Goal: Task Accomplishment & Management: Manage account settings

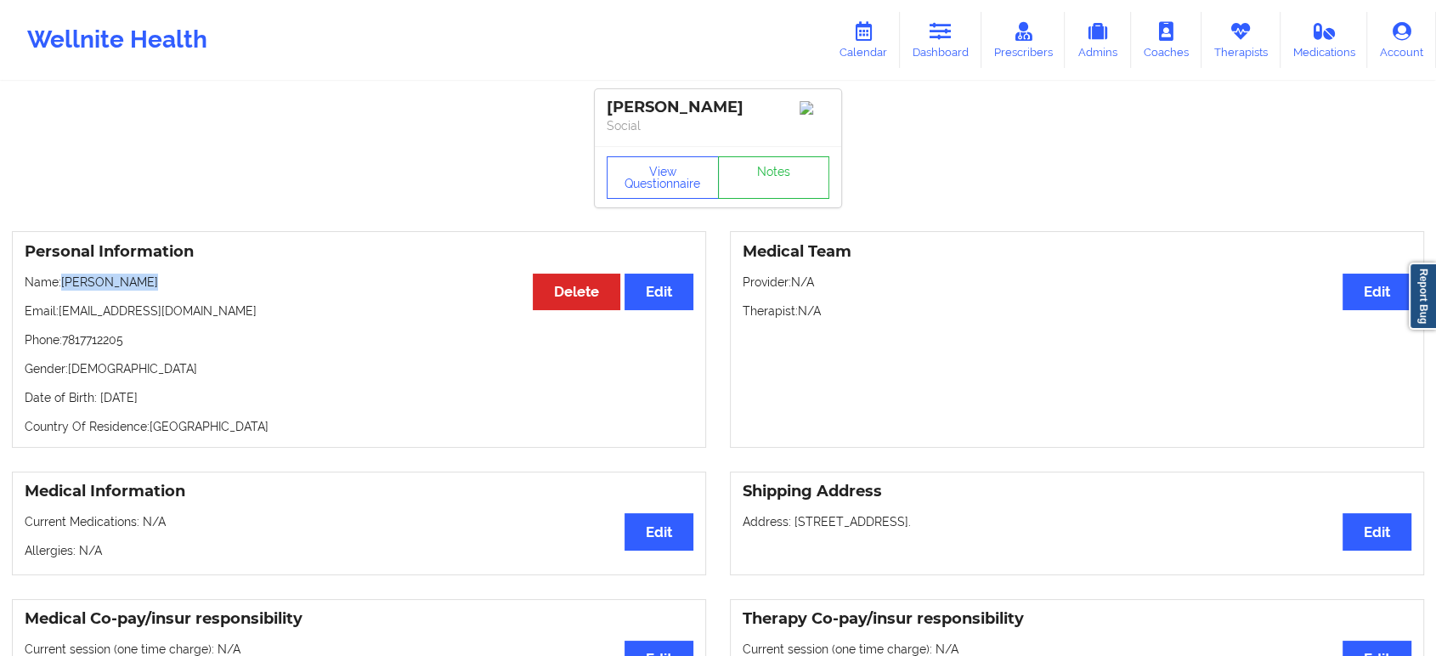
drag, startPoint x: 167, startPoint y: 291, endPoint x: 60, endPoint y: 277, distance: 107.9
click at [60, 277] on div "Personal Information Edit Delete Name: [PERSON_NAME] Email: [PERSON_NAME][EMAIL…" at bounding box center [359, 339] width 694 height 217
copy p "[PERSON_NAME]"
click at [367, 314] on p "Email: [EMAIL_ADDRESS][DOMAIN_NAME]" at bounding box center [359, 311] width 669 height 17
drag, startPoint x: 177, startPoint y: 280, endPoint x: 64, endPoint y: 280, distance: 113.0
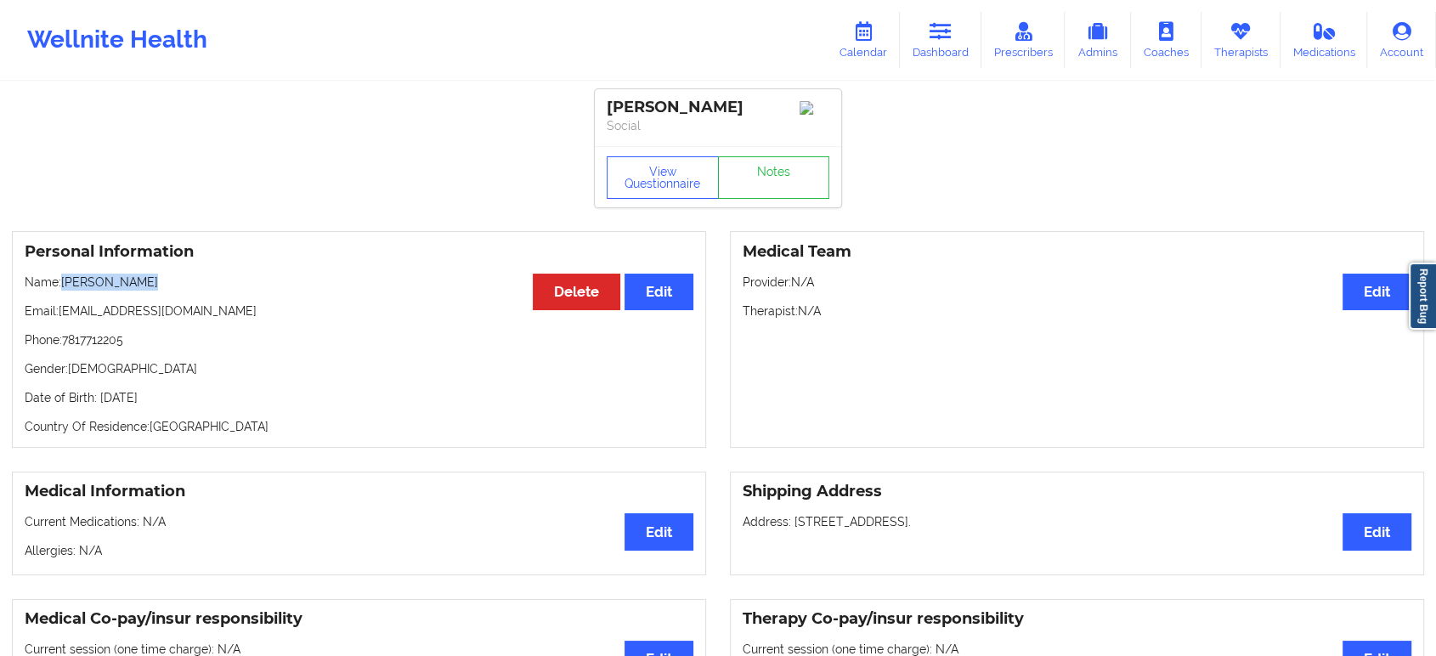
click at [64, 280] on p "Name: SCOTT GARDELL" at bounding box center [359, 282] width 669 height 17
copy p "SCOTT GARDELL"
click at [953, 20] on link "Dashboard" at bounding box center [941, 40] width 82 height 56
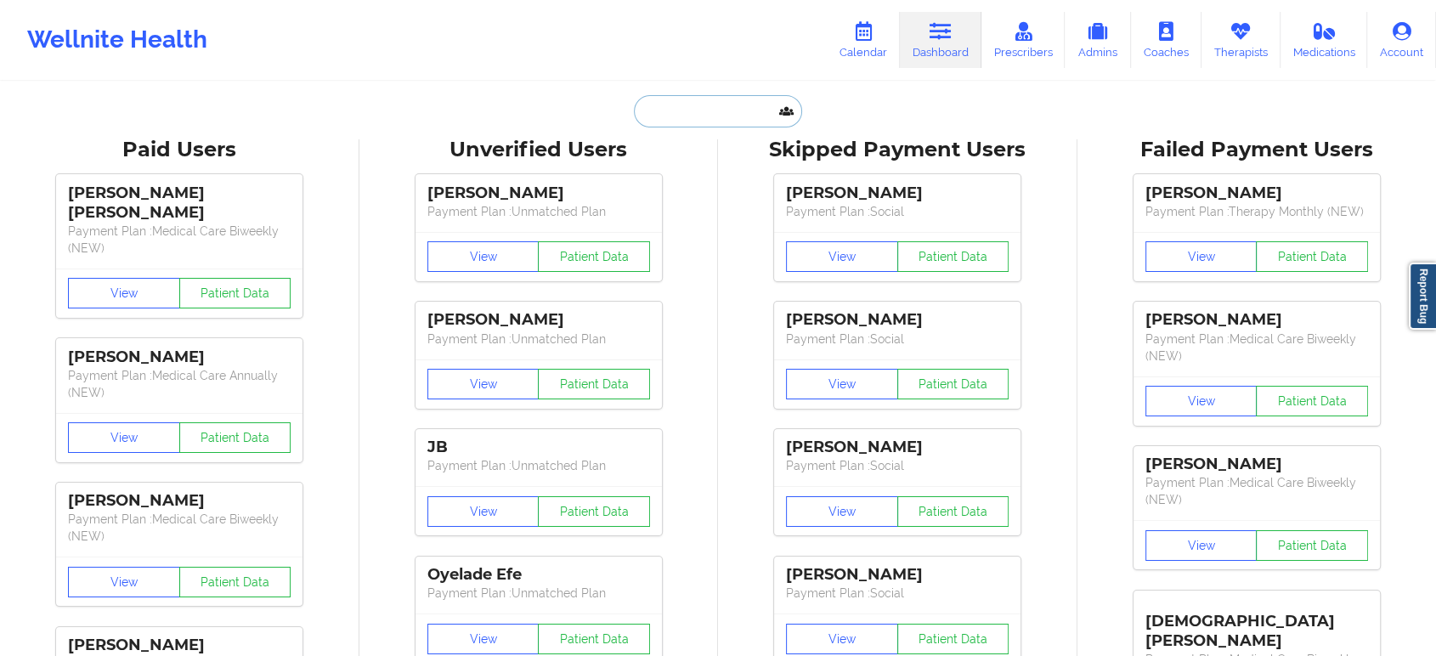
click at [755, 120] on input "text" at bounding box center [718, 111] width 168 height 32
paste input "Amanda Zubricki"
type input "Amanda Zubricki"
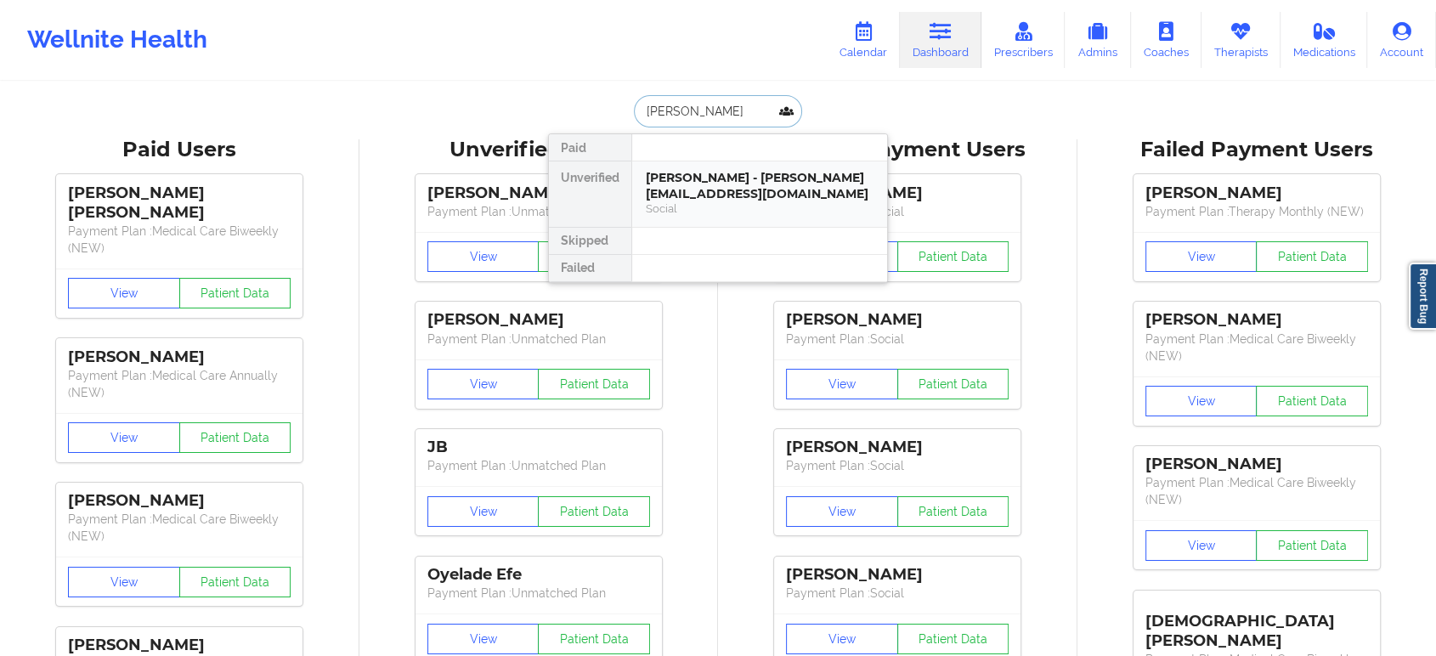
click at [680, 185] on div "Amanda Zubricki - amandazubricki@hotmail.com" at bounding box center [760, 185] width 228 height 31
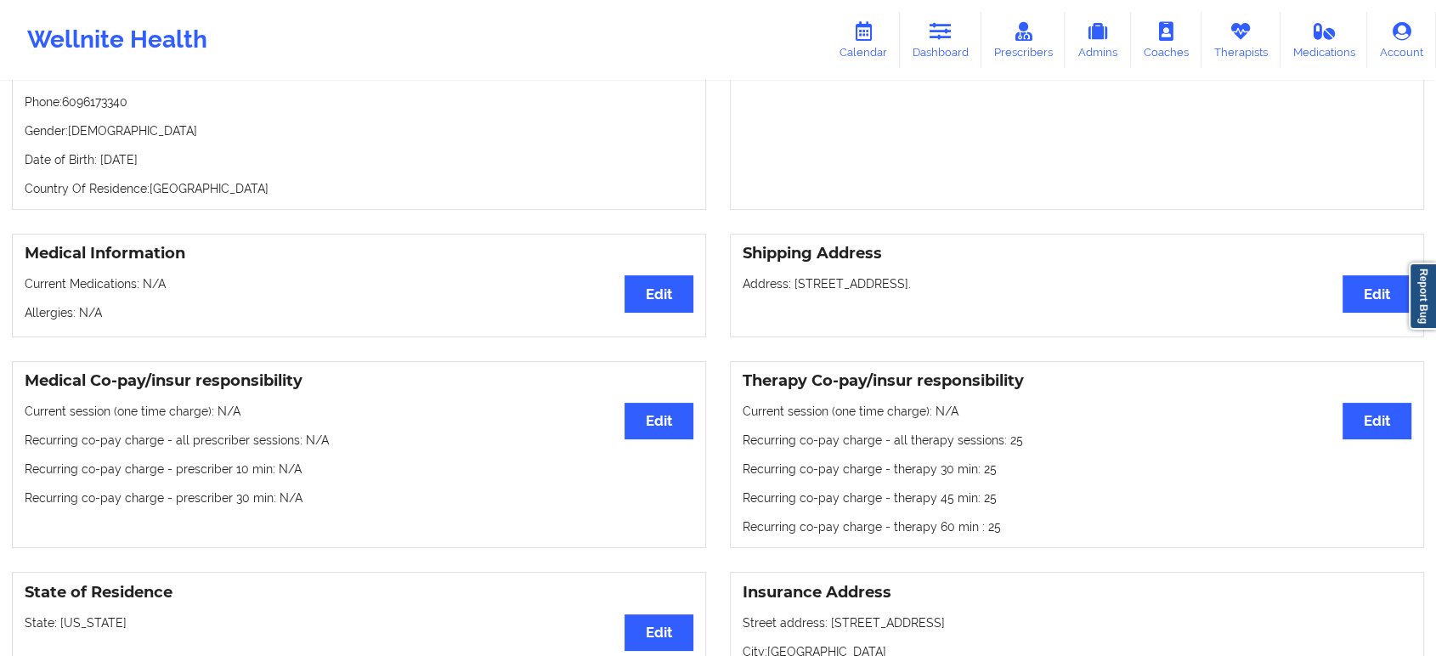
scroll to position [507, 0]
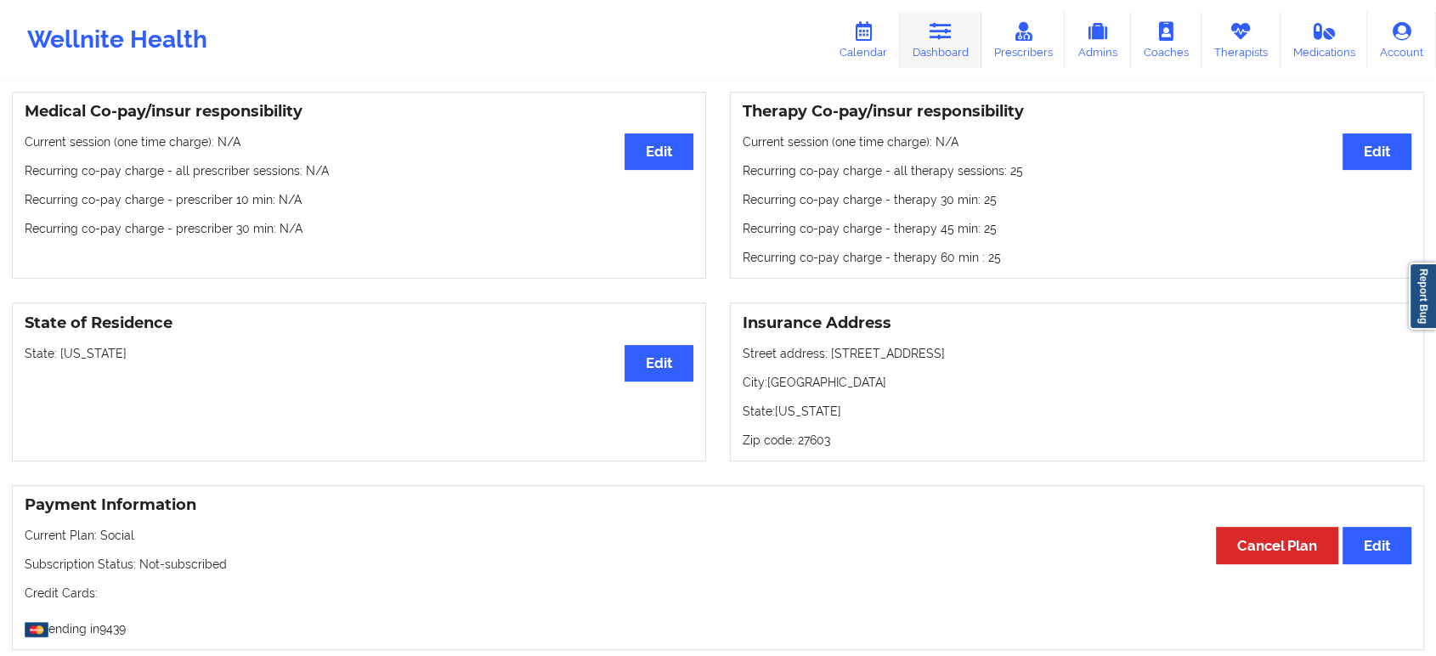
click at [952, 26] on icon at bounding box center [941, 31] width 22 height 19
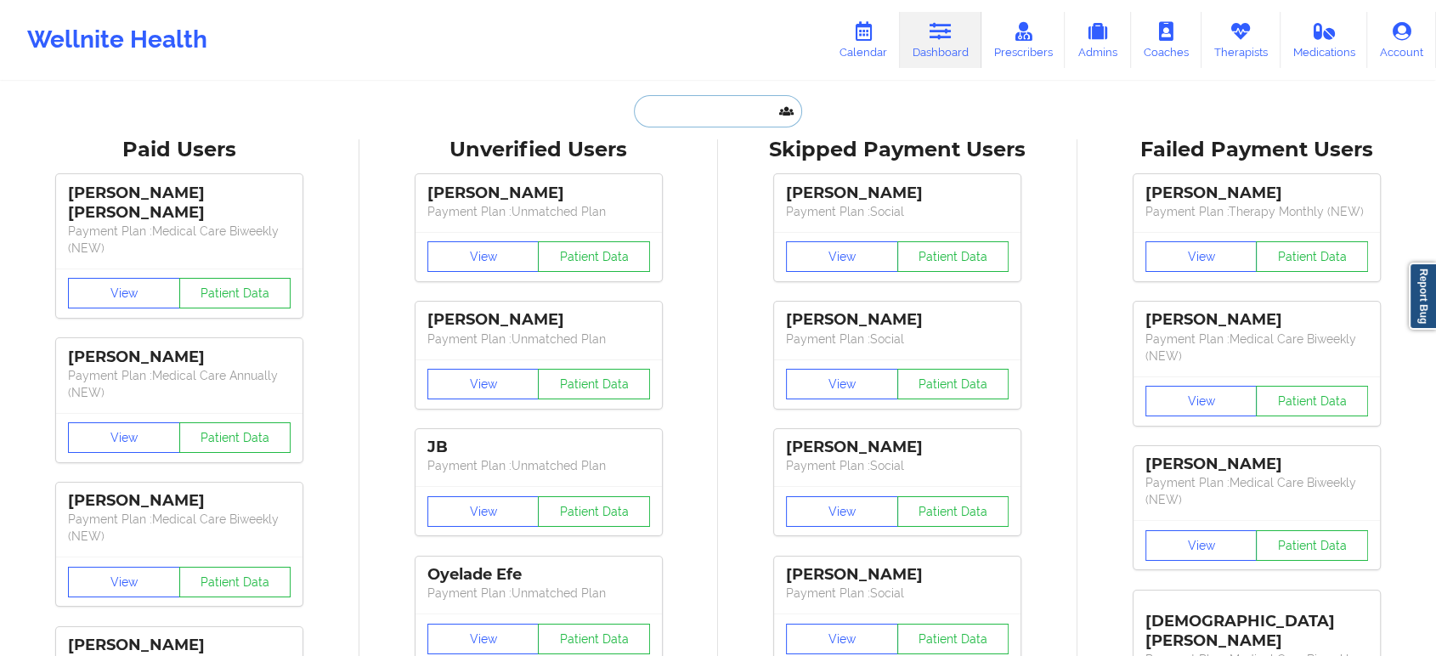
click at [733, 96] on input "text" at bounding box center [718, 111] width 168 height 32
paste input "emilidia@cisco.com"
type input "emilidia@cisco.com"
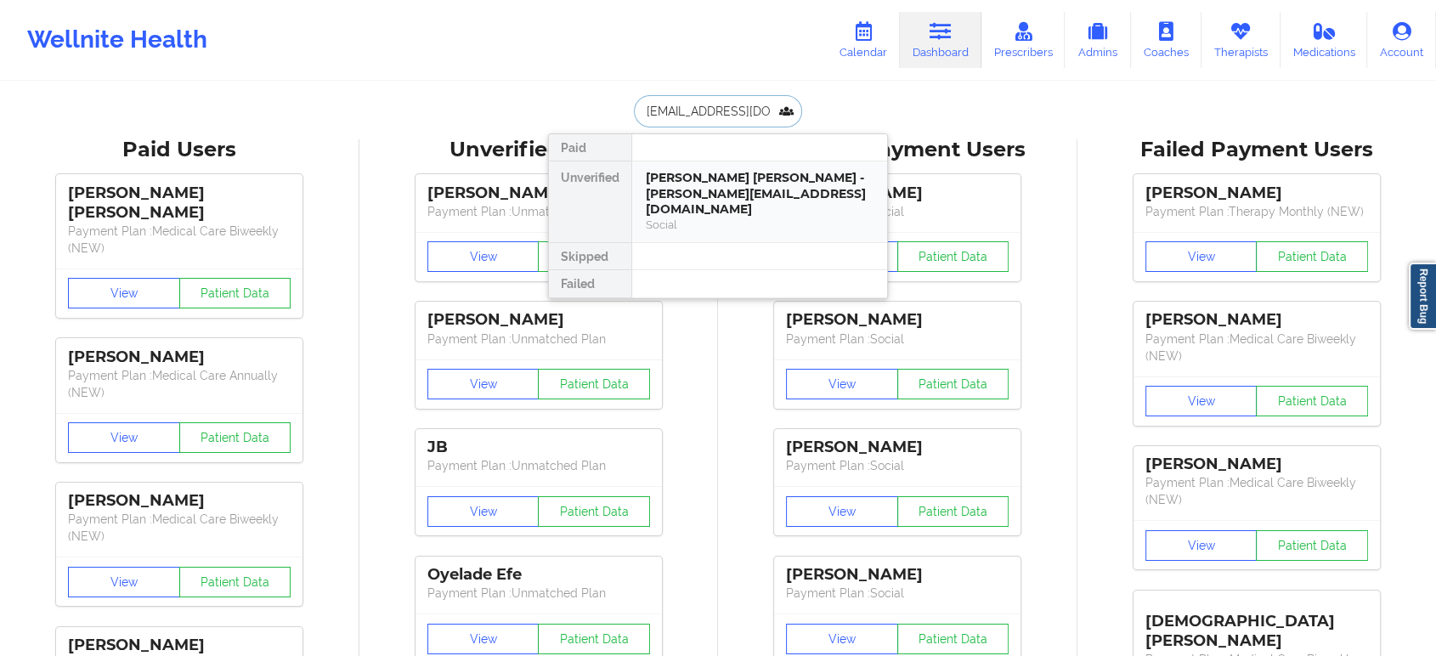
click at [752, 181] on div "Maria Emilia Diaz Luengo - emilidia@cisco.com" at bounding box center [760, 194] width 228 height 48
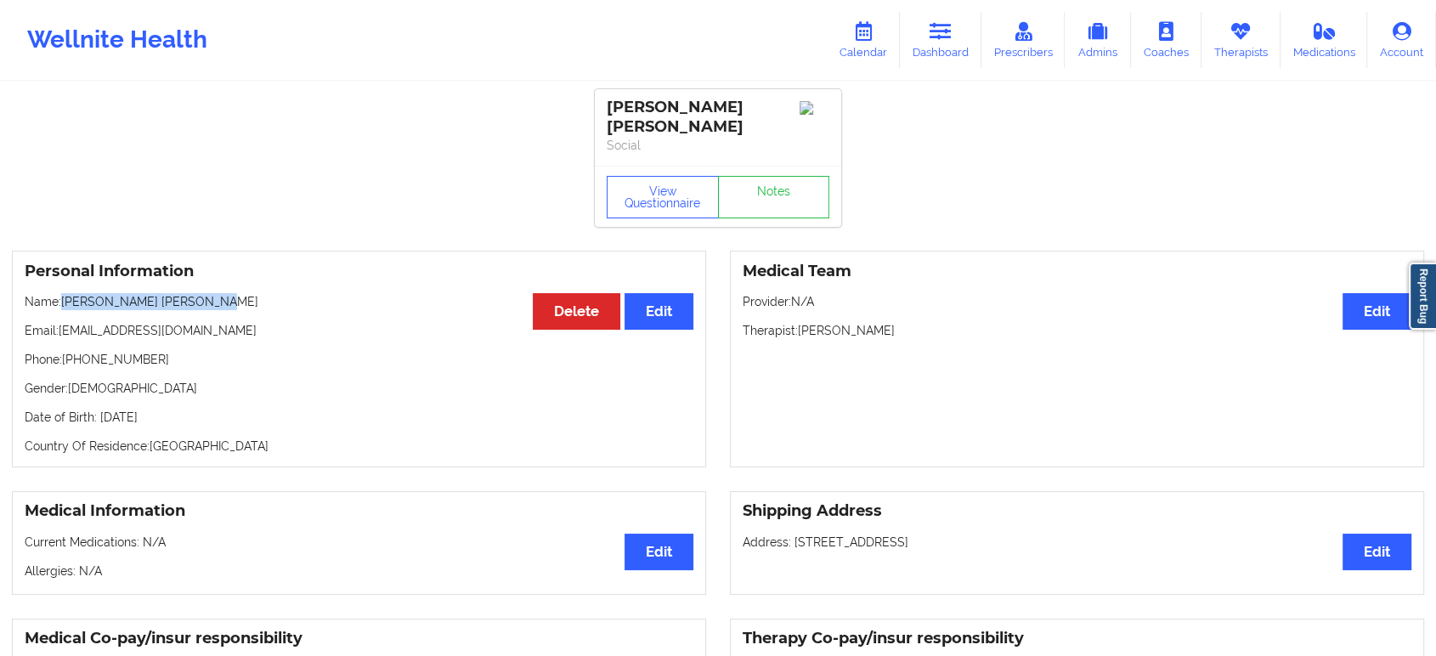
drag, startPoint x: 246, startPoint y: 304, endPoint x: 67, endPoint y: 299, distance: 179.4
click at [67, 299] on p "Name: Maria Emilia Diaz Luengo" at bounding box center [359, 301] width 669 height 17
copy p "Maria Emilia Diaz Luengo"
click at [941, 33] on icon at bounding box center [941, 31] width 22 height 19
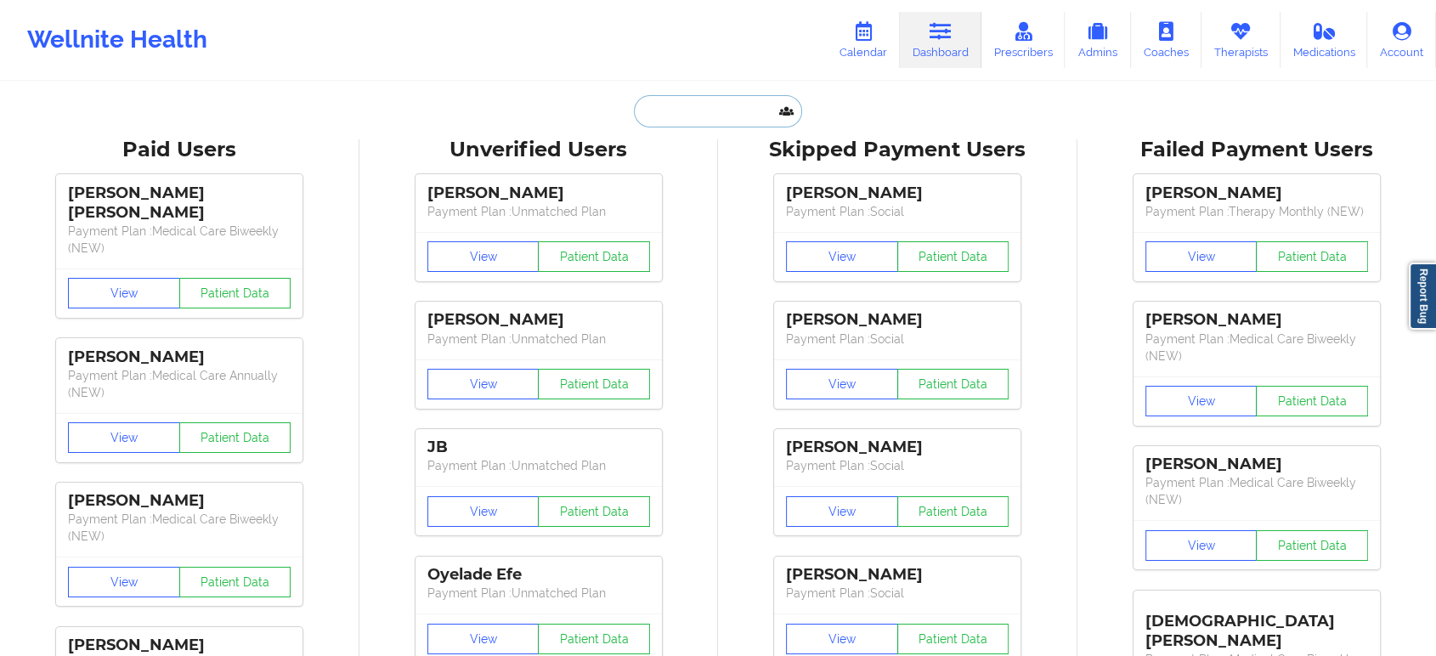
click at [750, 107] on input "text" at bounding box center [718, 111] width 168 height 32
paste input "Brandon Aragon"
type input "Brandon Aragon"
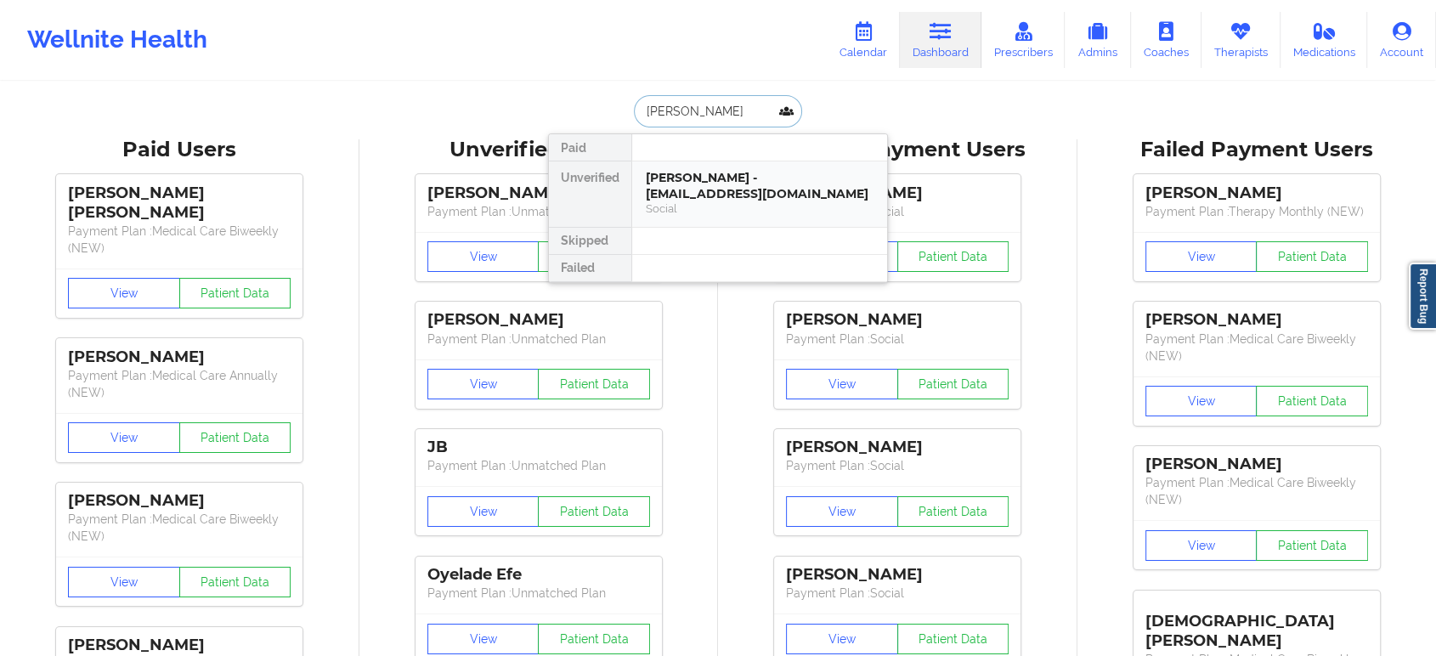
click at [733, 175] on div "Brandon Aragon - mr.aragonb@gmail.com" at bounding box center [760, 185] width 228 height 31
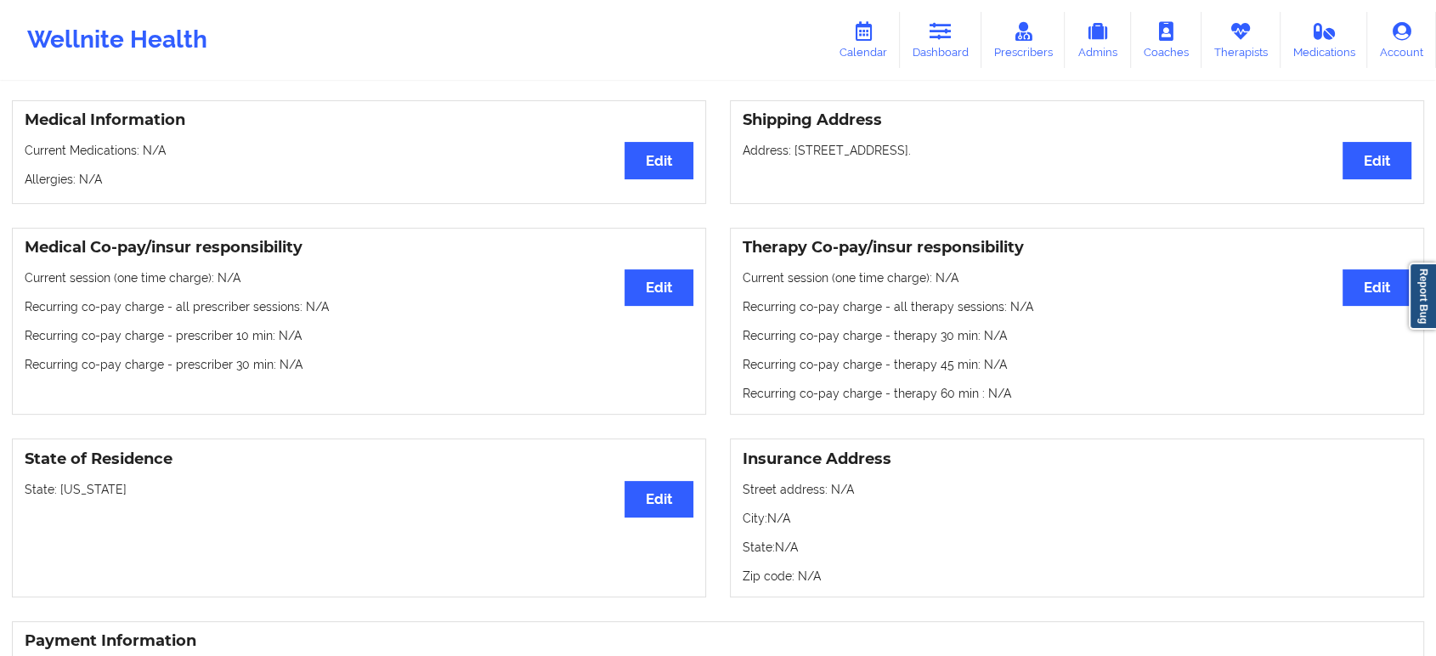
scroll to position [377, 0]
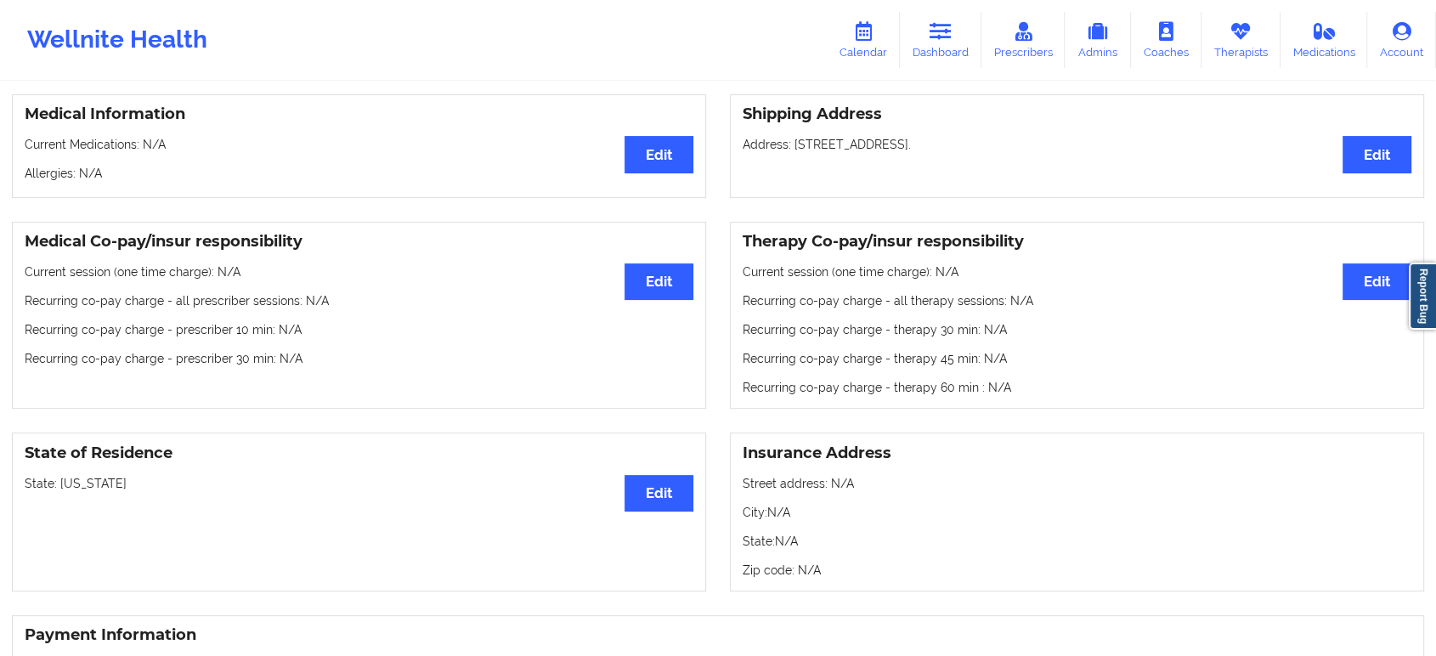
click at [92, 486] on p "State: California" at bounding box center [359, 483] width 669 height 17
copy p "[US_STATE]"
drag, startPoint x: 489, startPoint y: 376, endPoint x: 502, endPoint y: 272, distance: 105.4
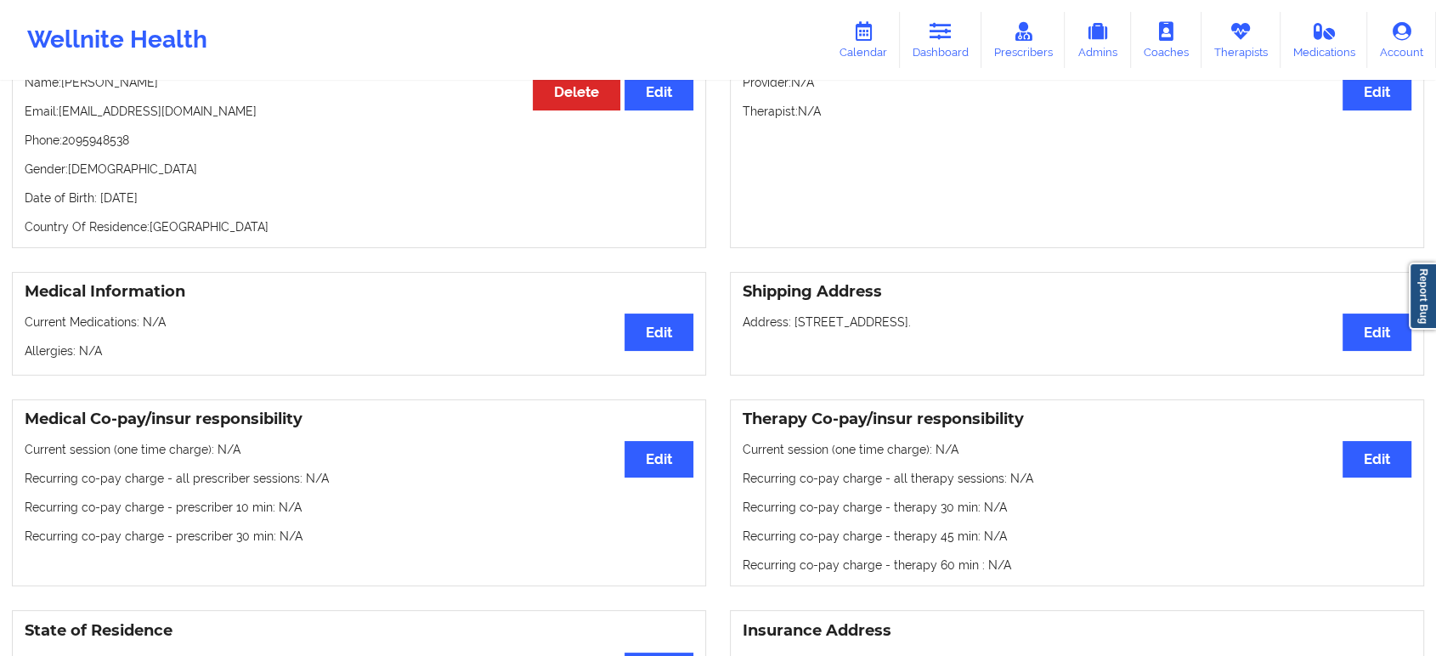
scroll to position [0, 0]
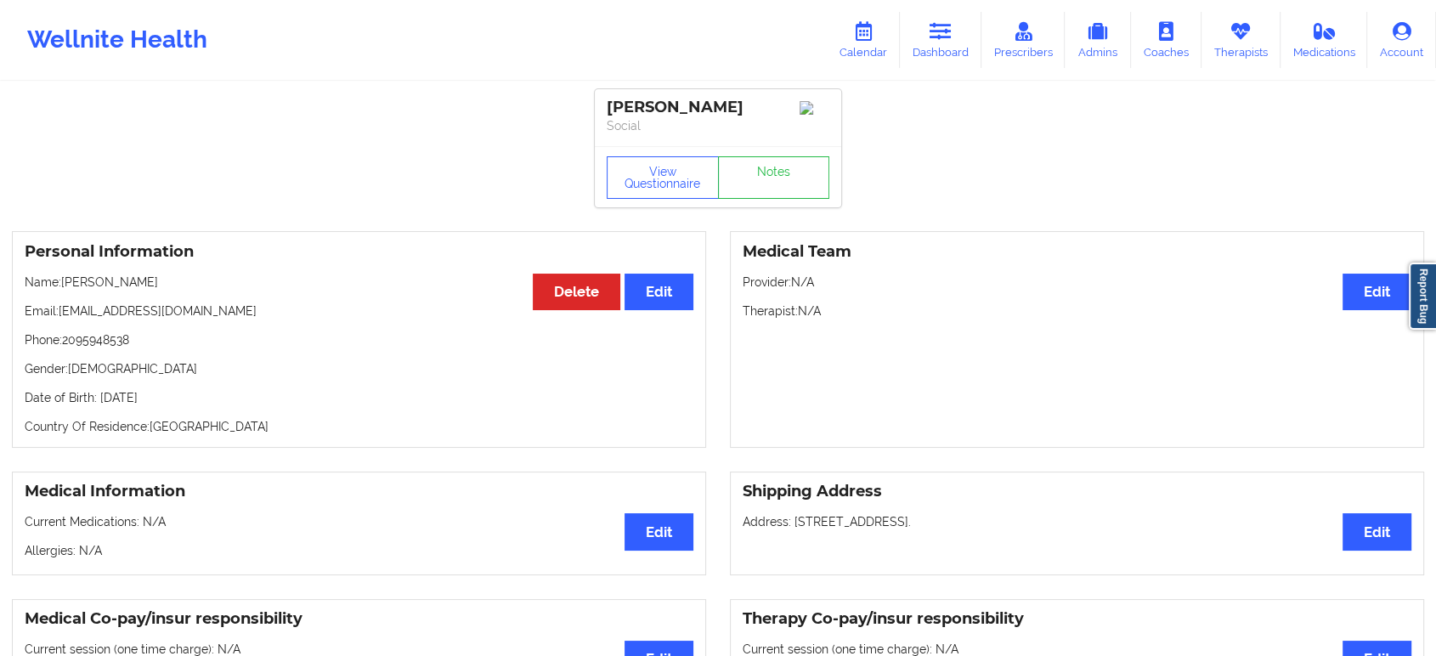
drag, startPoint x: 160, startPoint y: 280, endPoint x: 64, endPoint y: 285, distance: 96.2
click at [64, 285] on p "Name: Brandon Aragon" at bounding box center [359, 282] width 669 height 17
copy p "Brandon Aragon"
click at [965, 34] on link "Dashboard" at bounding box center [941, 40] width 82 height 56
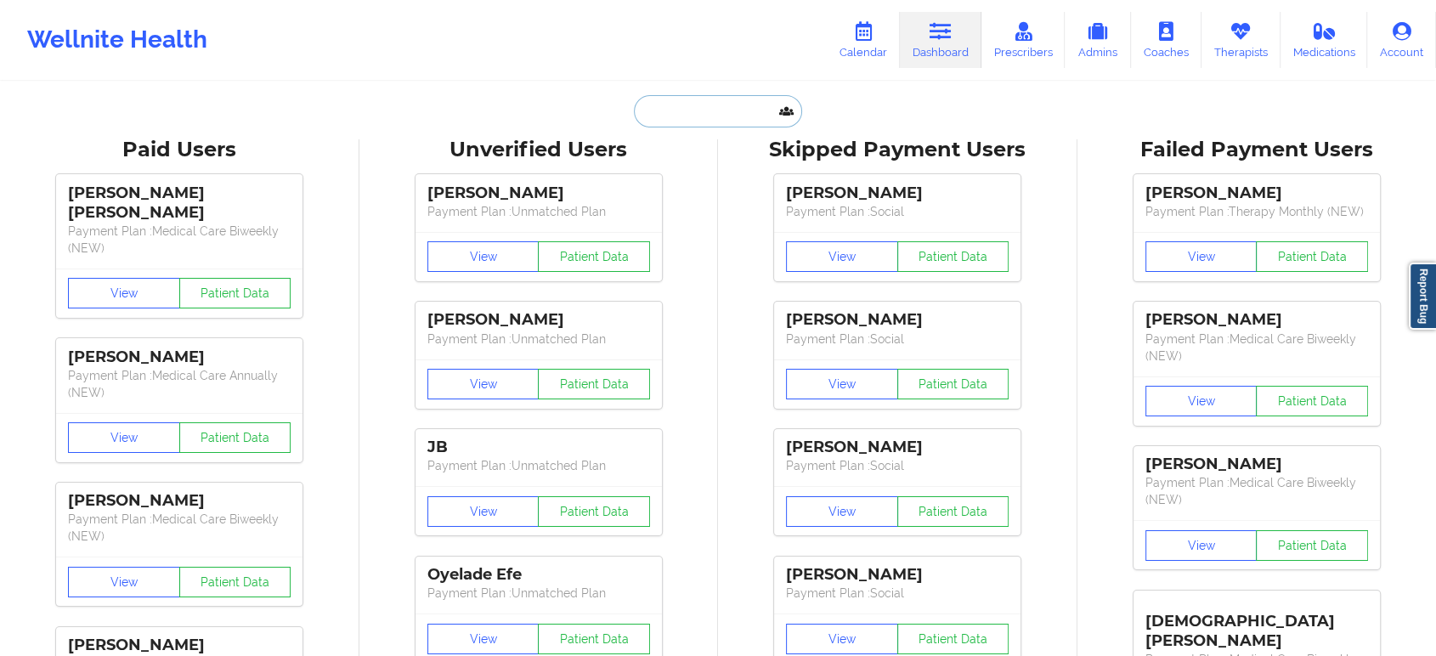
click at [740, 103] on input "text" at bounding box center [718, 111] width 168 height 32
paste input "scottgardell@gmail.com"
type input "scottgardell@gmail.com"
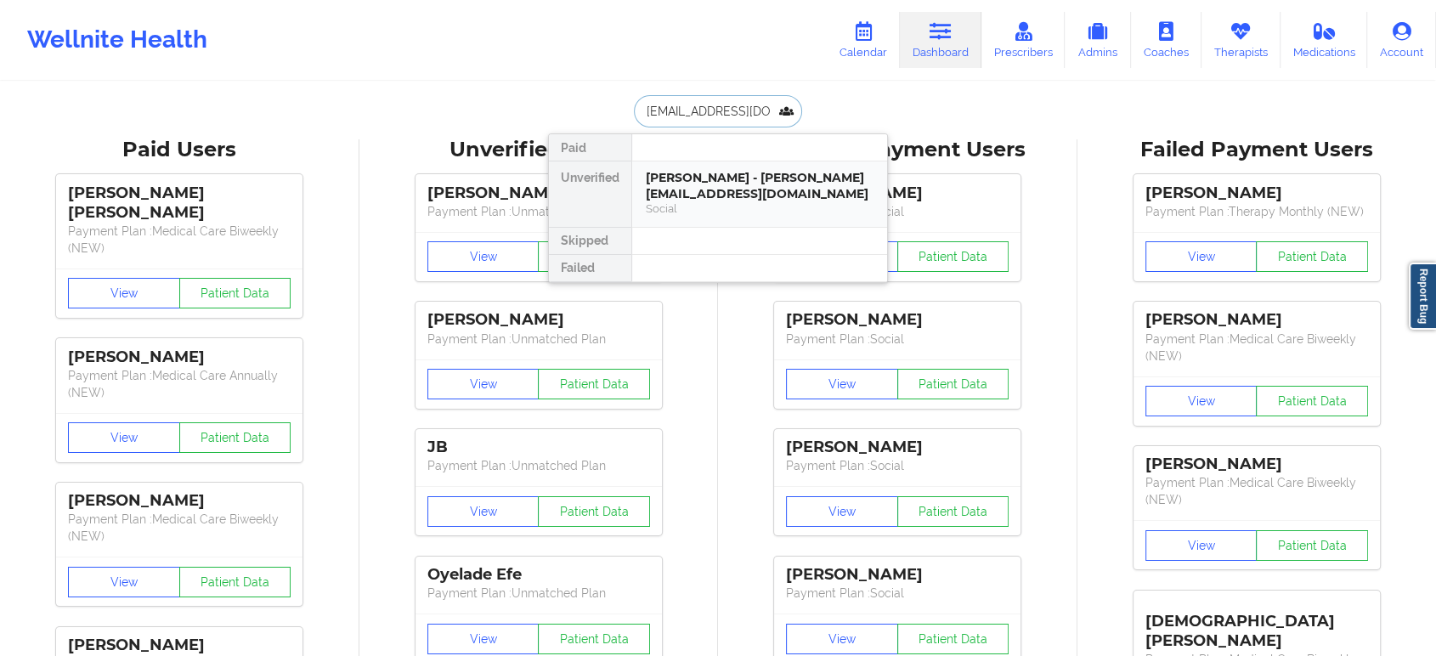
click at [711, 196] on div "SCOTT GARDELL - scottgardell@gmail.com" at bounding box center [760, 185] width 228 height 31
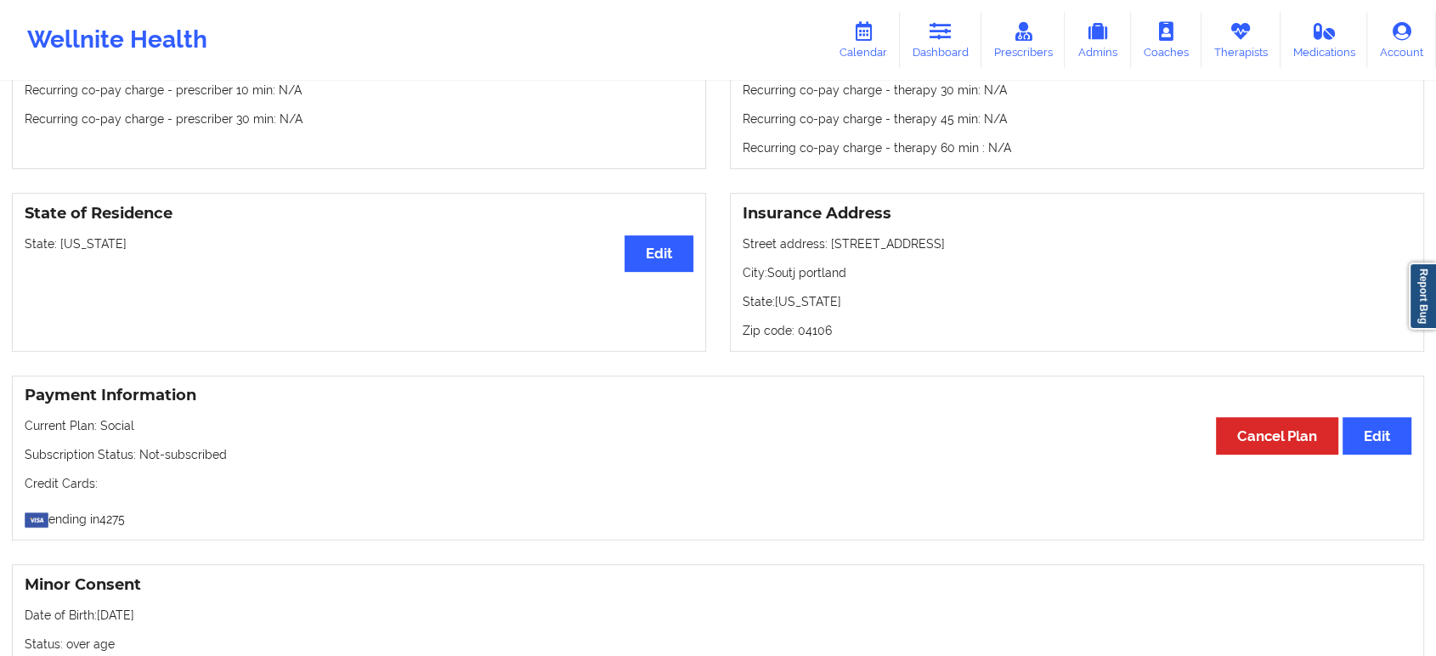
scroll to position [718, 0]
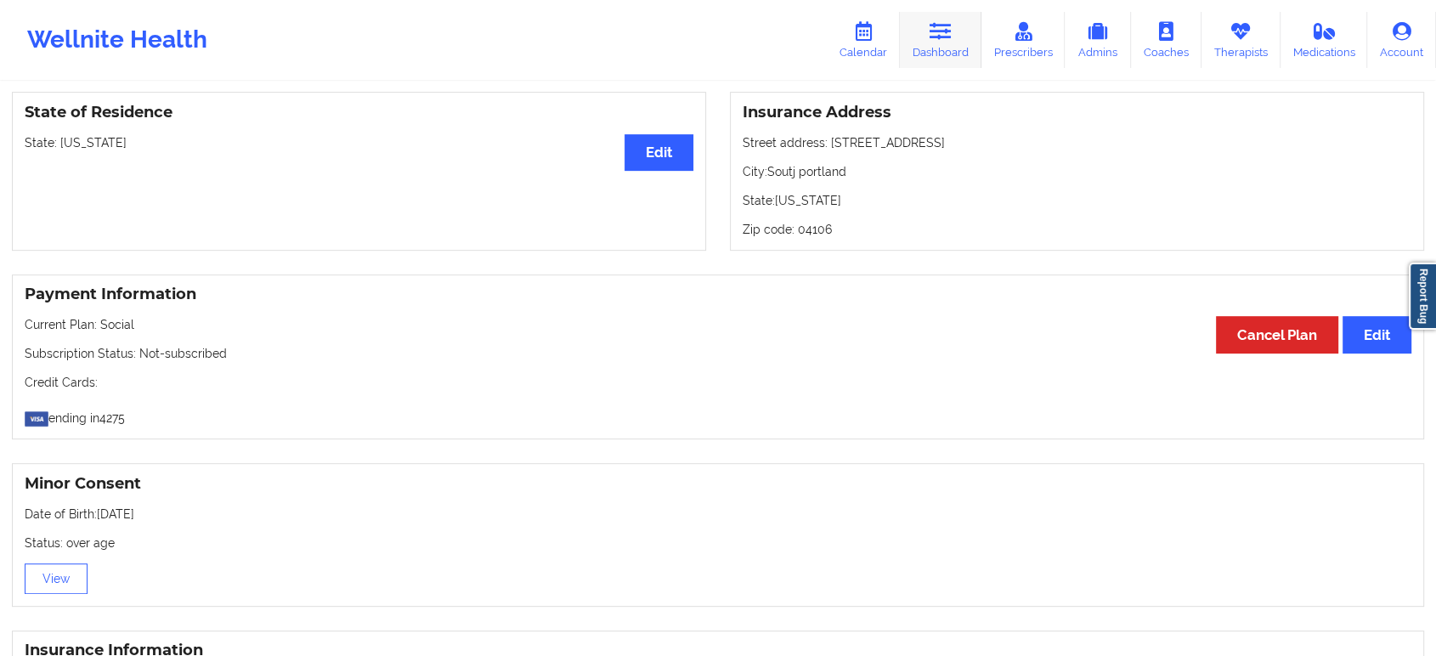
click at [952, 32] on icon at bounding box center [941, 31] width 22 height 19
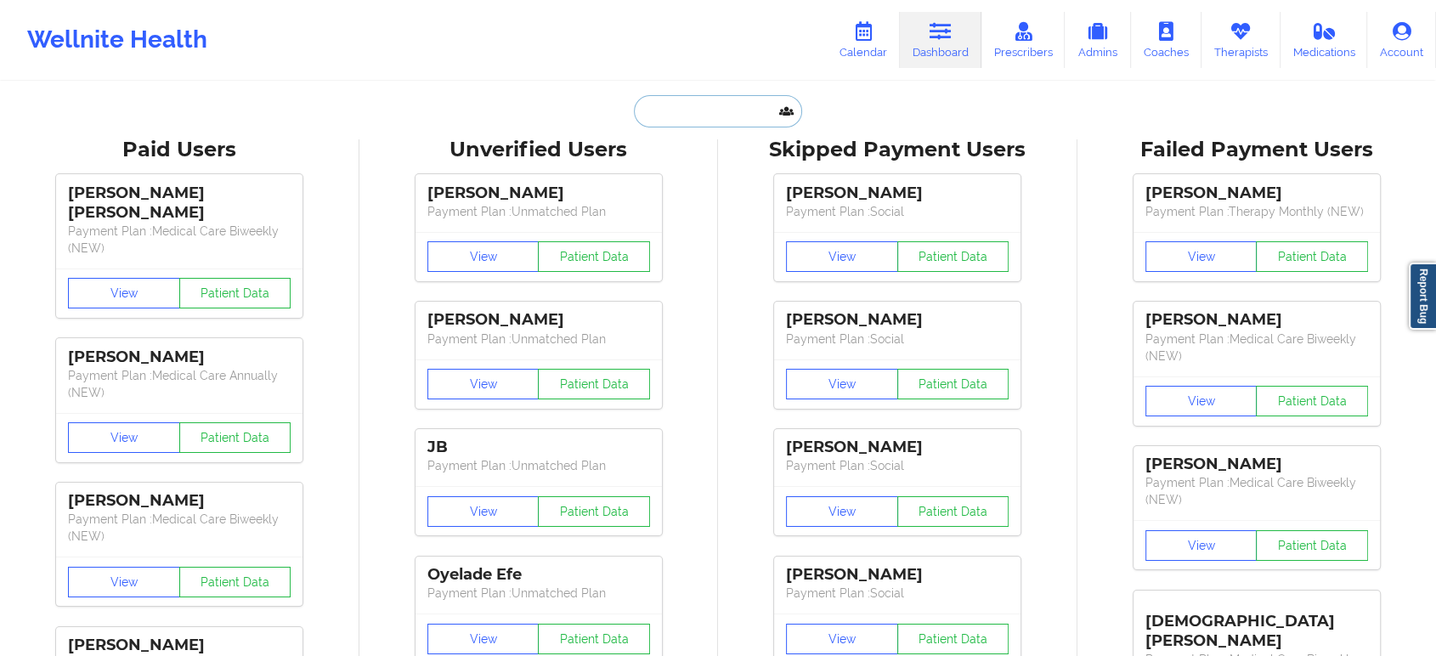
click at [710, 100] on input "text" at bounding box center [718, 111] width 168 height 32
paste input "MAUDE PRESTON"
type input "MAUDE PRESTON"
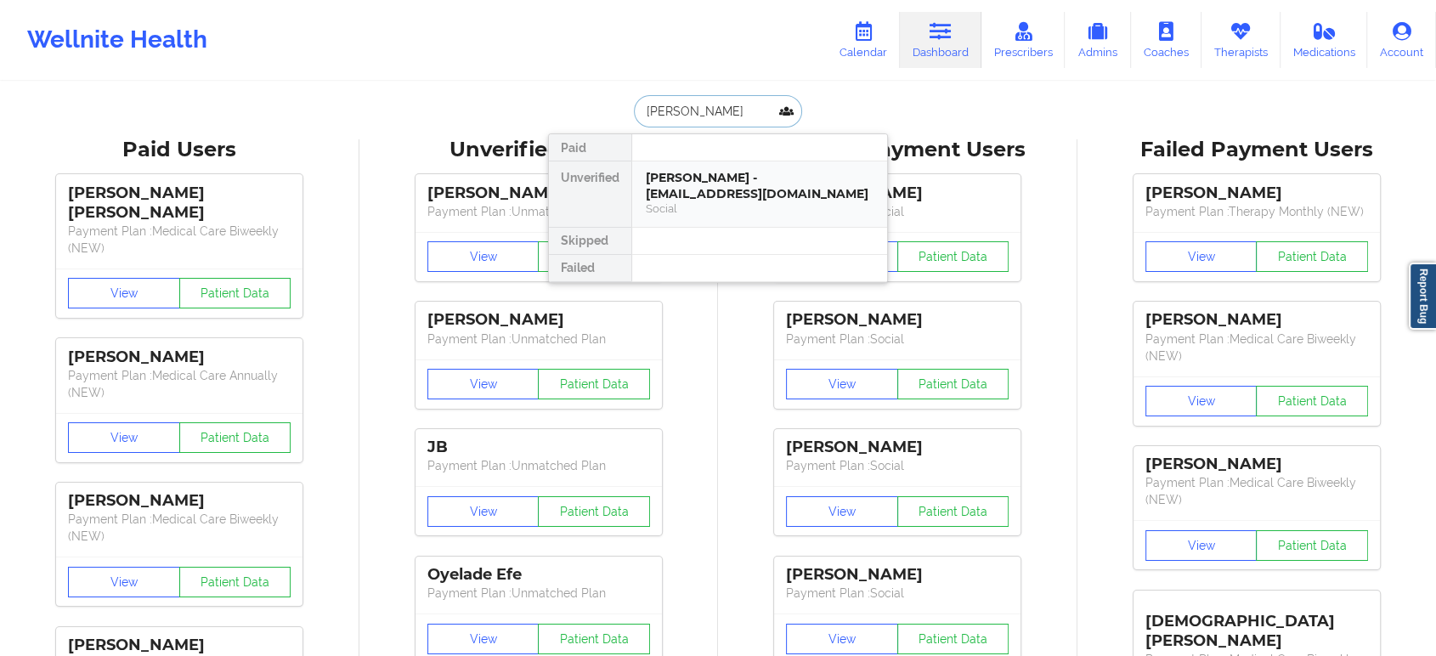
click at [743, 186] on div "MAUDE PRESTON - mlyndapreston2010@gmail.com" at bounding box center [760, 185] width 228 height 31
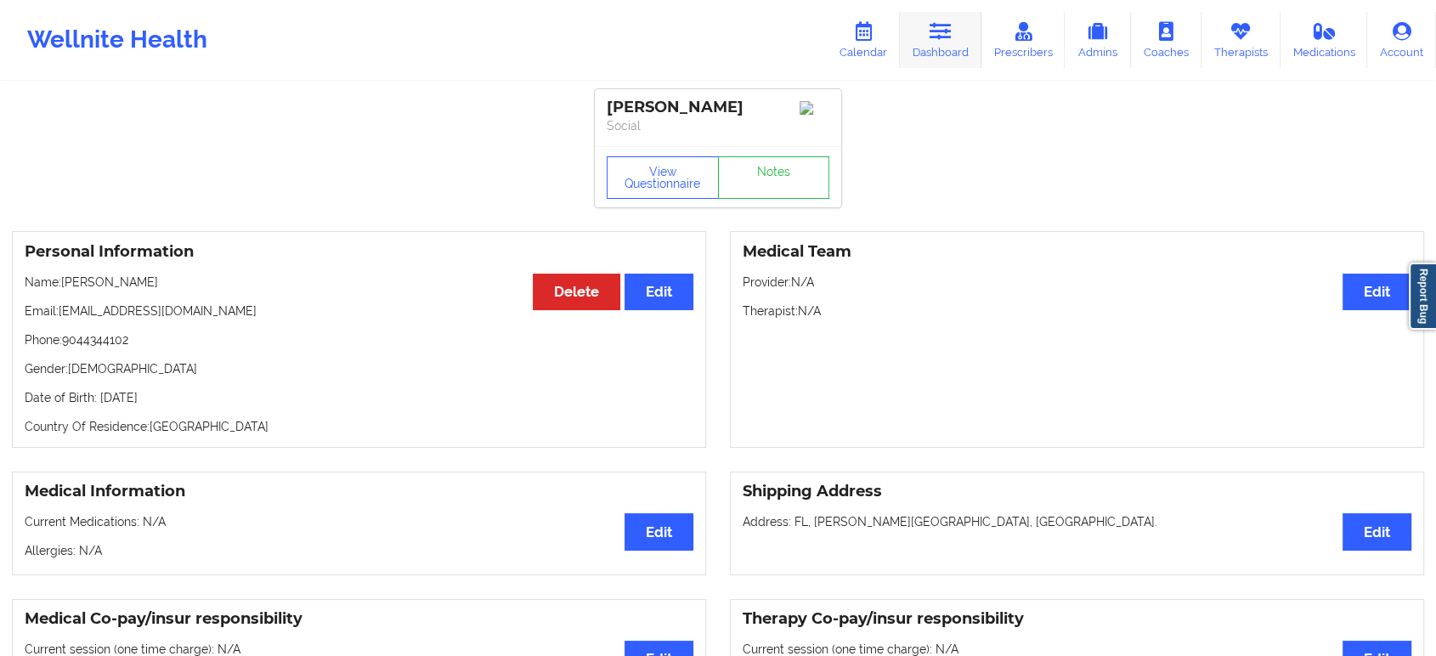
click at [928, 26] on link "Dashboard" at bounding box center [941, 40] width 82 height 56
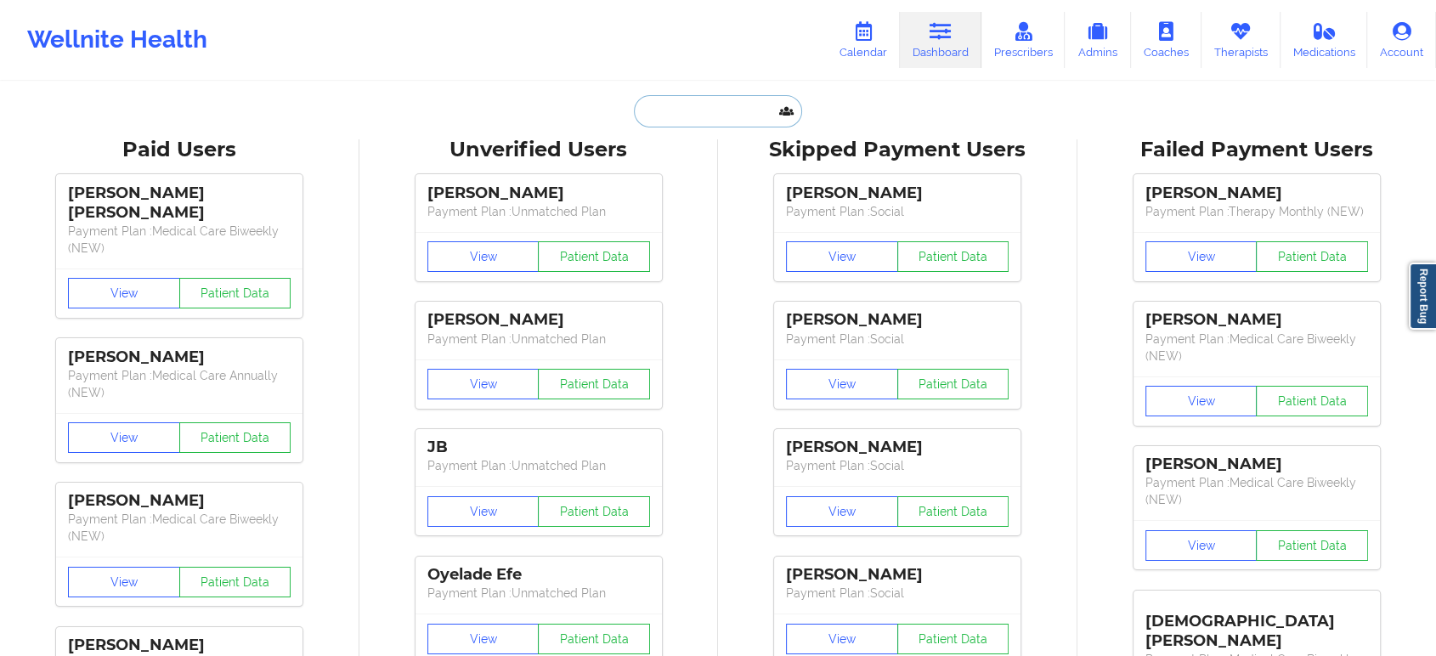
click at [732, 104] on input "text" at bounding box center [718, 111] width 168 height 32
paste input "cbob27@secondbaptistschool.org"
type input "cbob27@secondbaptistschool.org"
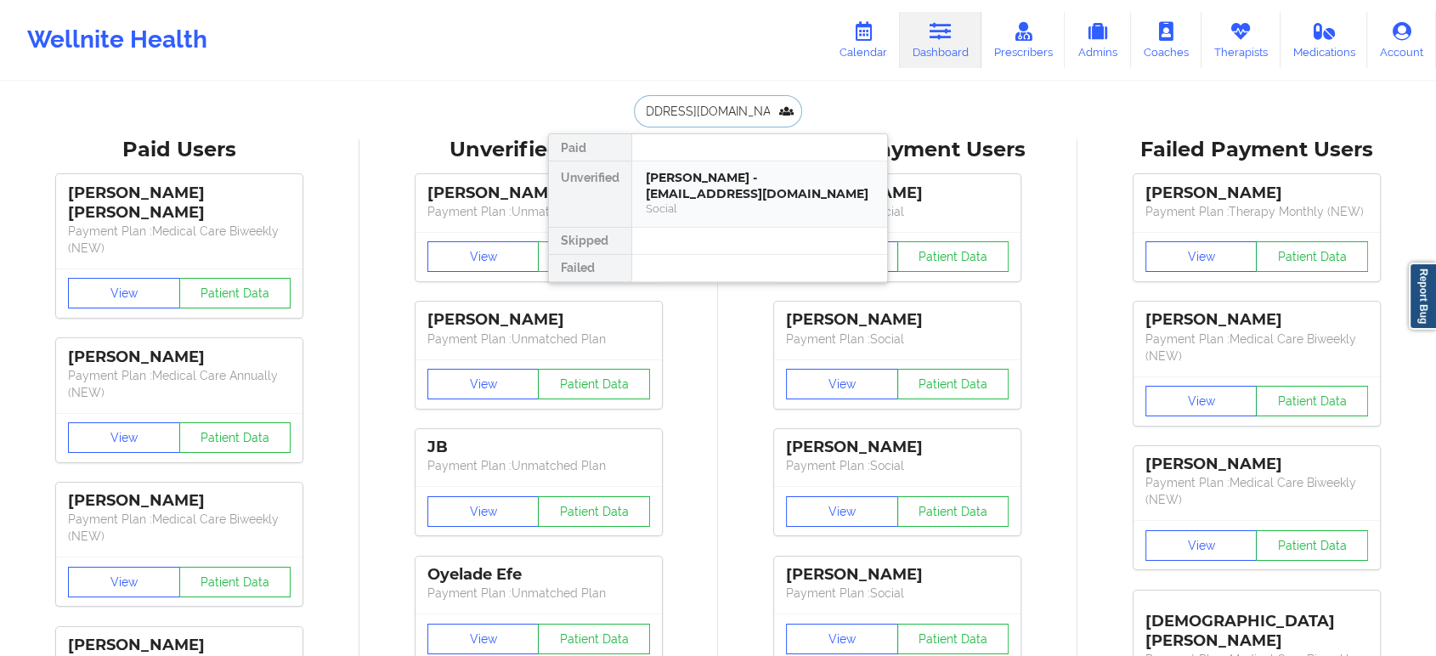
click at [732, 192] on div "Chase Bob - cbob27@secondbaptistschool.org" at bounding box center [760, 185] width 228 height 31
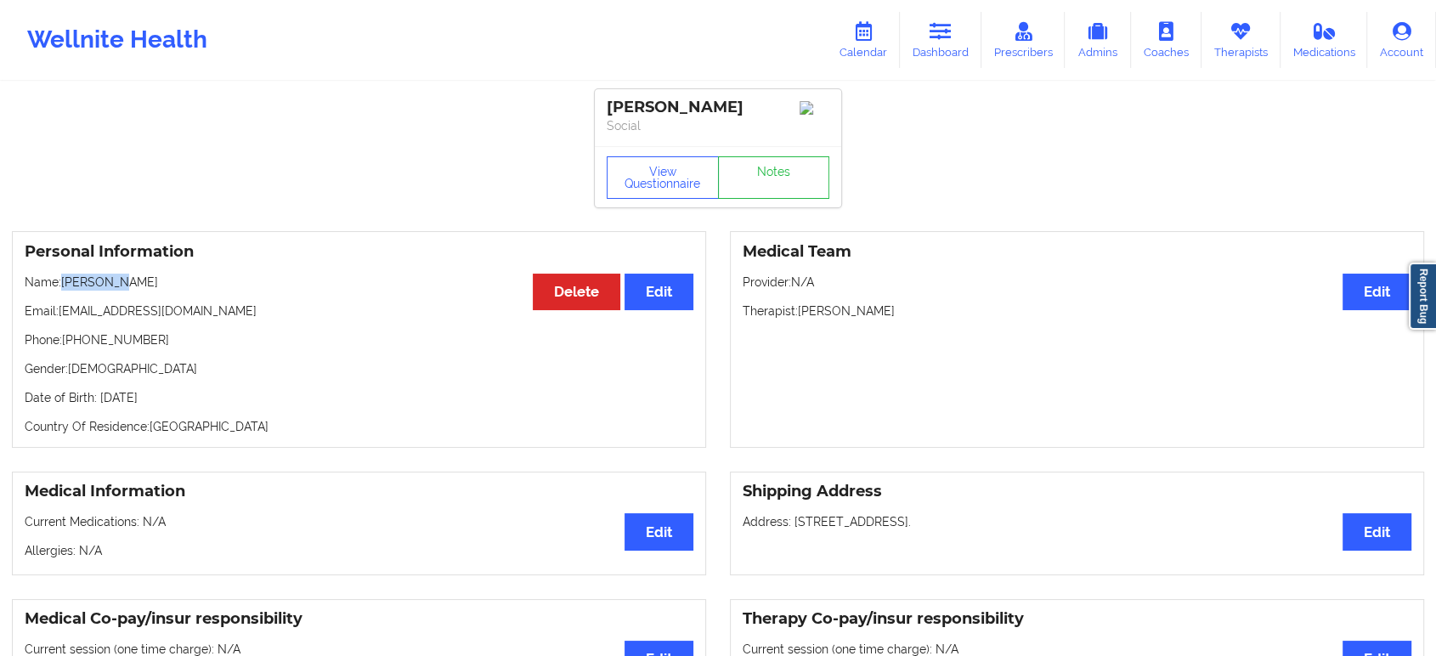
drag, startPoint x: 129, startPoint y: 291, endPoint x: 66, endPoint y: 285, distance: 63.3
click at [66, 285] on p "Name: Chase Bob" at bounding box center [359, 282] width 669 height 17
copy p "Chase Bob"
click at [953, 54] on link "Dashboard" at bounding box center [941, 40] width 82 height 56
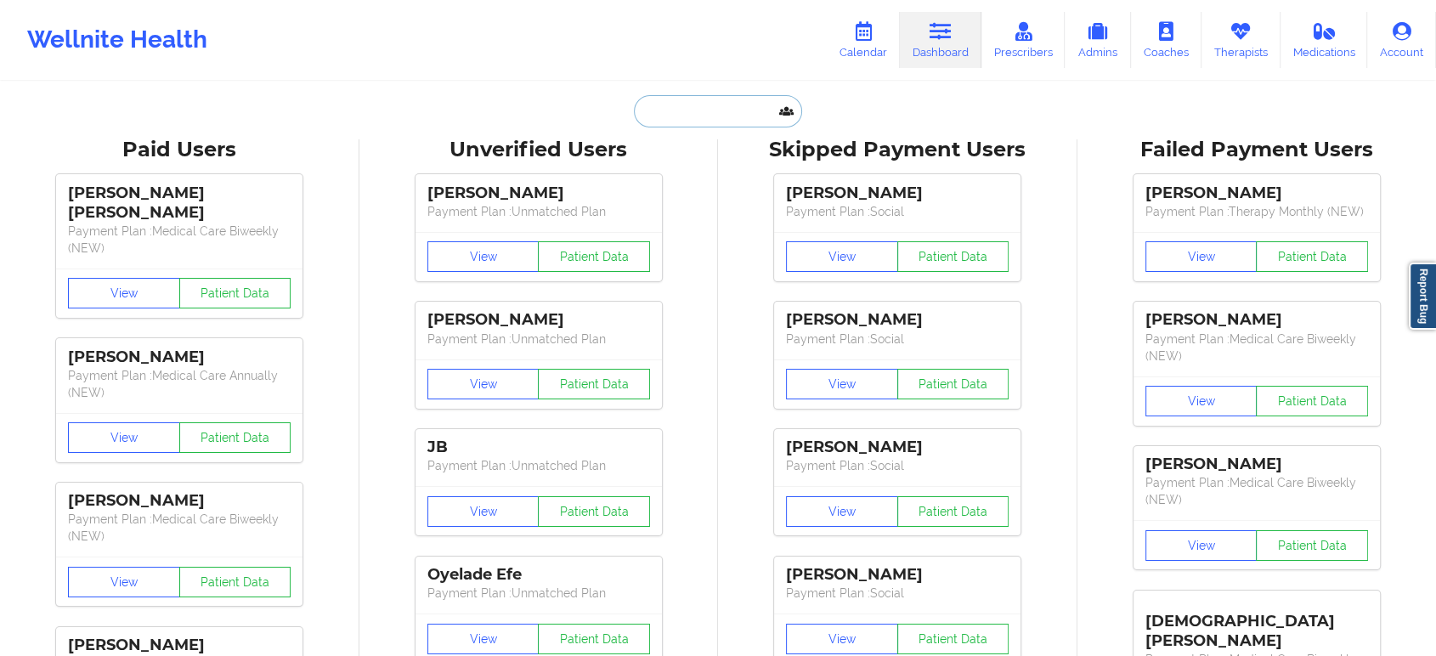
click at [734, 104] on input "text" at bounding box center [718, 111] width 168 height 32
paste input "[PERSON_NAME]"
type input "[PERSON_NAME]"
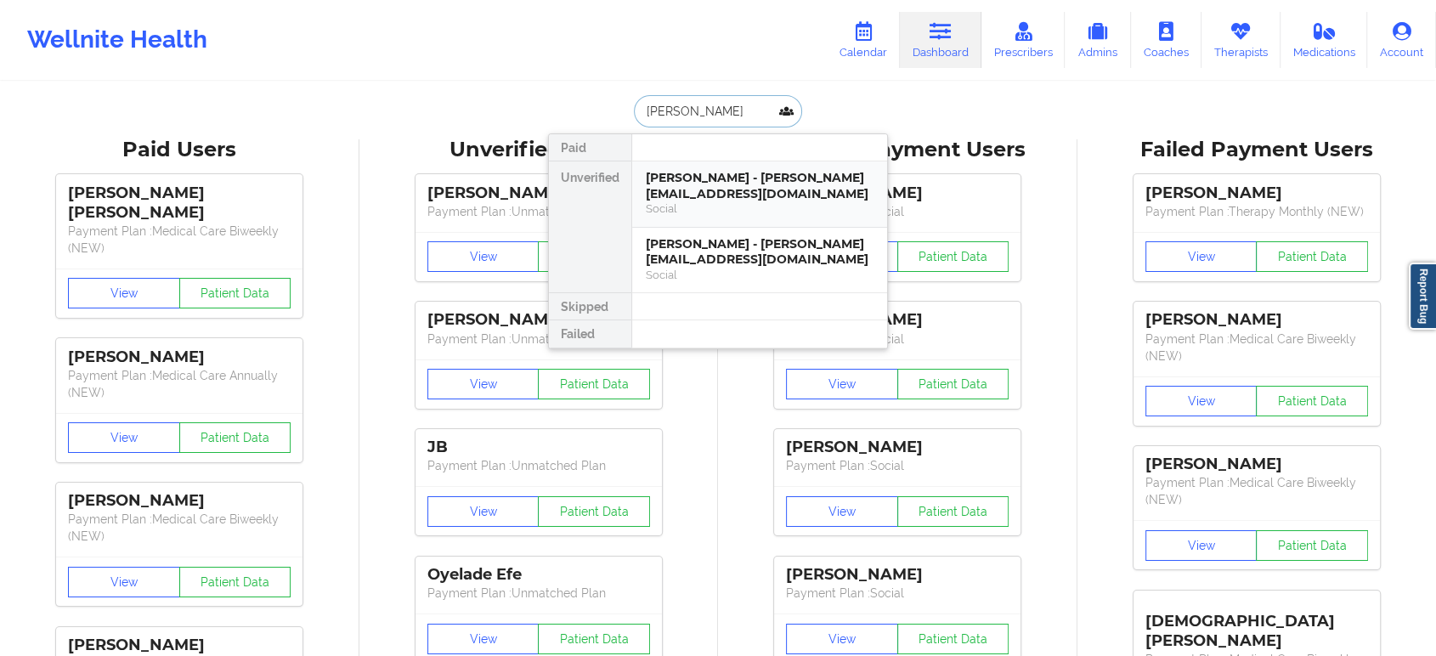
click at [747, 182] on div "Albert Colbert - razambena@protonmail.com" at bounding box center [760, 185] width 228 height 31
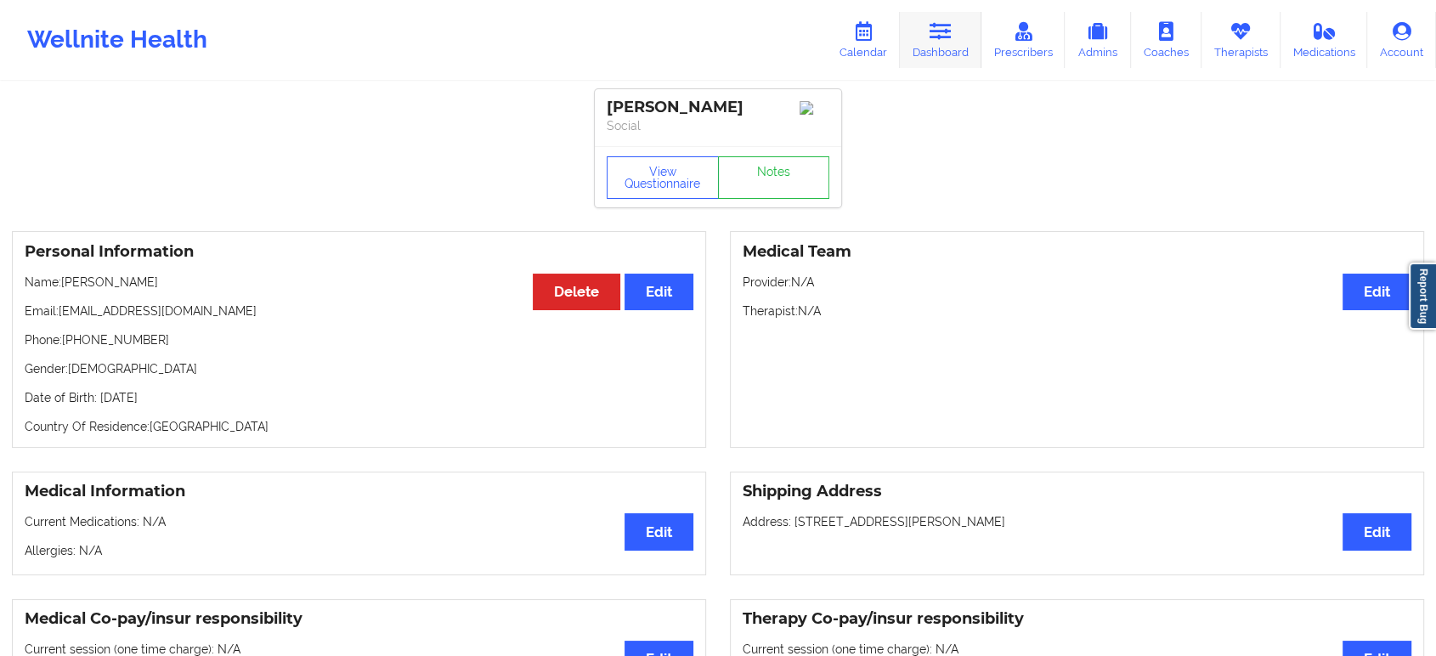
click at [923, 41] on link "Dashboard" at bounding box center [941, 40] width 82 height 56
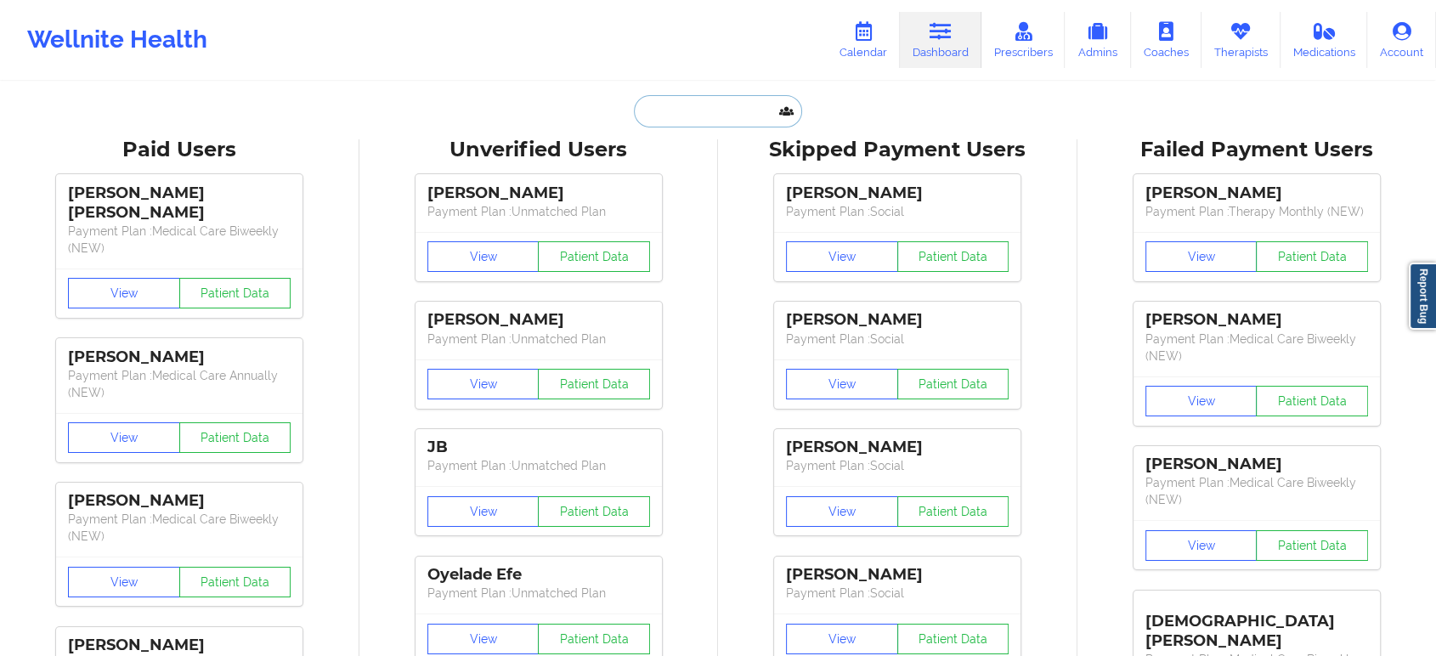
click at [684, 119] on input "text" at bounding box center [718, 111] width 168 height 32
paste input "[EMAIL_ADDRESS][DOMAIN_NAME]"
type input "[EMAIL_ADDRESS][DOMAIN_NAME]"
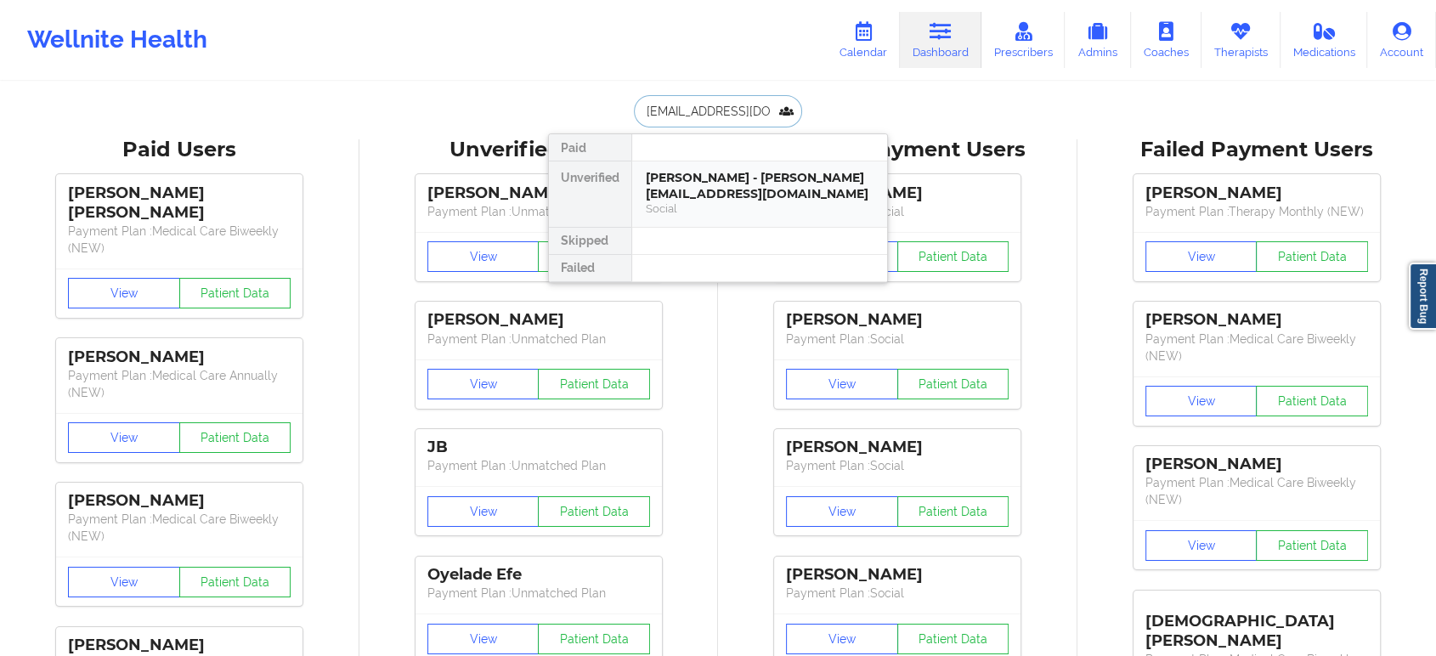
click at [728, 201] on div "Social" at bounding box center [760, 208] width 228 height 14
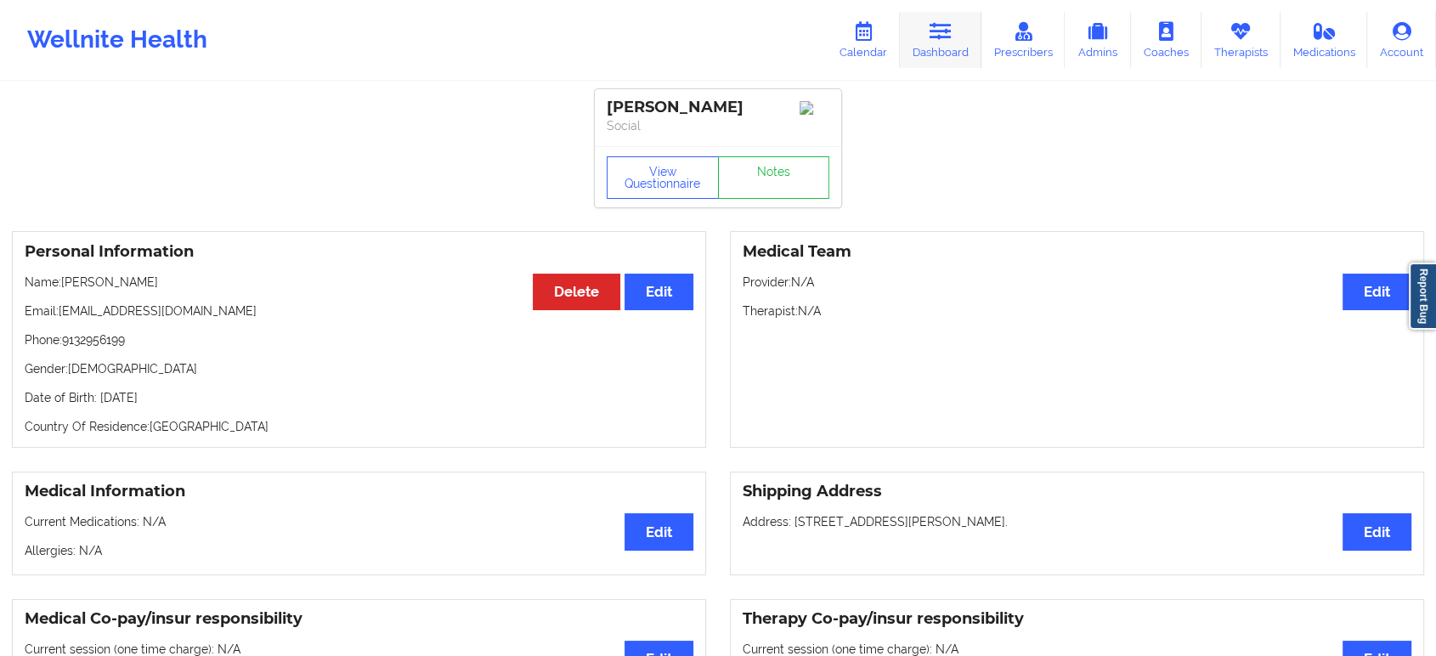
click at [938, 29] on icon at bounding box center [941, 31] width 22 height 19
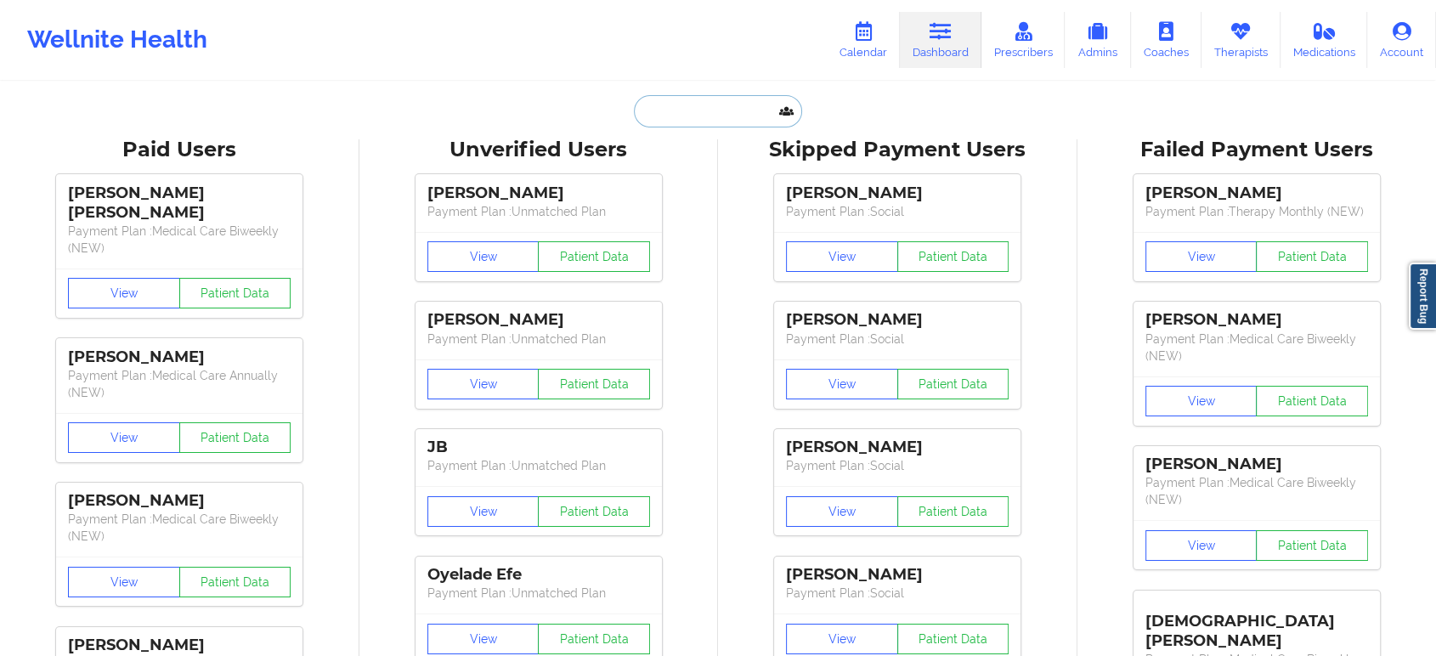
click at [735, 112] on input "text" at bounding box center [718, 111] width 168 height 32
paste input "razambena@protonmail.com"
type input "razambena@protonmail.com"
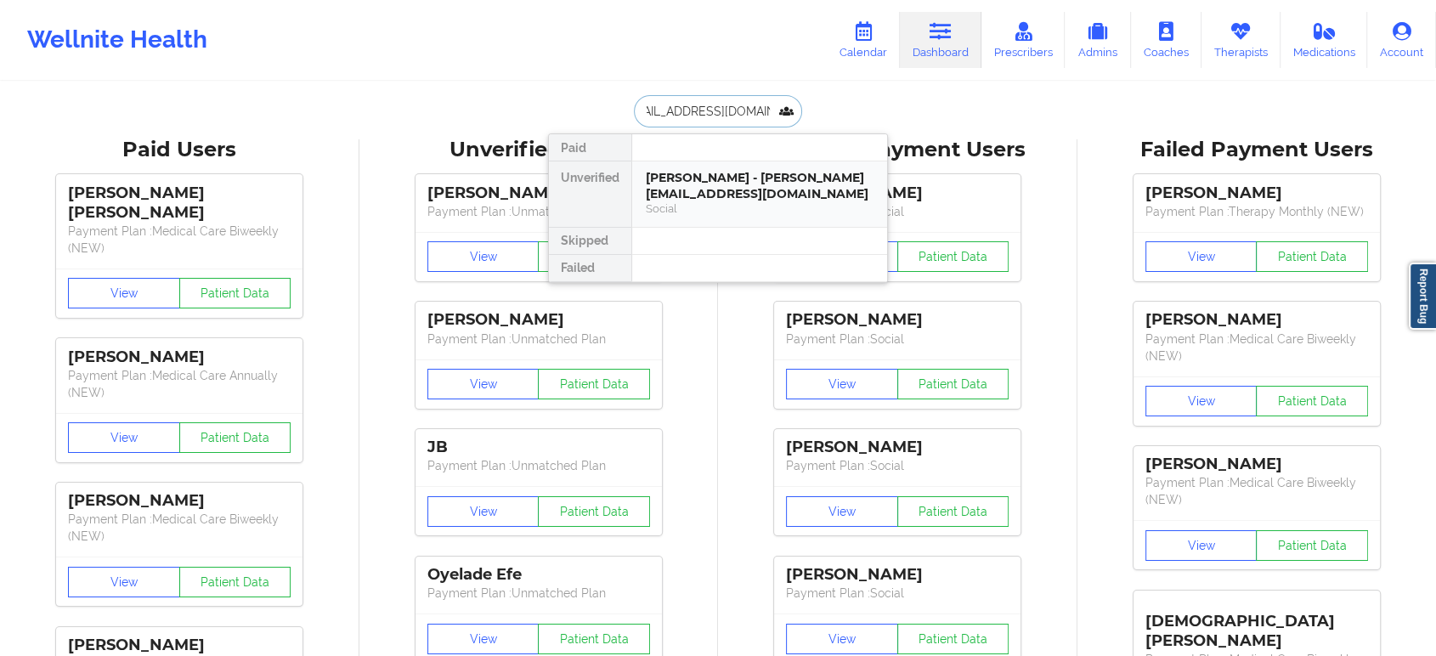
click at [739, 180] on div "Albert Colbert - razambena@protonmail.com" at bounding box center [760, 185] width 228 height 31
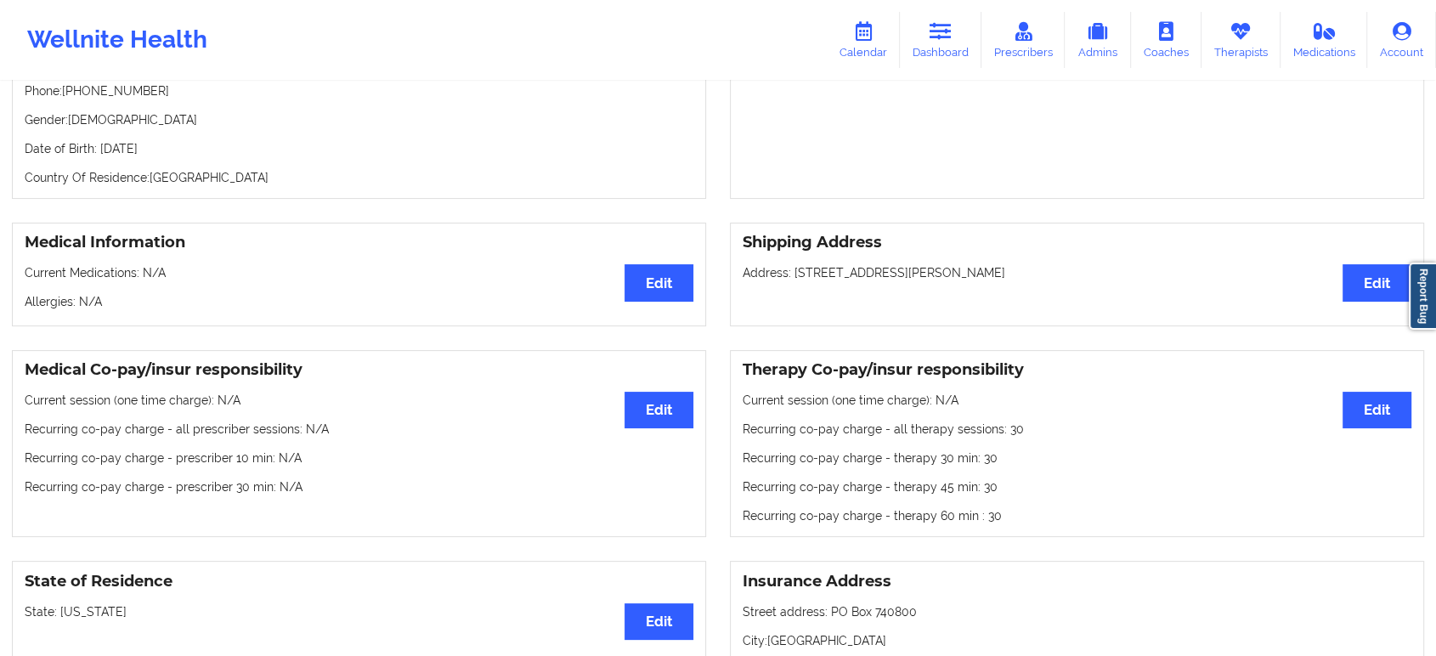
scroll to position [291, 0]
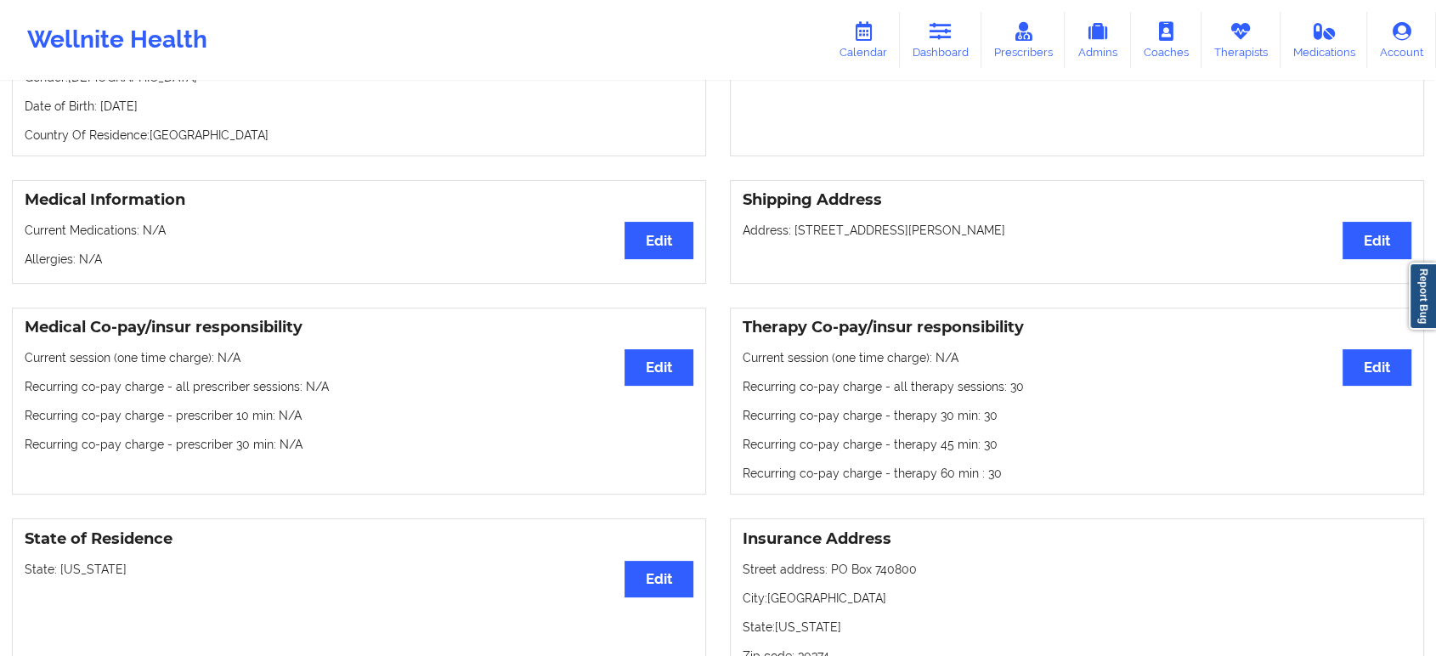
click at [74, 577] on p "State: Arizona" at bounding box center [359, 569] width 669 height 17
copy p "[US_STATE]"
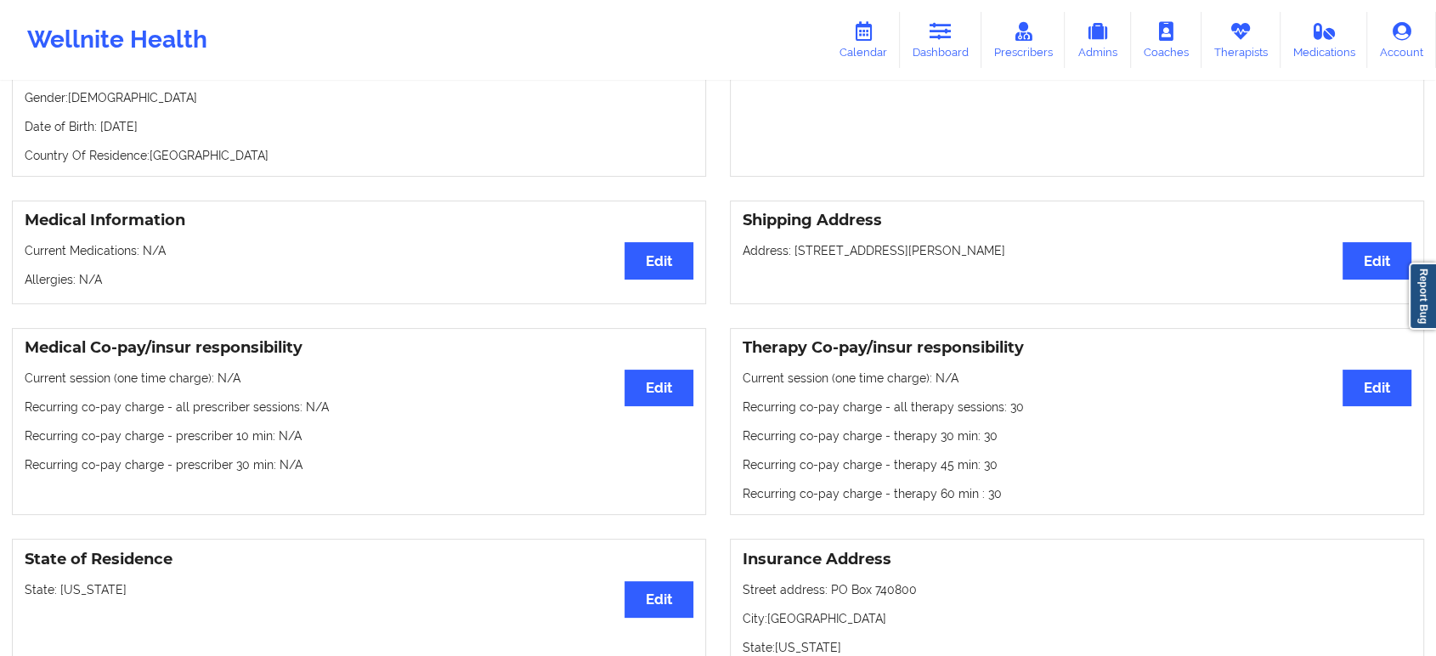
scroll to position [0, 0]
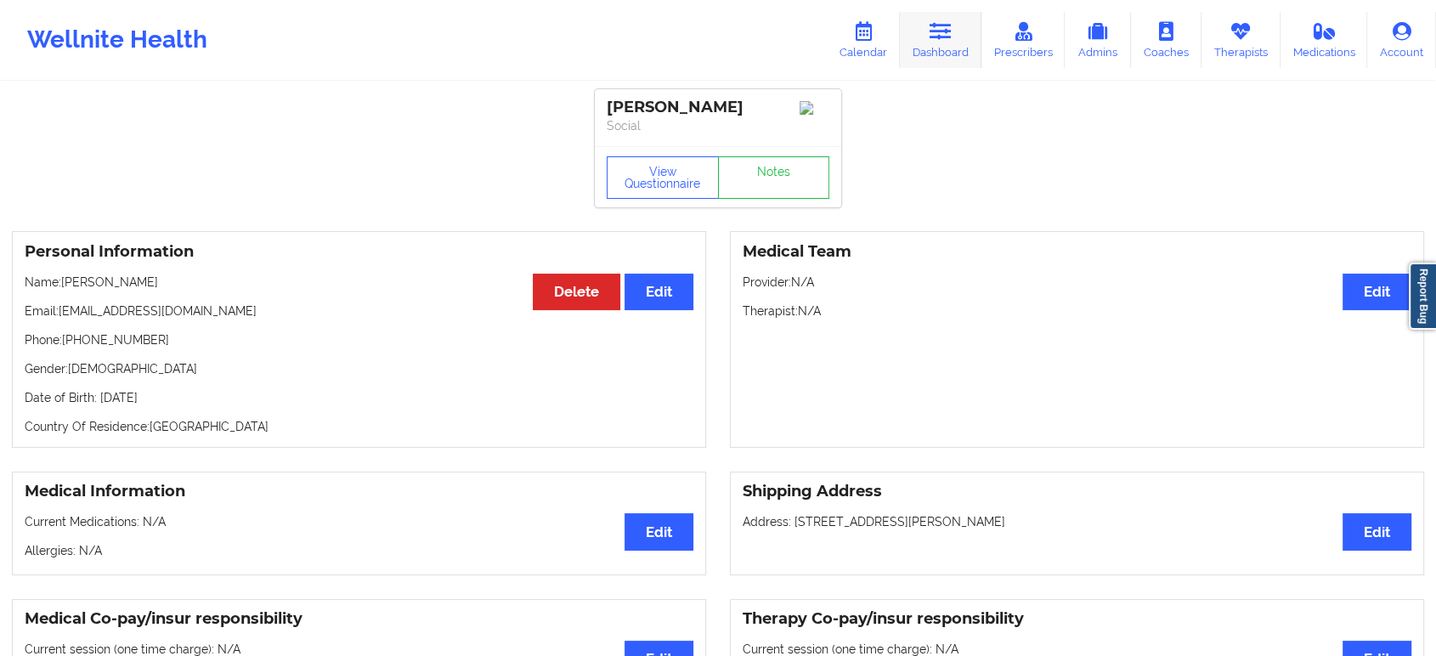
click at [936, 28] on icon at bounding box center [941, 31] width 22 height 19
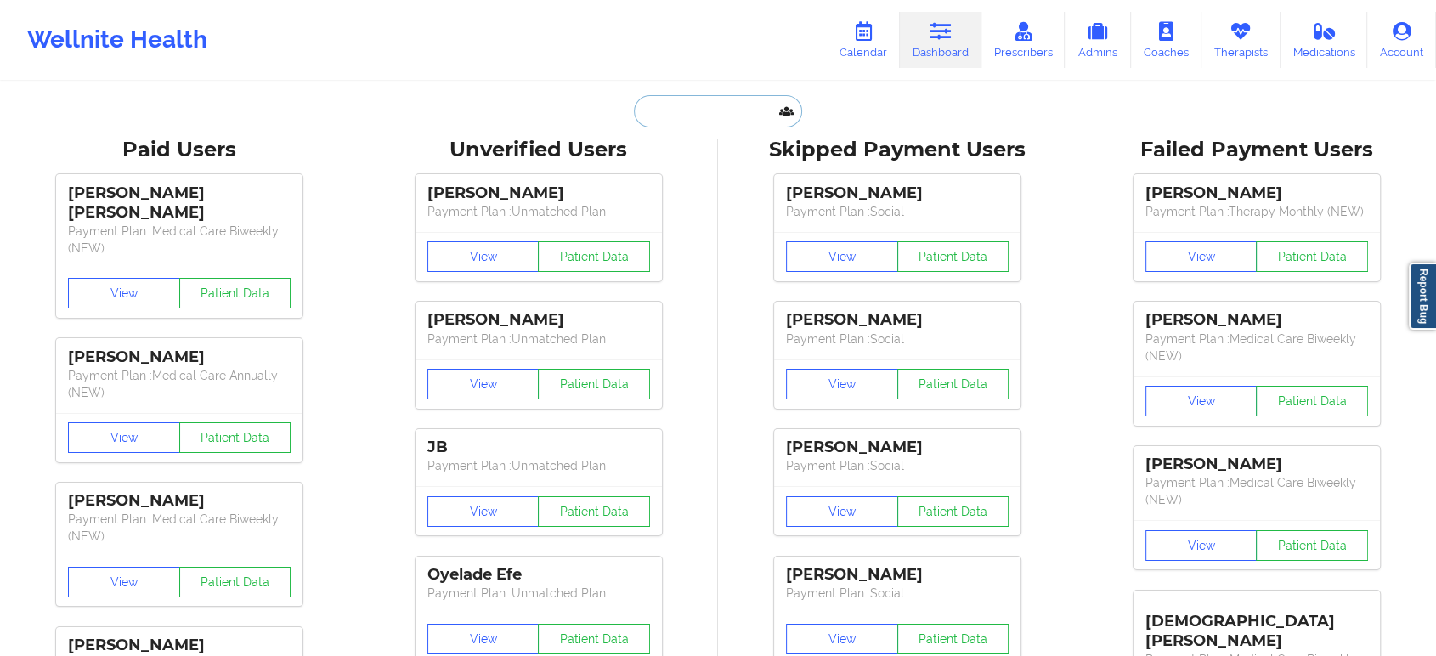
click at [732, 96] on input "text" at bounding box center [718, 111] width 168 height 32
paste input "Aman Nemitz"
type input "Aman Nemitz"
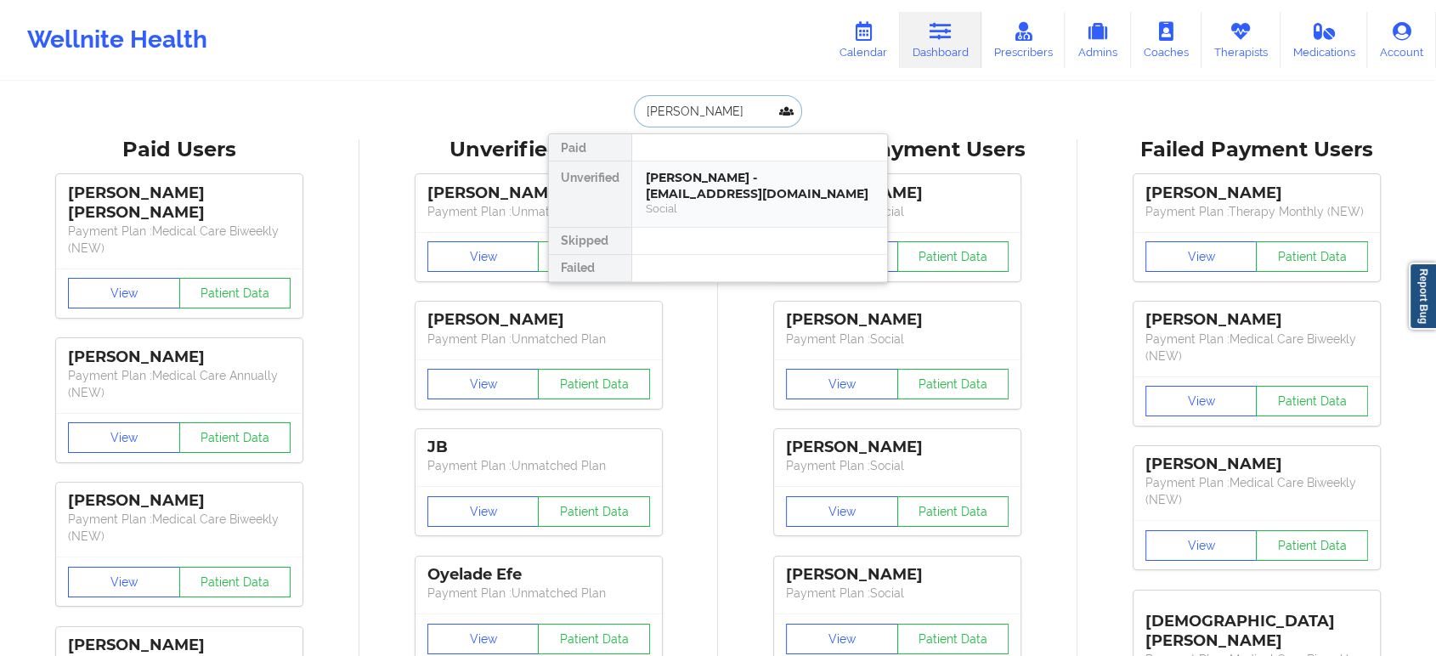
click at [719, 208] on div "Social" at bounding box center [760, 208] width 228 height 14
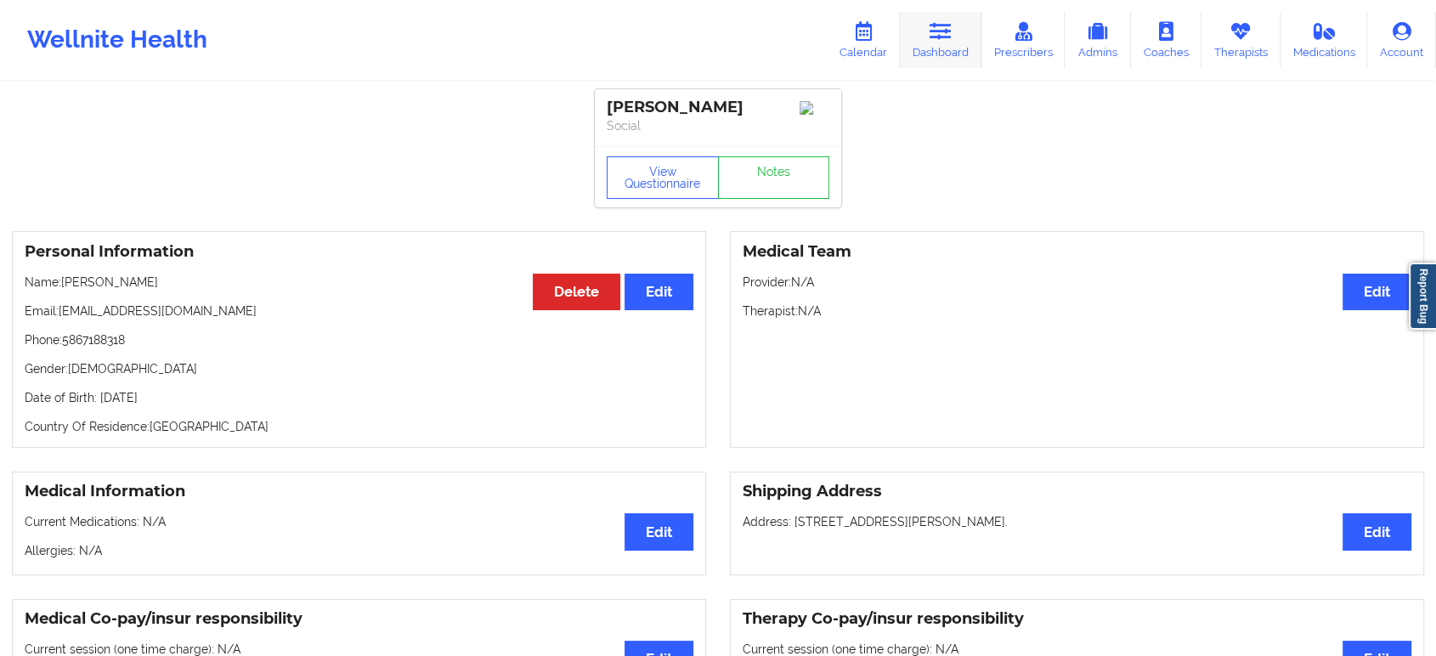
click at [961, 31] on link "Dashboard" at bounding box center [941, 40] width 82 height 56
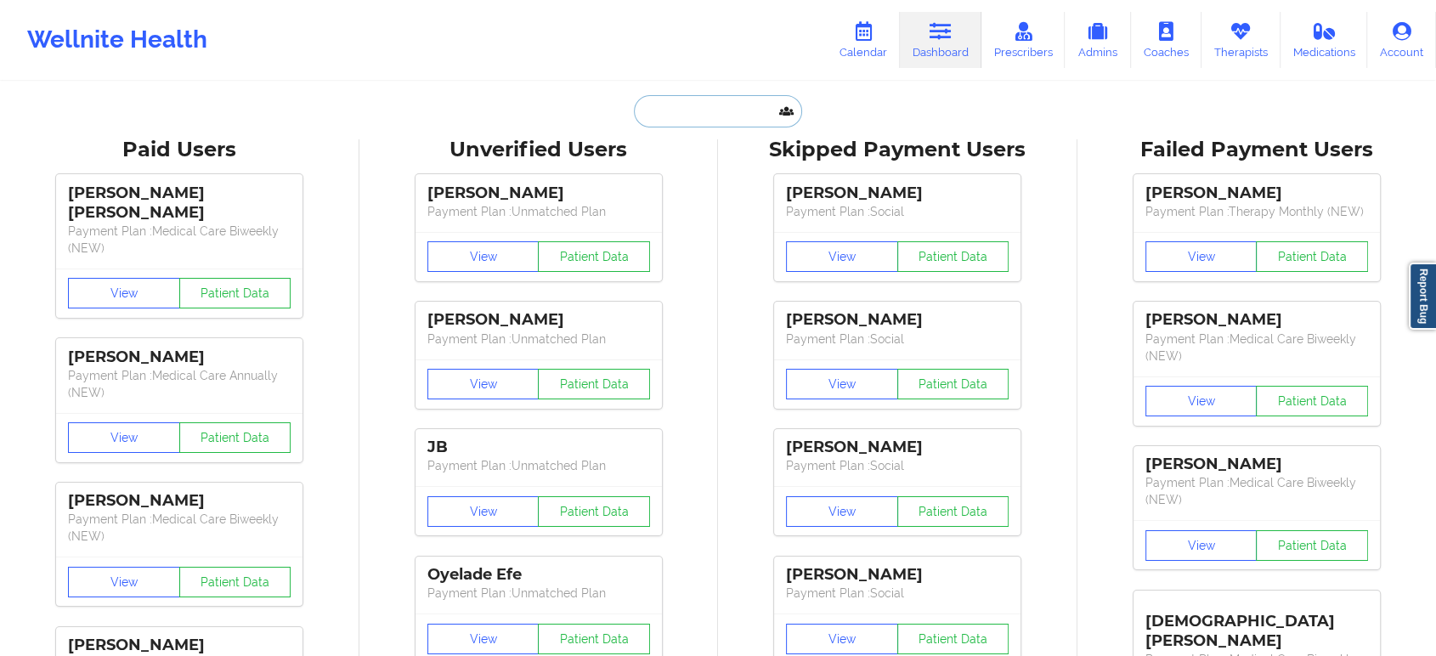
click at [761, 121] on input "text" at bounding box center [718, 111] width 168 height 32
paste input "katie.duncan5@gmail.com"
type input "katie.duncan5@gmail.com"
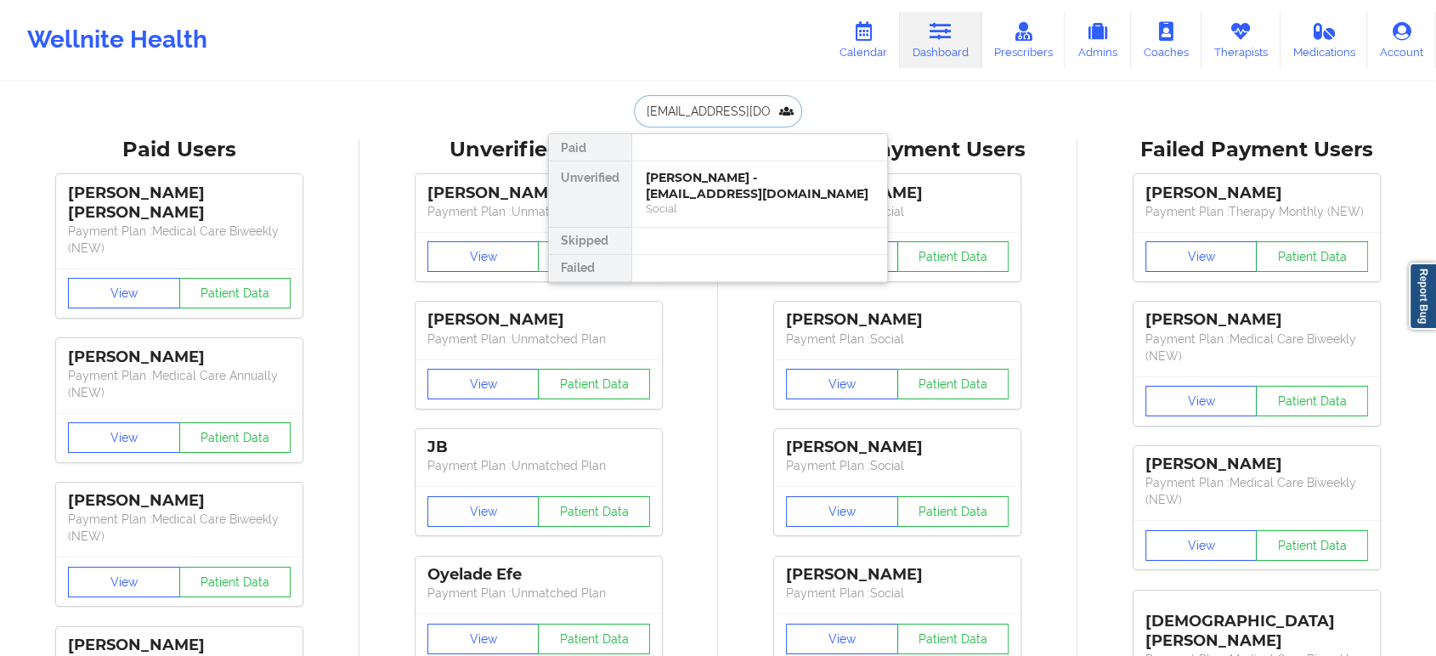
scroll to position [0, 10]
click at [699, 205] on div "Social" at bounding box center [760, 208] width 228 height 14
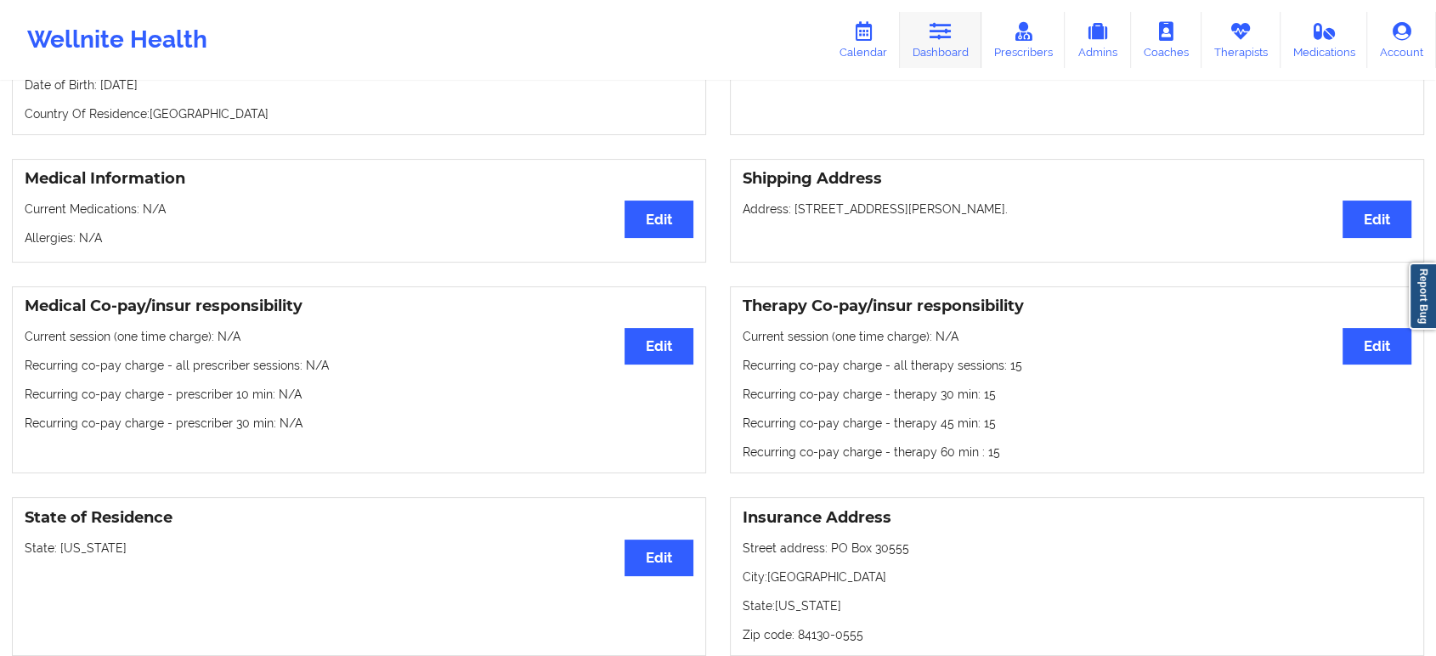
scroll to position [116, 0]
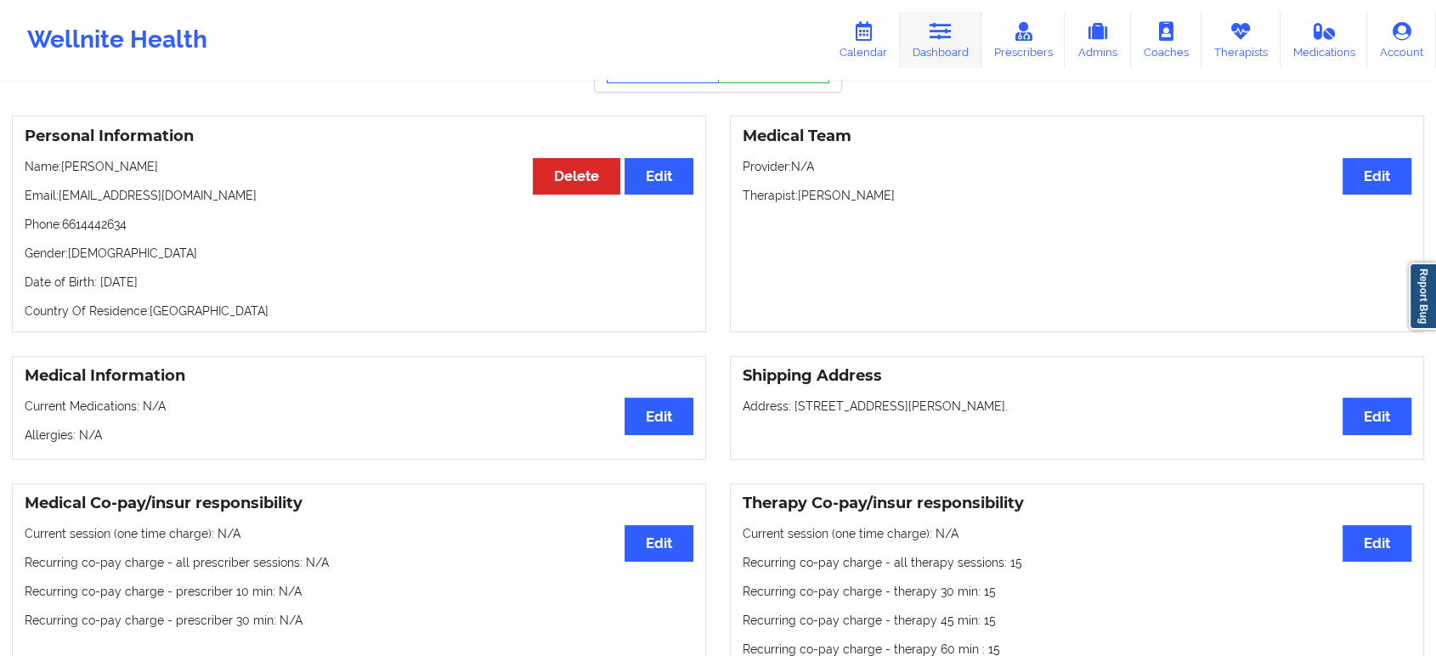
click at [945, 40] on icon at bounding box center [941, 31] width 22 height 19
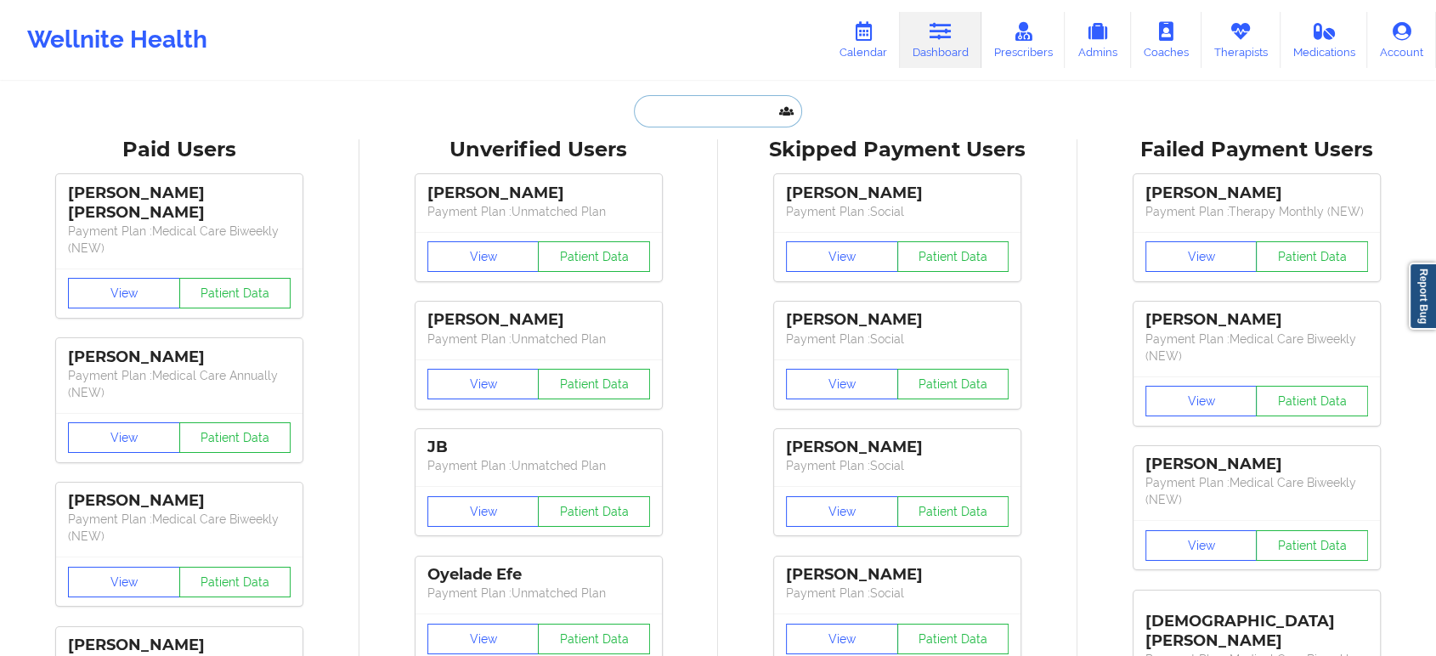
click at [699, 114] on input "text" at bounding box center [718, 111] width 168 height 32
paste input "razambena@protonmail.com"
type input "razambena@protonmail.com"
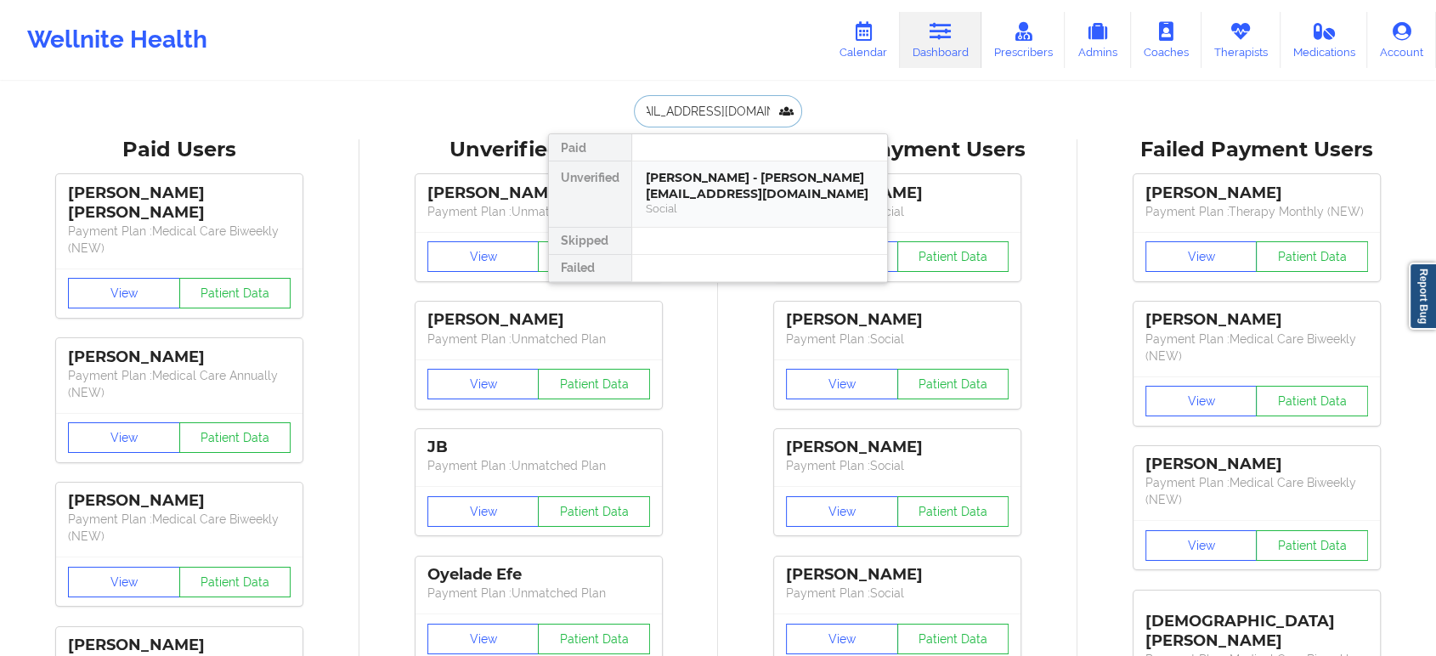
click at [721, 178] on div "Albert Colbert - razambena@protonmail.com" at bounding box center [760, 185] width 228 height 31
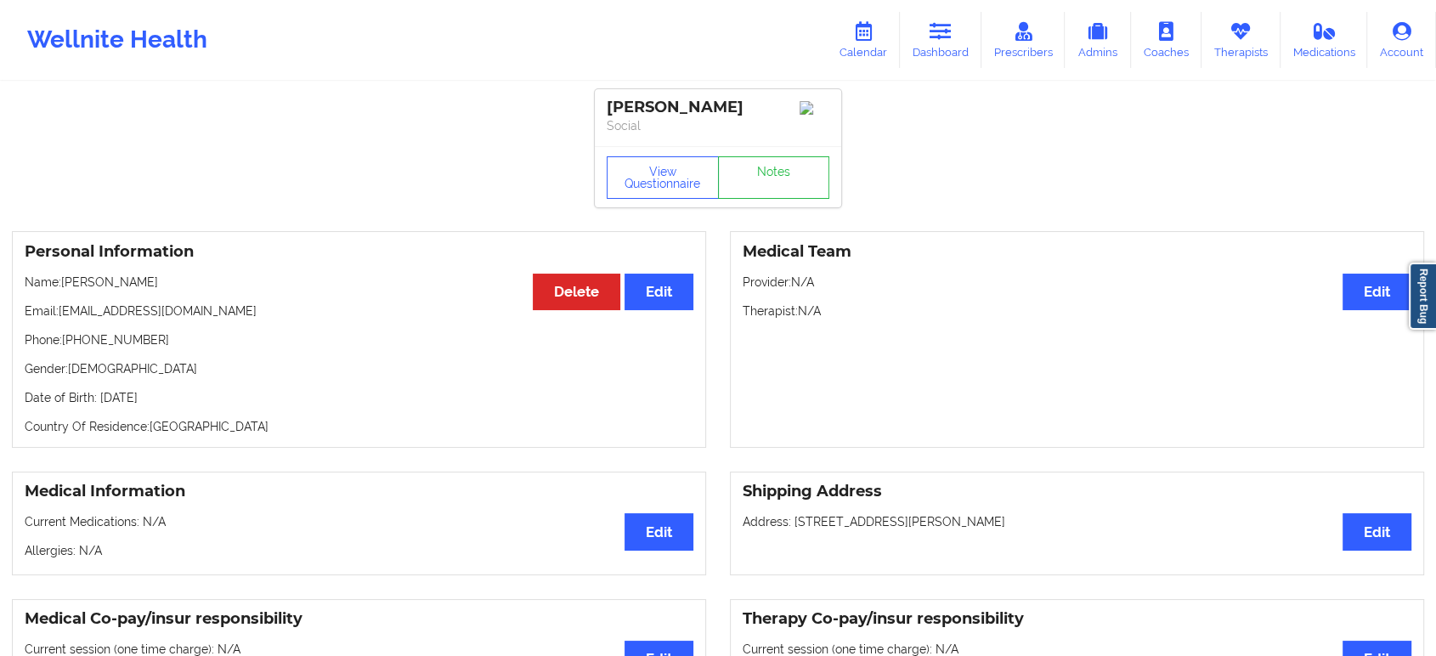
drag, startPoint x: 167, startPoint y: 288, endPoint x: 61, endPoint y: 282, distance: 105.5
click at [61, 282] on p "Name: Albert Colbert" at bounding box center [359, 282] width 669 height 17
copy p "[PERSON_NAME]"
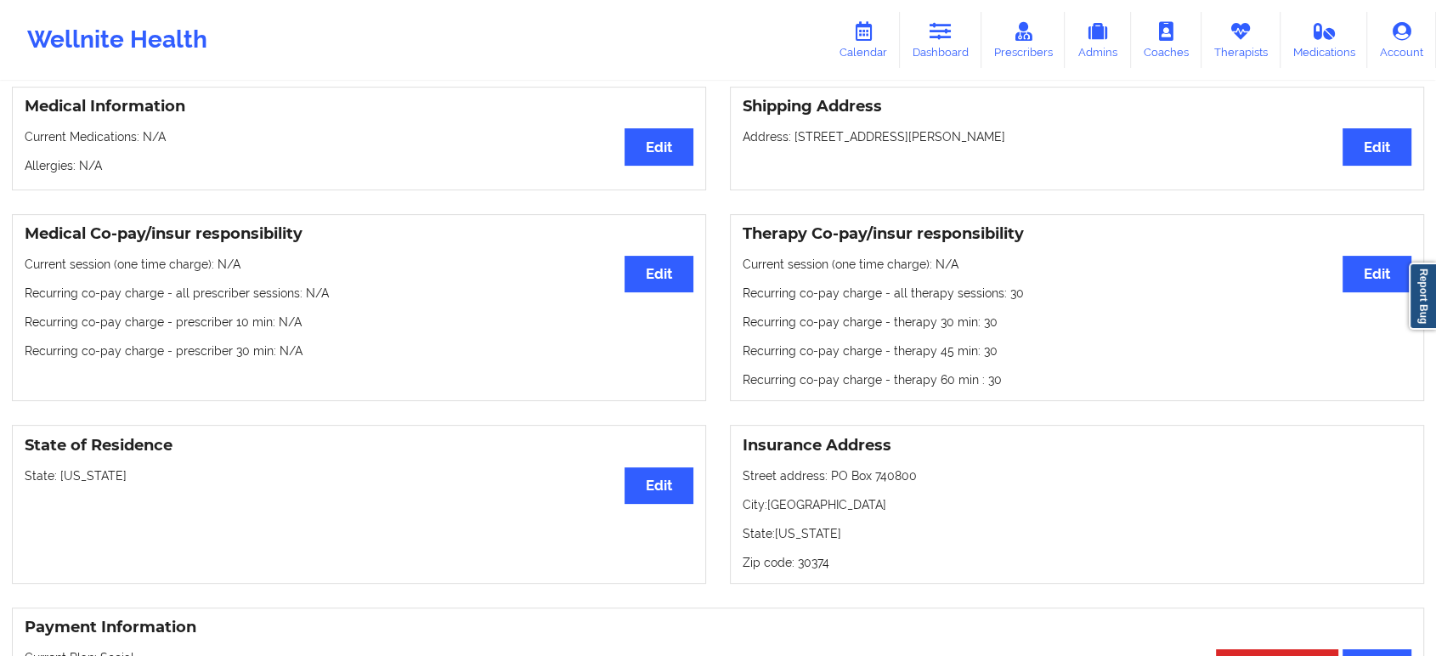
scroll to position [488, 0]
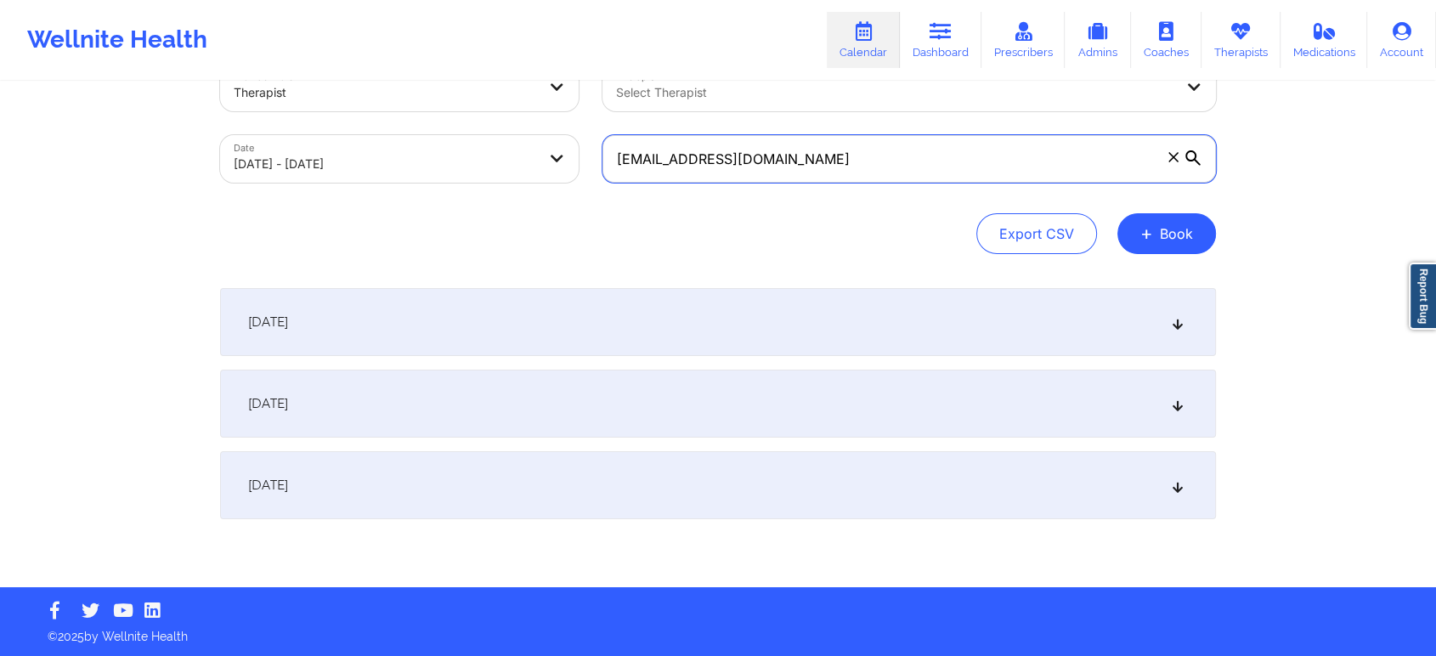
drag, startPoint x: 0, startPoint y: 0, endPoint x: 873, endPoint y: 156, distance: 886.5
click at [873, 156] on input "scottgardell@gmail.com" at bounding box center [910, 159] width 614 height 48
click at [429, 170] on body "Wellnite Health Calendar Dashboard Prescribers Admins Coaches Therapists Medica…" at bounding box center [718, 278] width 1436 height 656
select select "2025-9"
select select "2025-10"
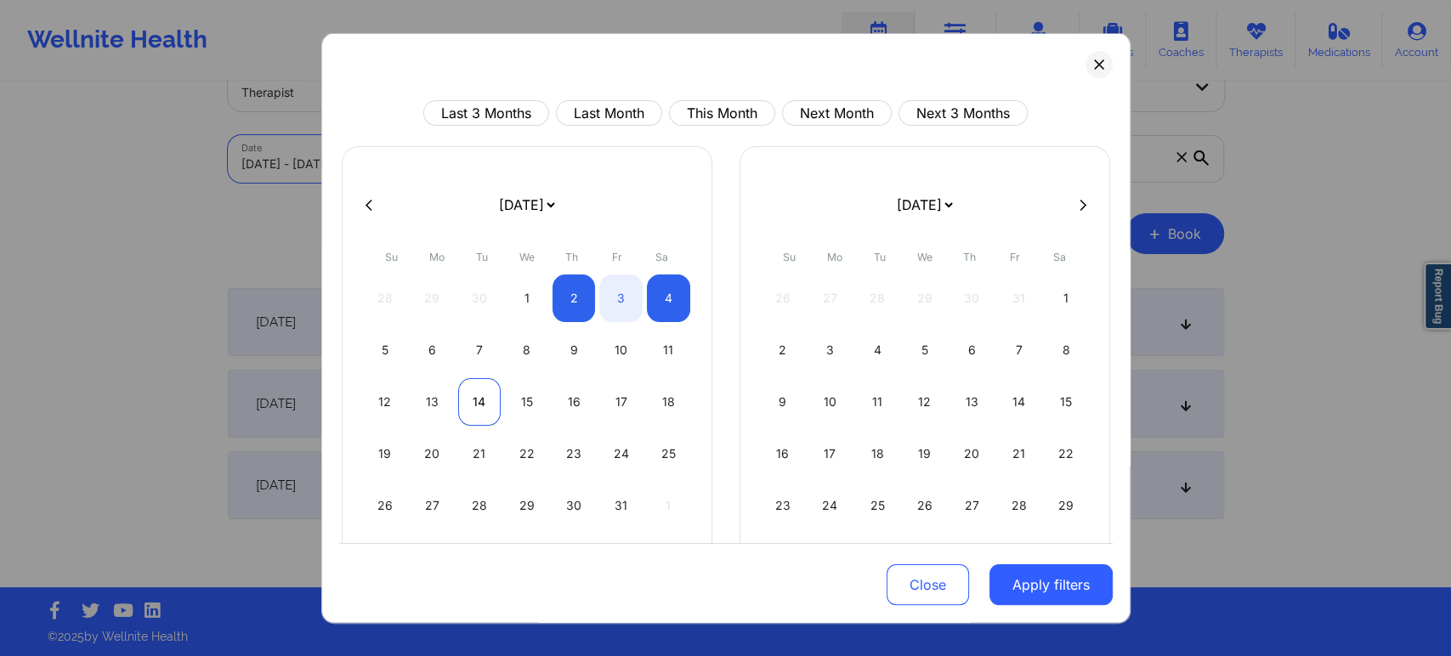
click at [464, 406] on div "14" at bounding box center [479, 402] width 43 height 48
select select "2025-9"
select select "2025-10"
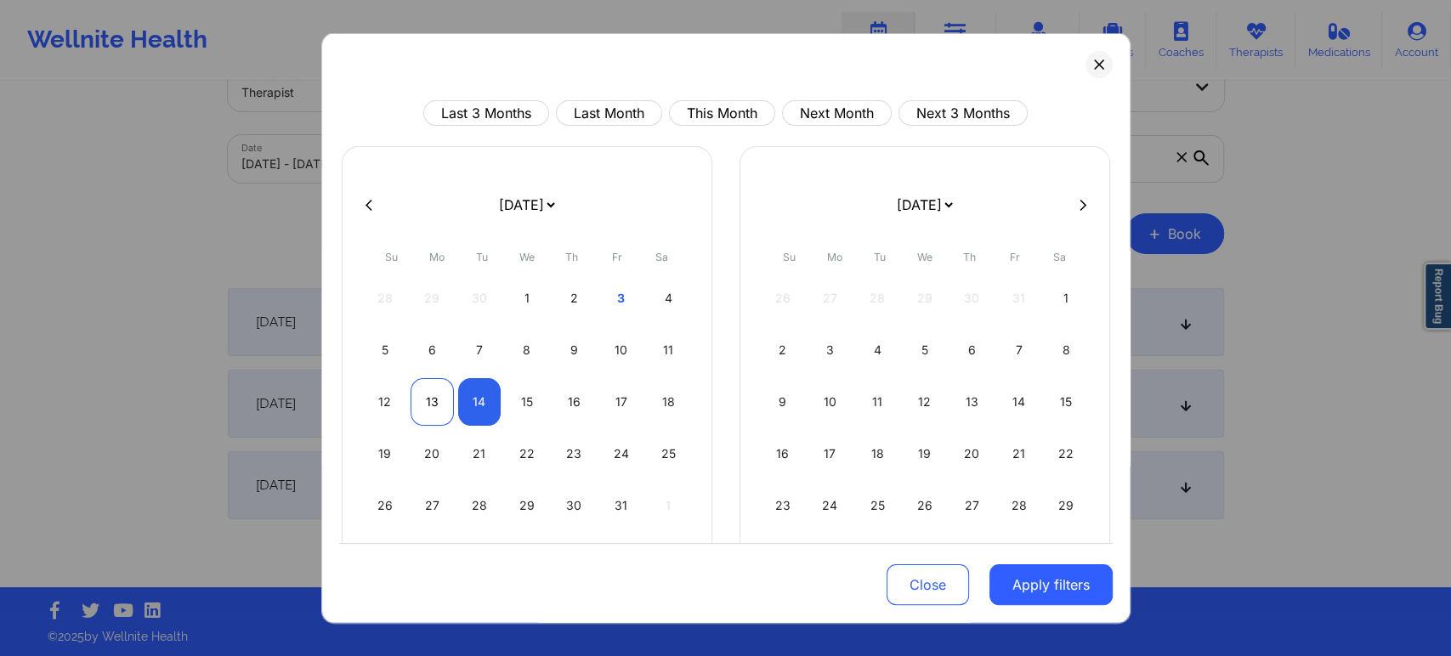
select select "2025-9"
select select "2025-10"
select select "2025-9"
select select "2025-10"
select select "2025-9"
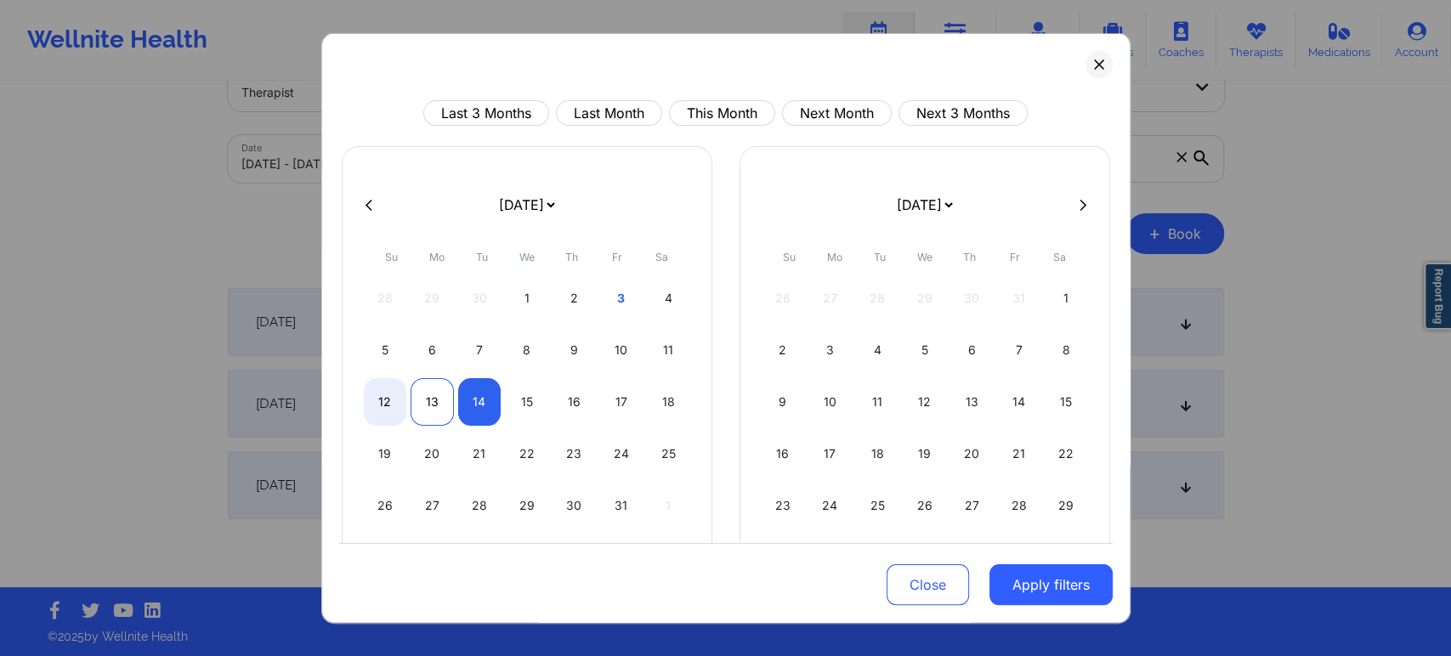
select select "2025-10"
click at [433, 408] on div "13" at bounding box center [431, 402] width 43 height 48
select select "2025-9"
select select "2025-10"
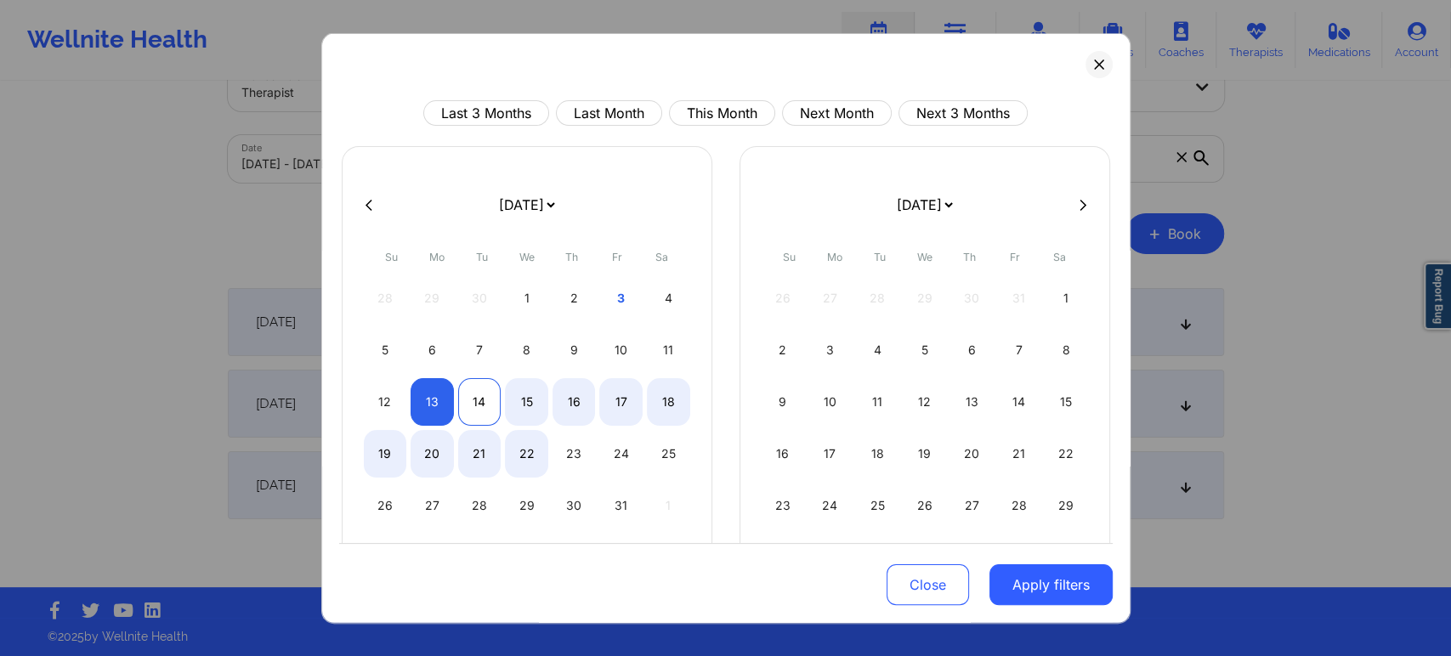
select select "2025-9"
select select "2025-10"
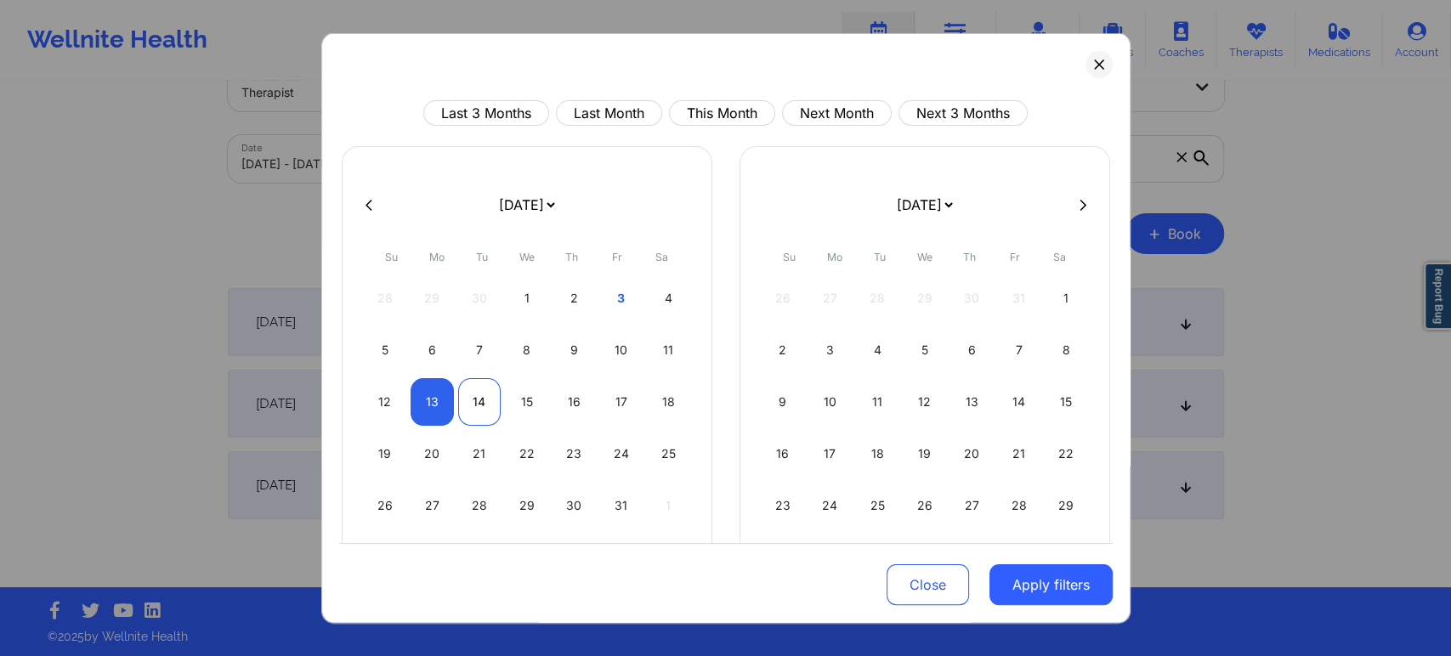
click at [467, 399] on div "14" at bounding box center [479, 402] width 43 height 48
select select "2025-9"
select select "2025-10"
click at [1050, 580] on button "Apply filters" at bounding box center [1050, 584] width 123 height 41
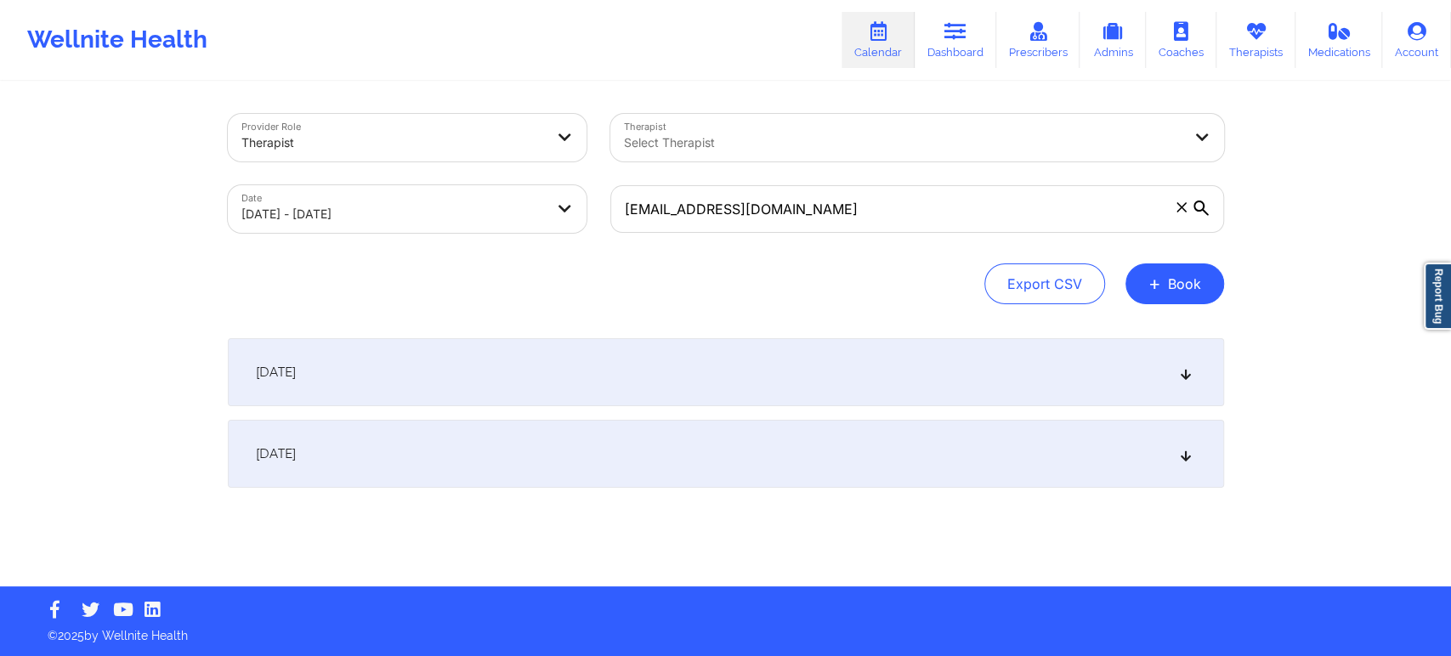
click at [1171, 455] on div "October 14, 2025" at bounding box center [726, 454] width 996 height 68
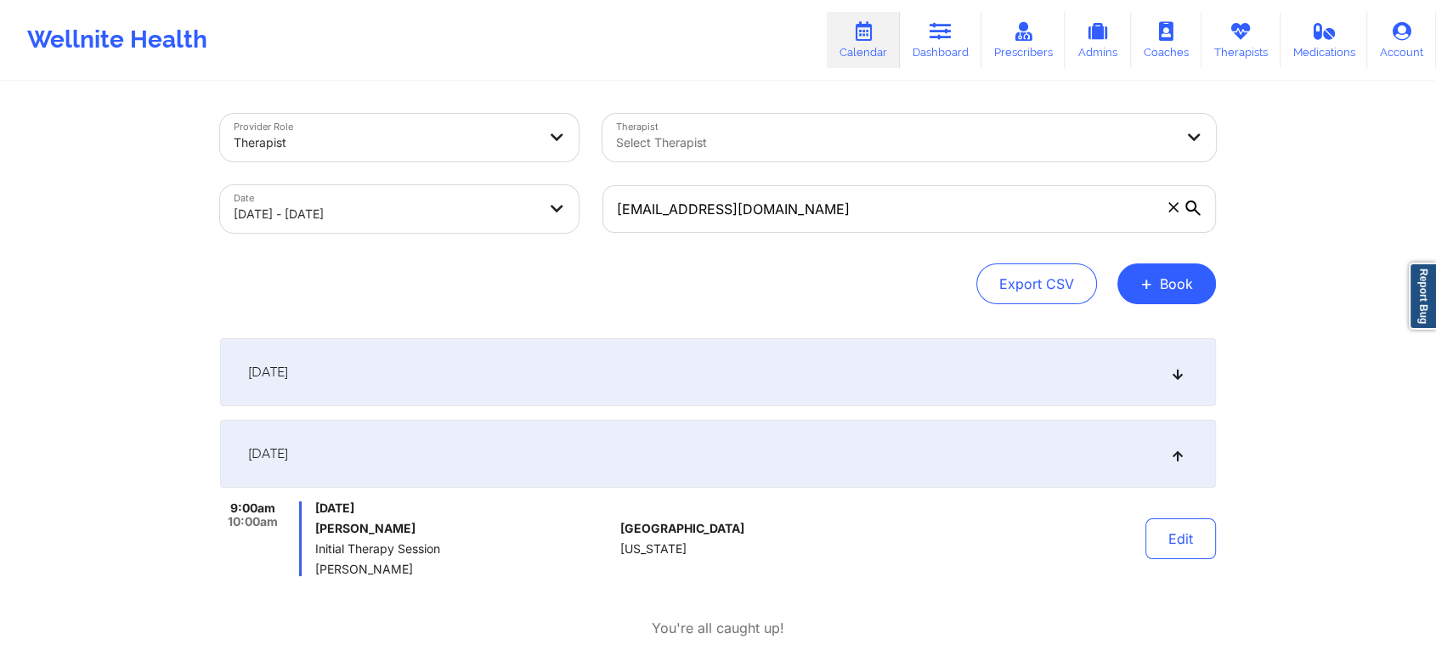
scroll to position [161, 0]
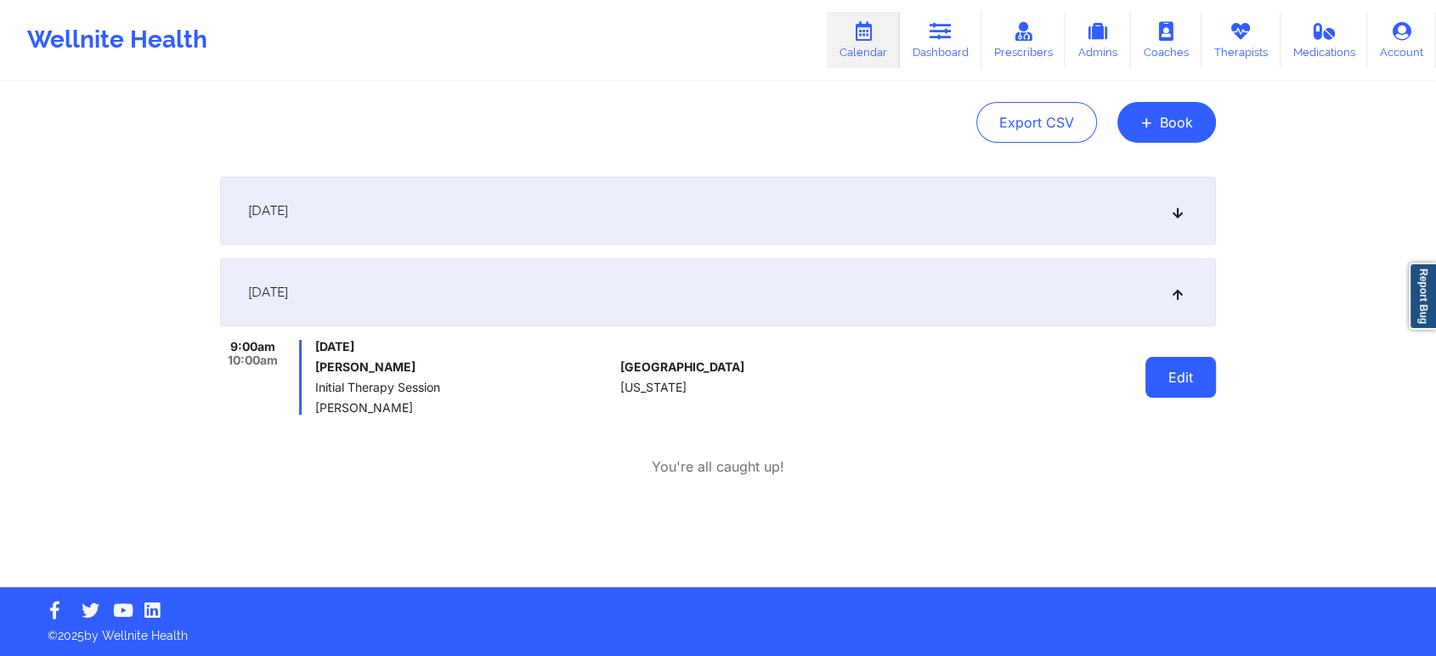
click at [1174, 386] on button "Edit" at bounding box center [1181, 377] width 71 height 41
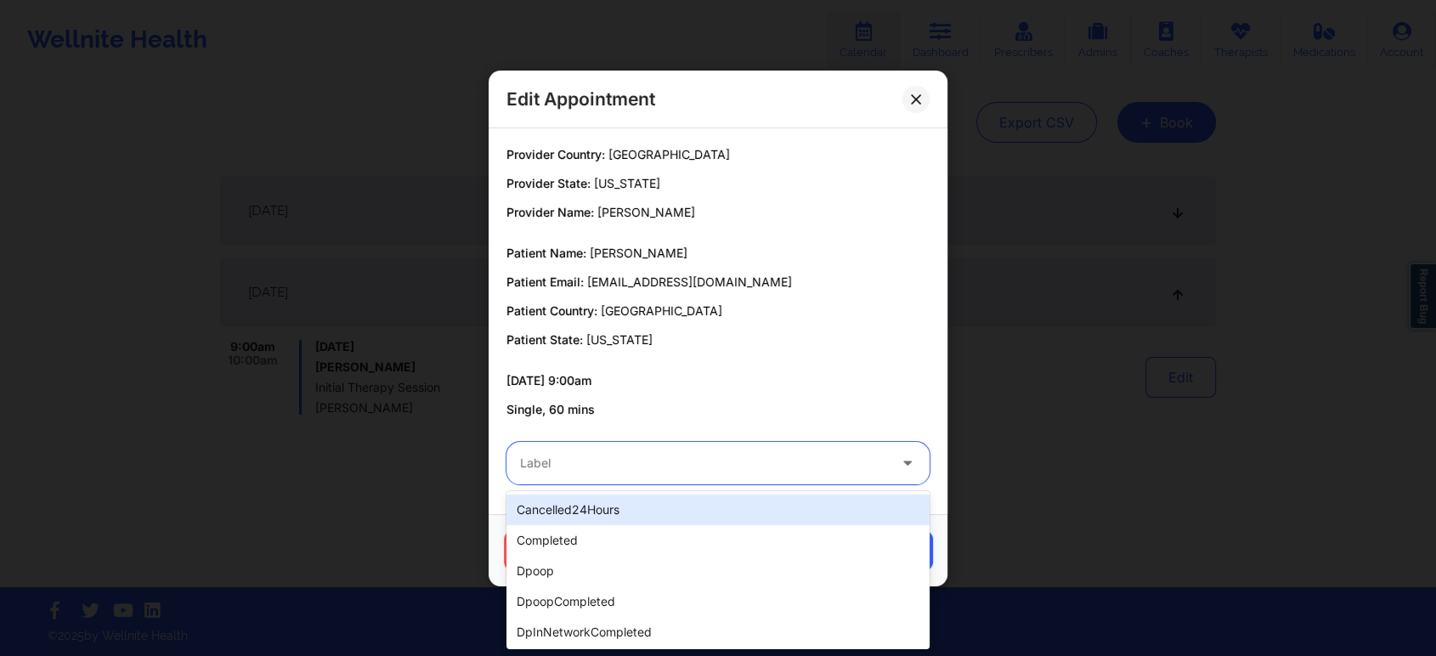
click at [687, 477] on div "Label" at bounding box center [697, 463] width 382 height 42
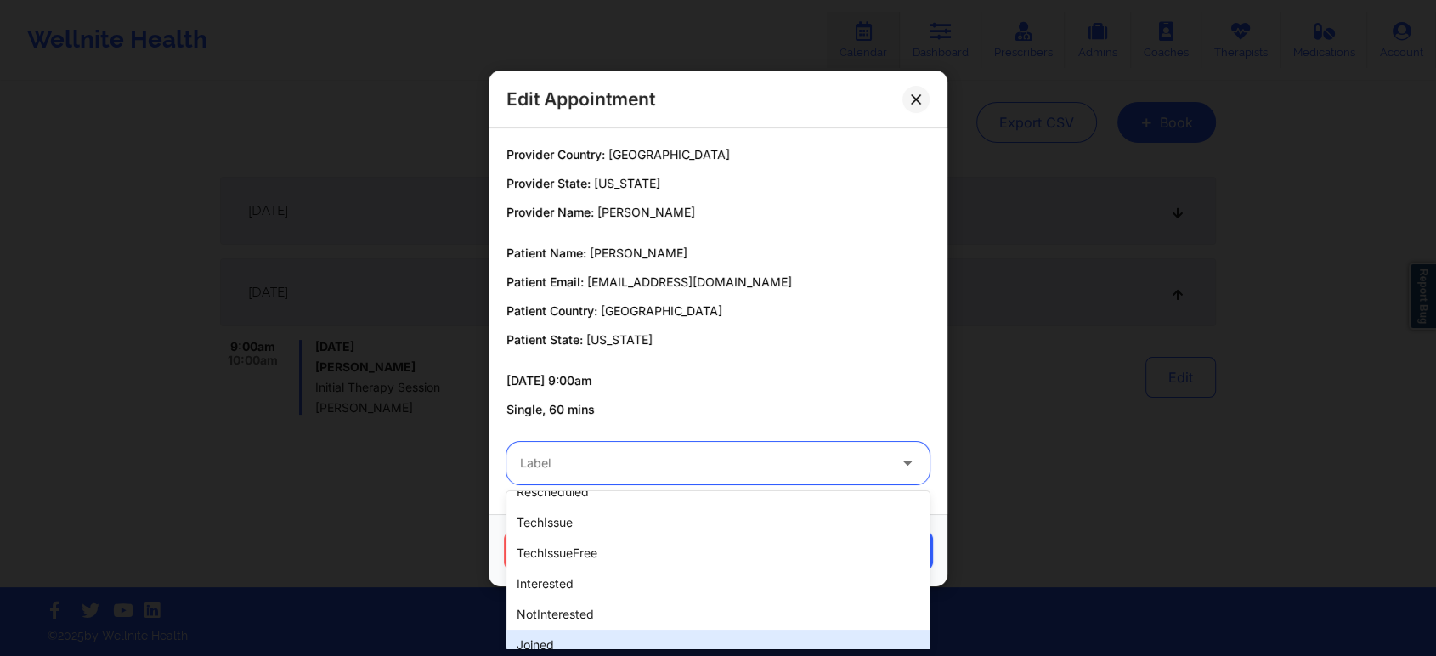
scroll to position [521, 0]
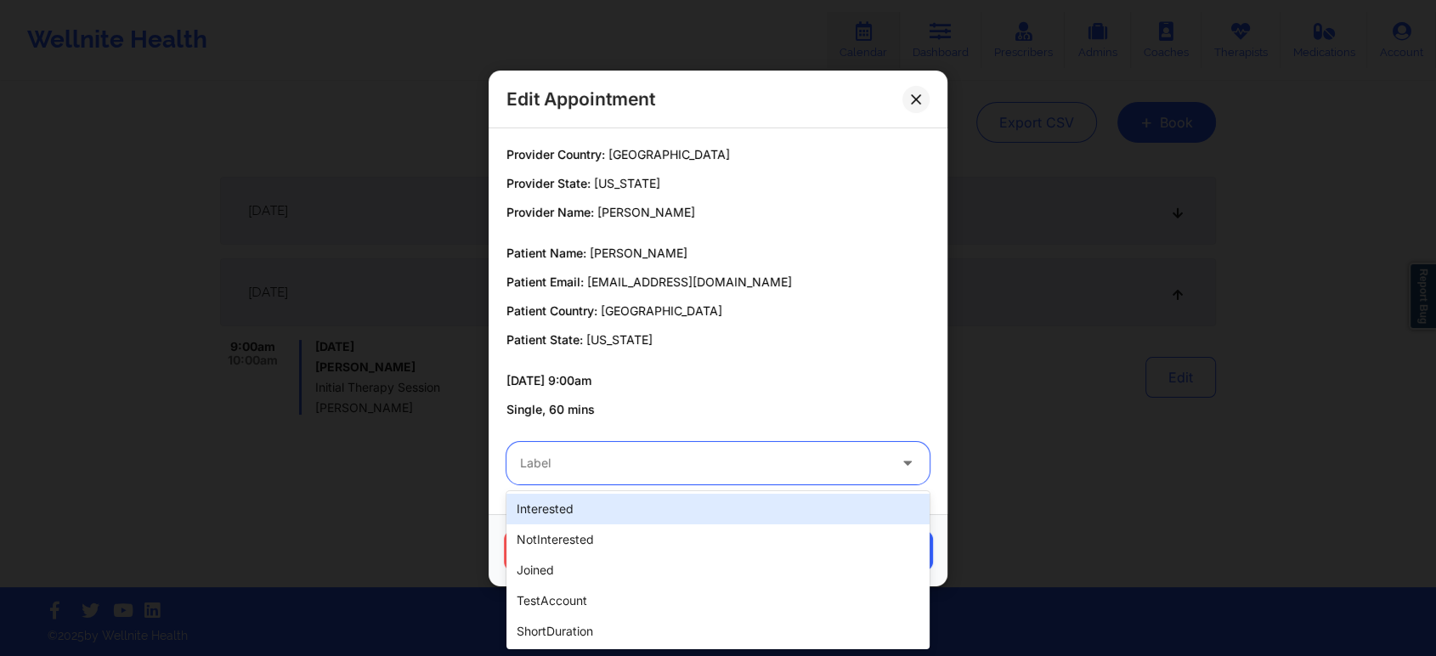
click at [846, 300] on div "Patient Name: SCOTT GARDELL Patient Email: scottgardell@gmail.com Patient Count…" at bounding box center [717, 297] width 423 height 104
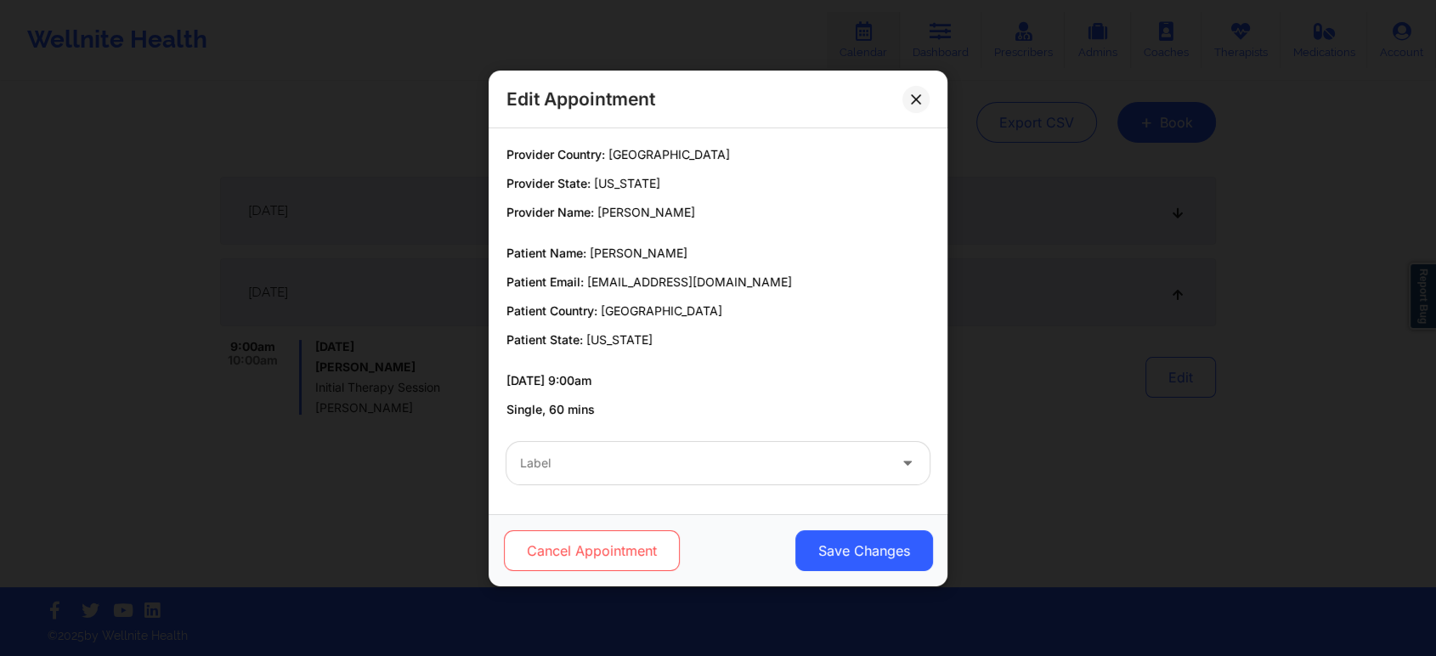
click at [583, 553] on button "Cancel Appointment" at bounding box center [592, 550] width 176 height 41
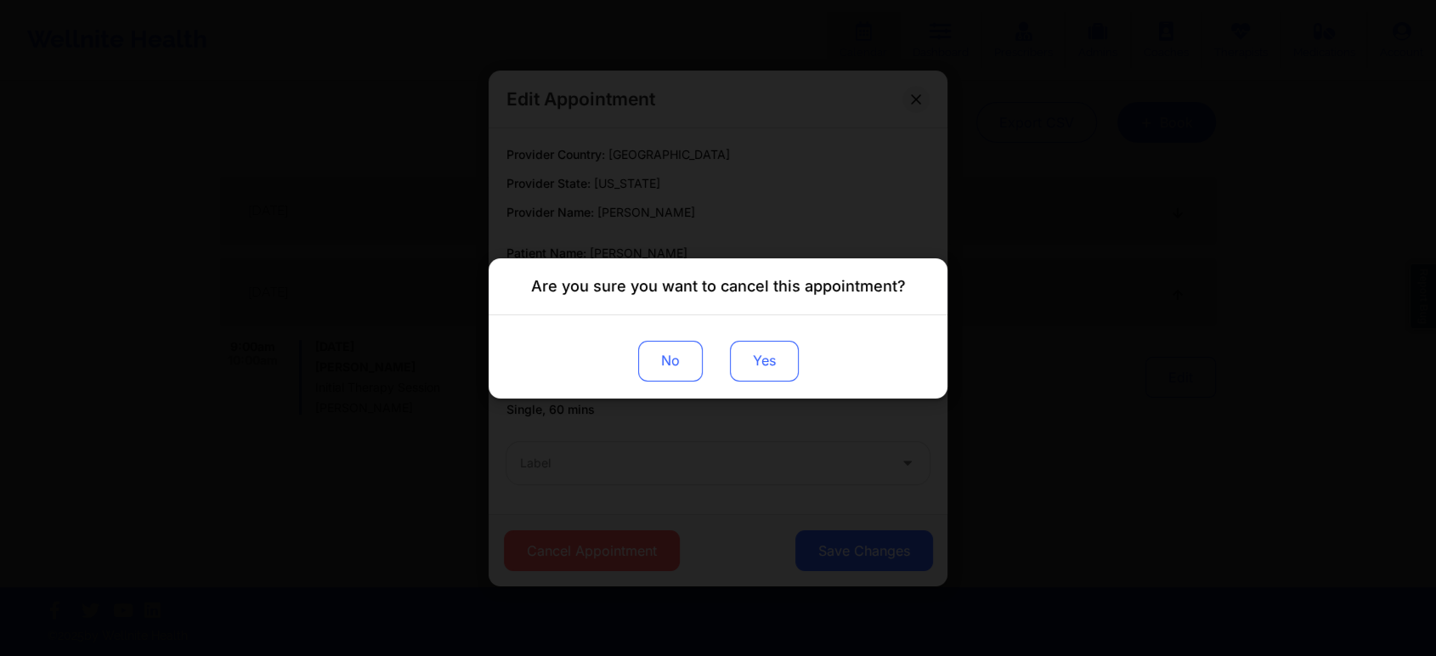
click at [747, 360] on button "Yes" at bounding box center [764, 360] width 69 height 41
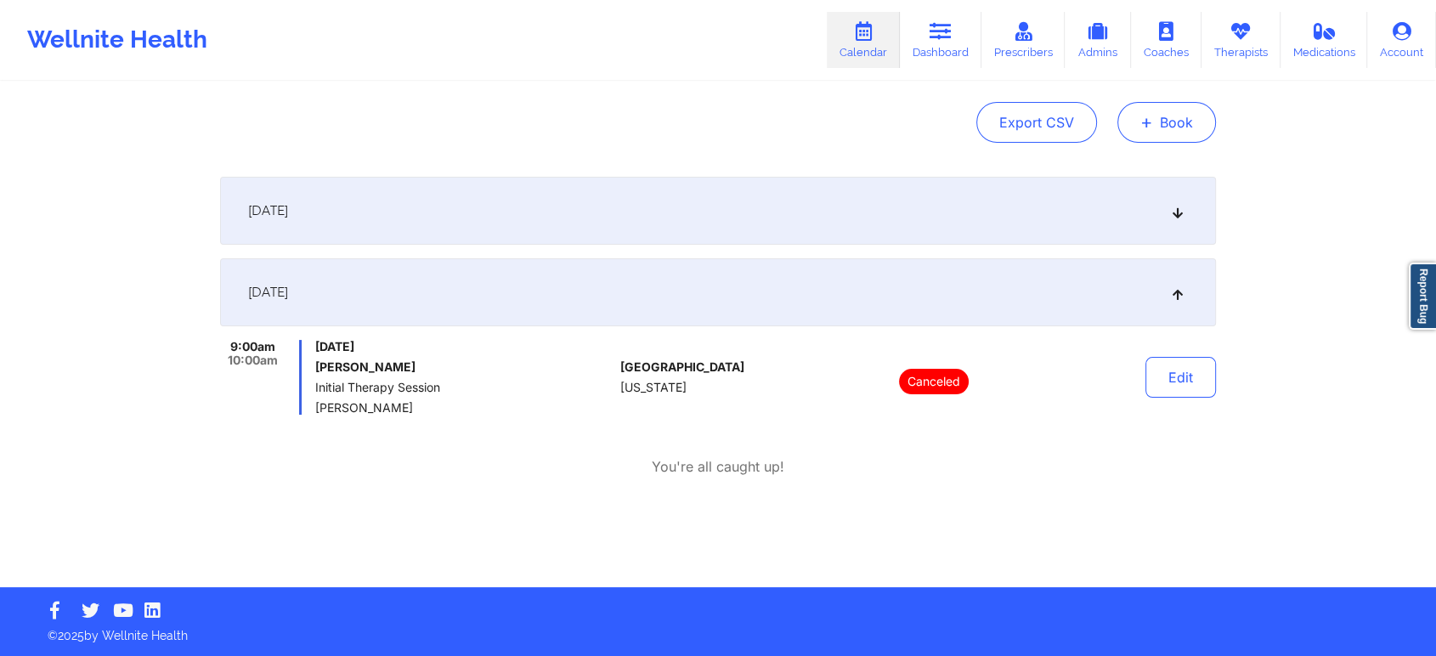
click at [1174, 114] on button "+ Book" at bounding box center [1166, 122] width 99 height 41
click at [1161, 166] on button "Therapy Session" at bounding box center [1138, 176] width 130 height 28
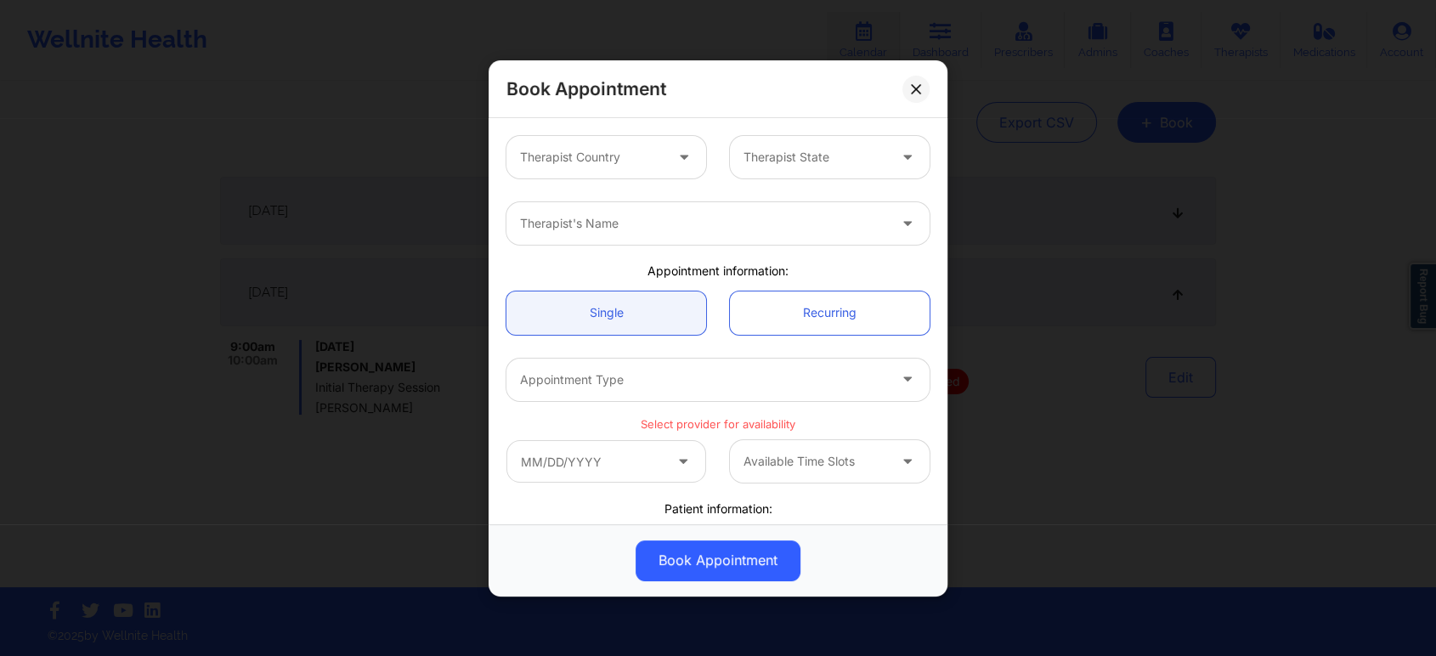
click at [646, 163] on div at bounding box center [592, 157] width 144 height 20
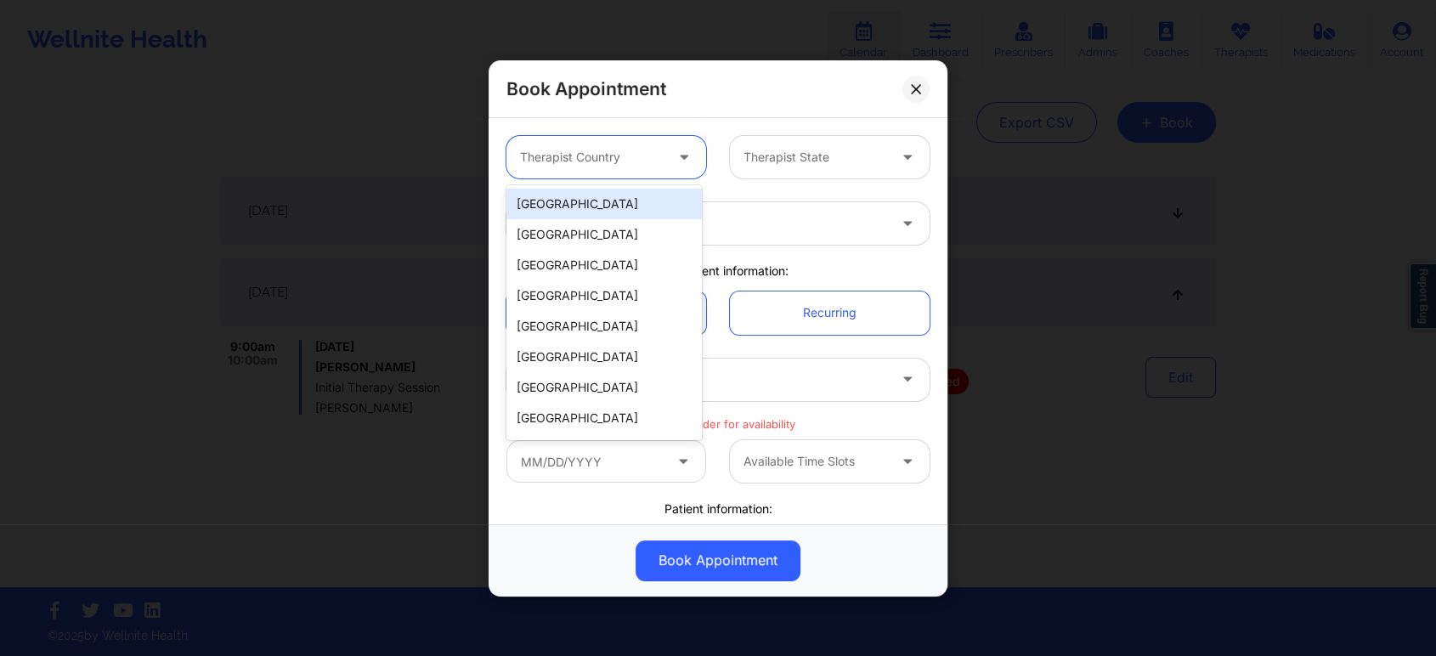
click at [634, 201] on div "[GEOGRAPHIC_DATA]" at bounding box center [603, 204] width 195 height 31
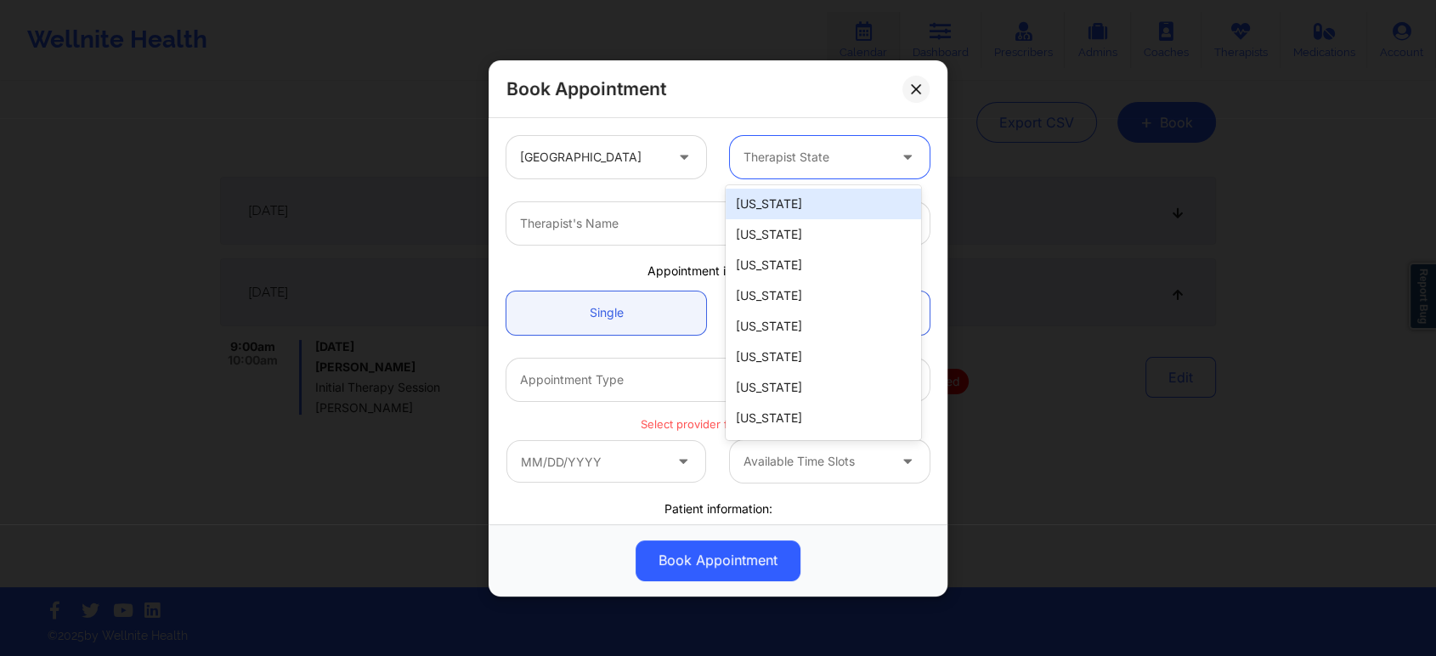
click at [851, 152] on div at bounding box center [816, 157] width 144 height 20
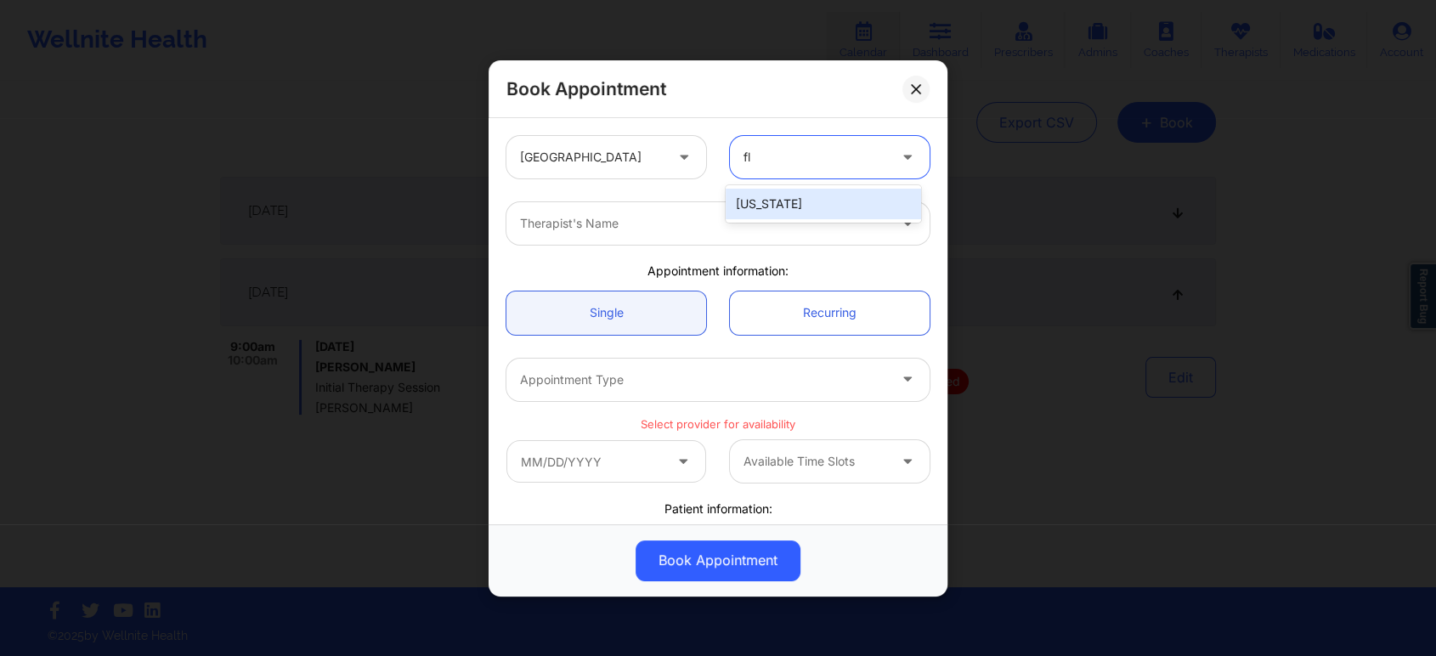
type input "flo"
click at [738, 231] on div at bounding box center [703, 223] width 367 height 20
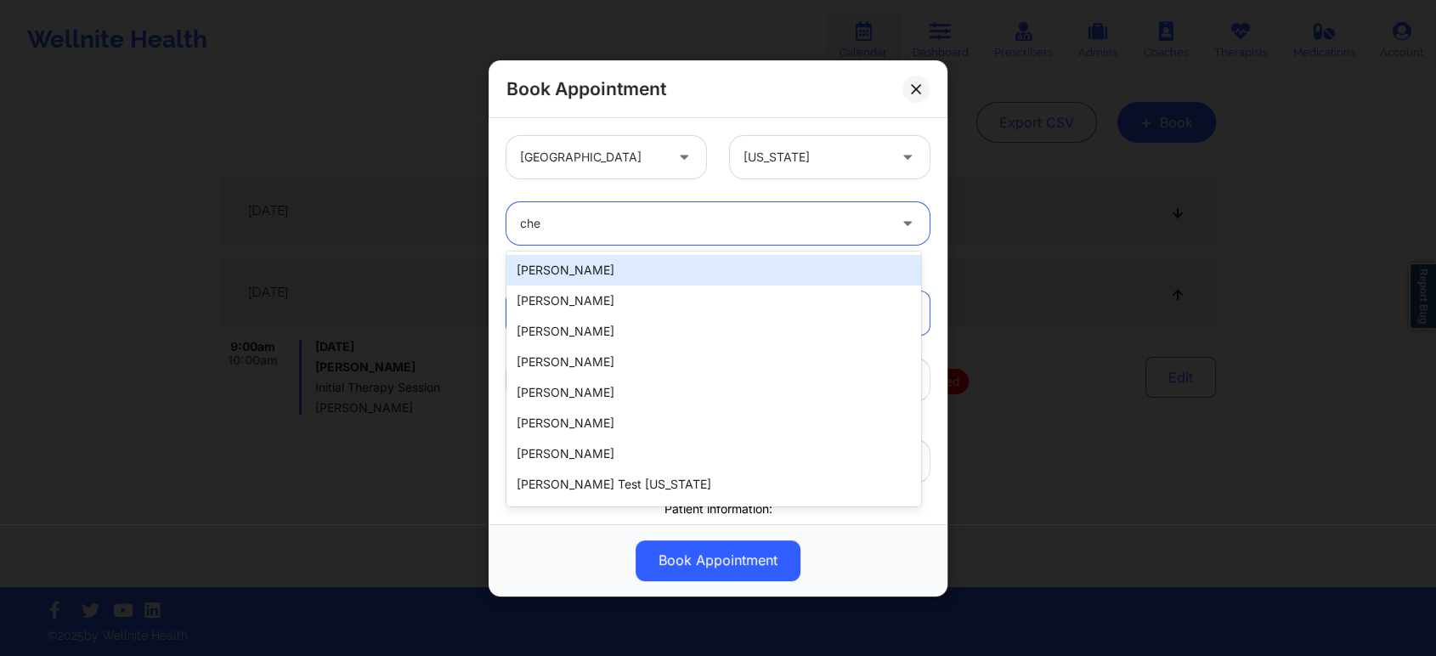
type input "che"
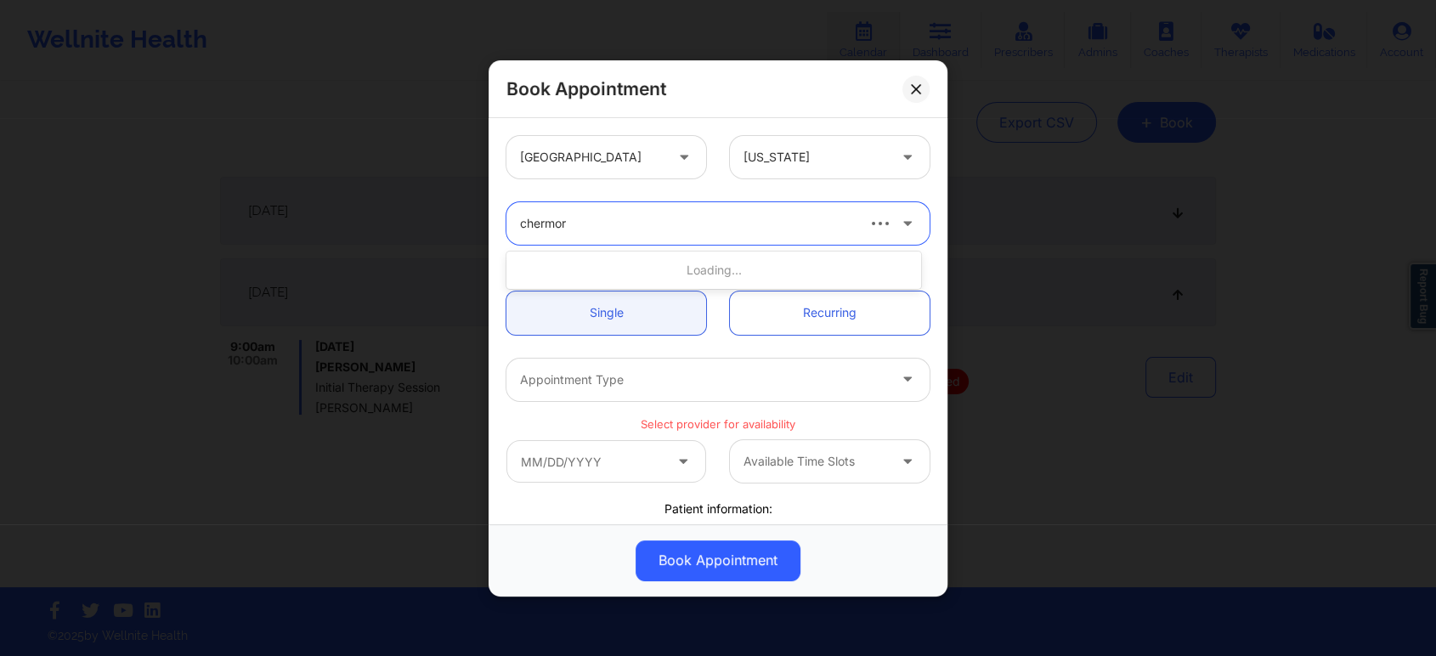
type input "chermora"
click at [687, 266] on div "Chermora Johnson" at bounding box center [713, 270] width 415 height 31
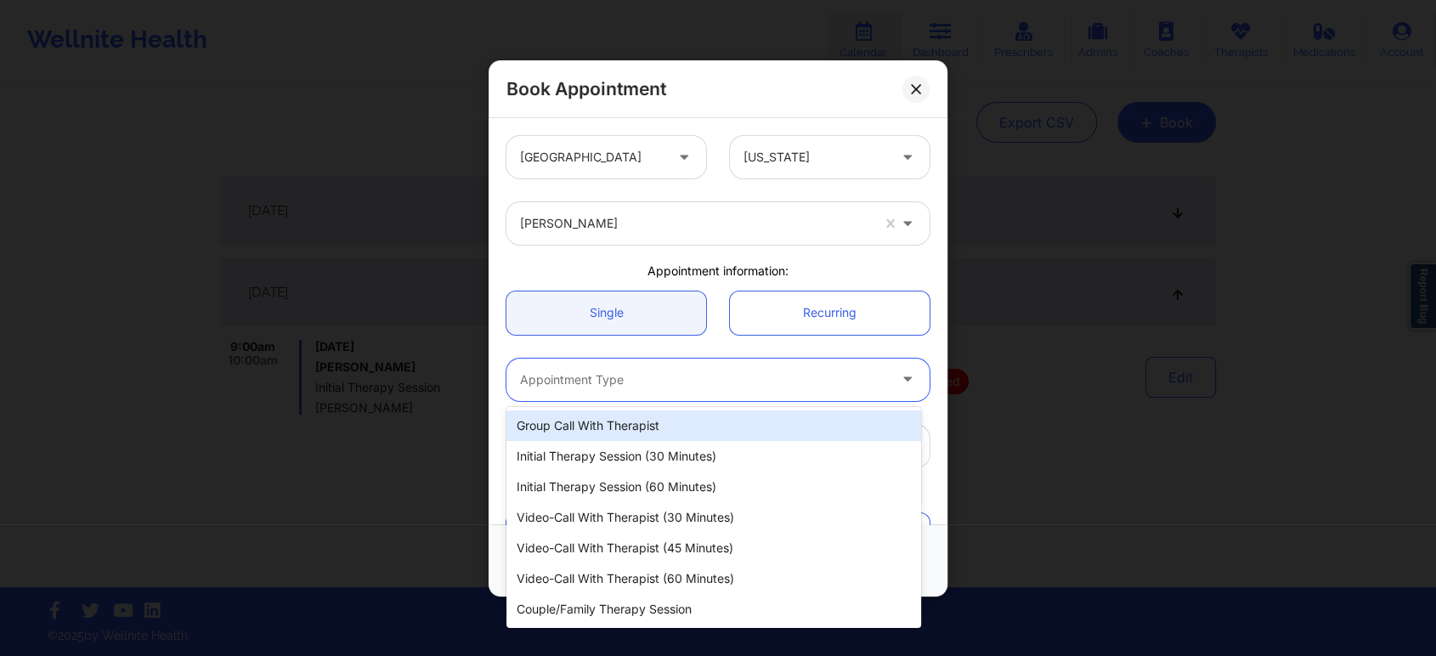
click at [760, 387] on div at bounding box center [703, 380] width 367 height 20
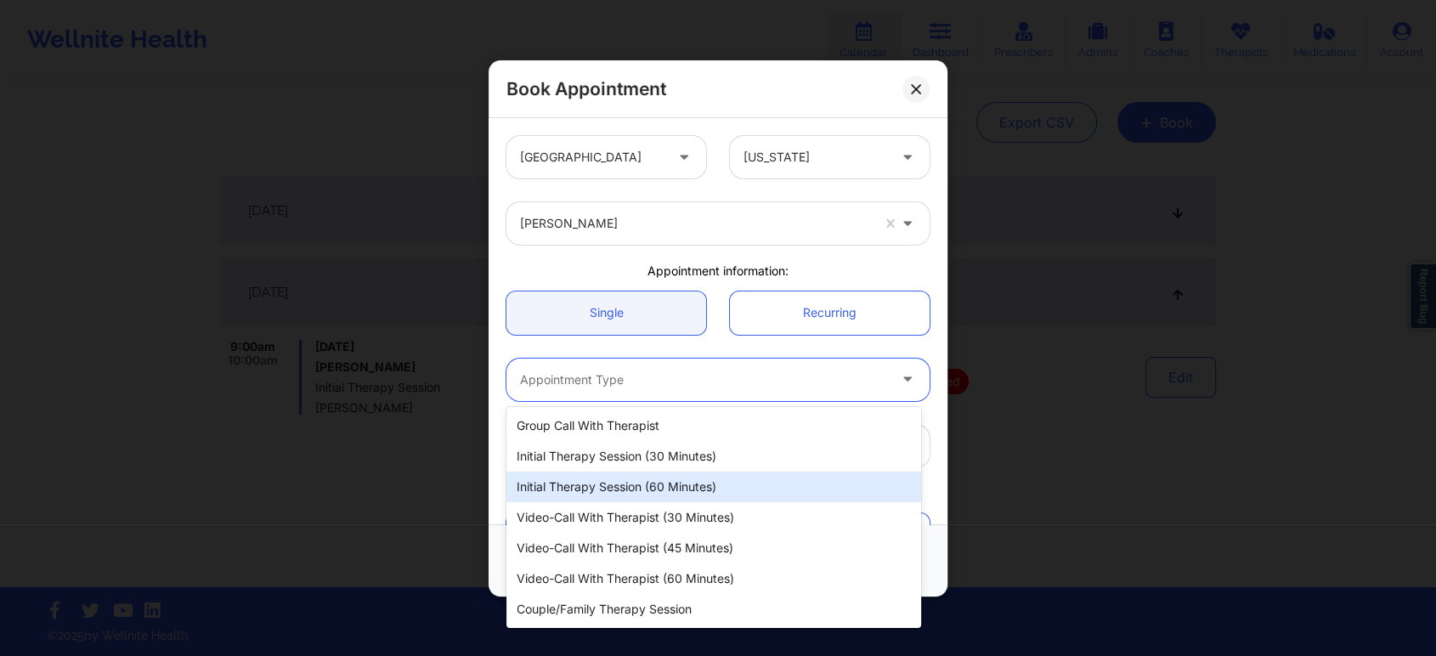
click at [728, 484] on div "Initial Therapy Session (60 minutes)" at bounding box center [713, 487] width 415 height 31
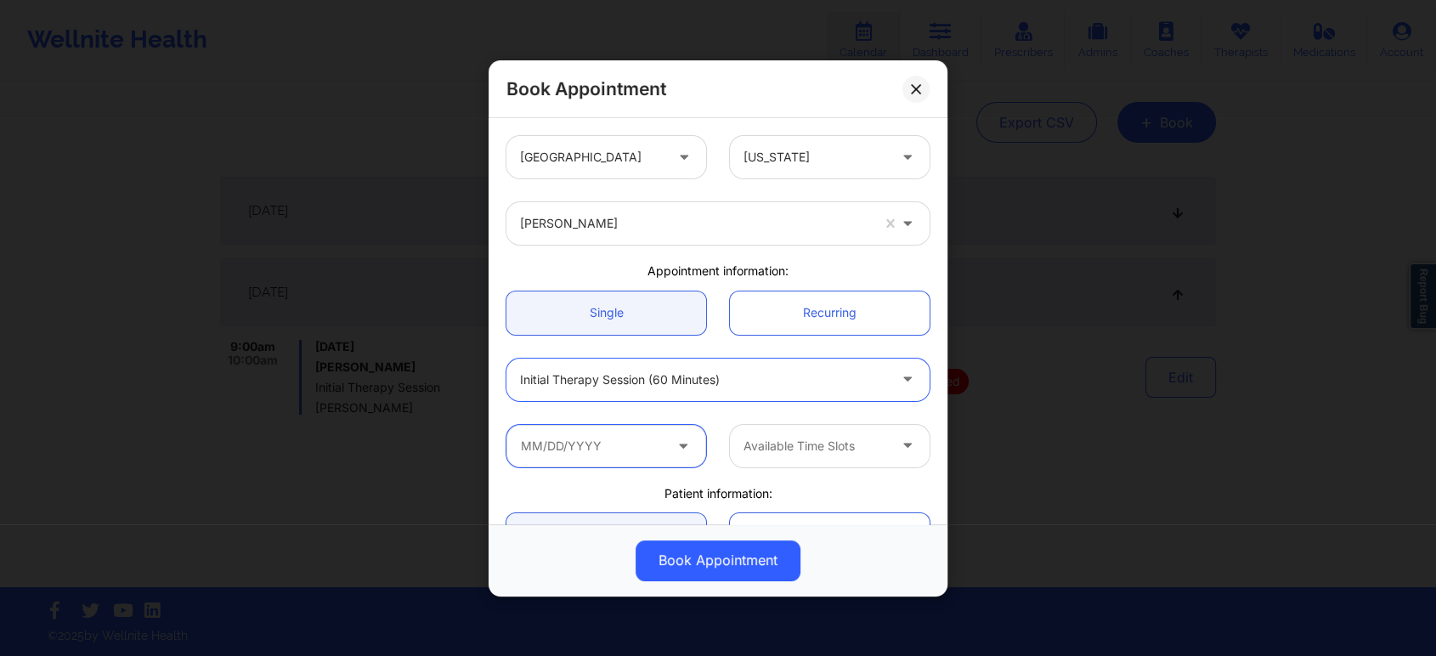
click at [659, 448] on input "text" at bounding box center [606, 445] width 200 height 42
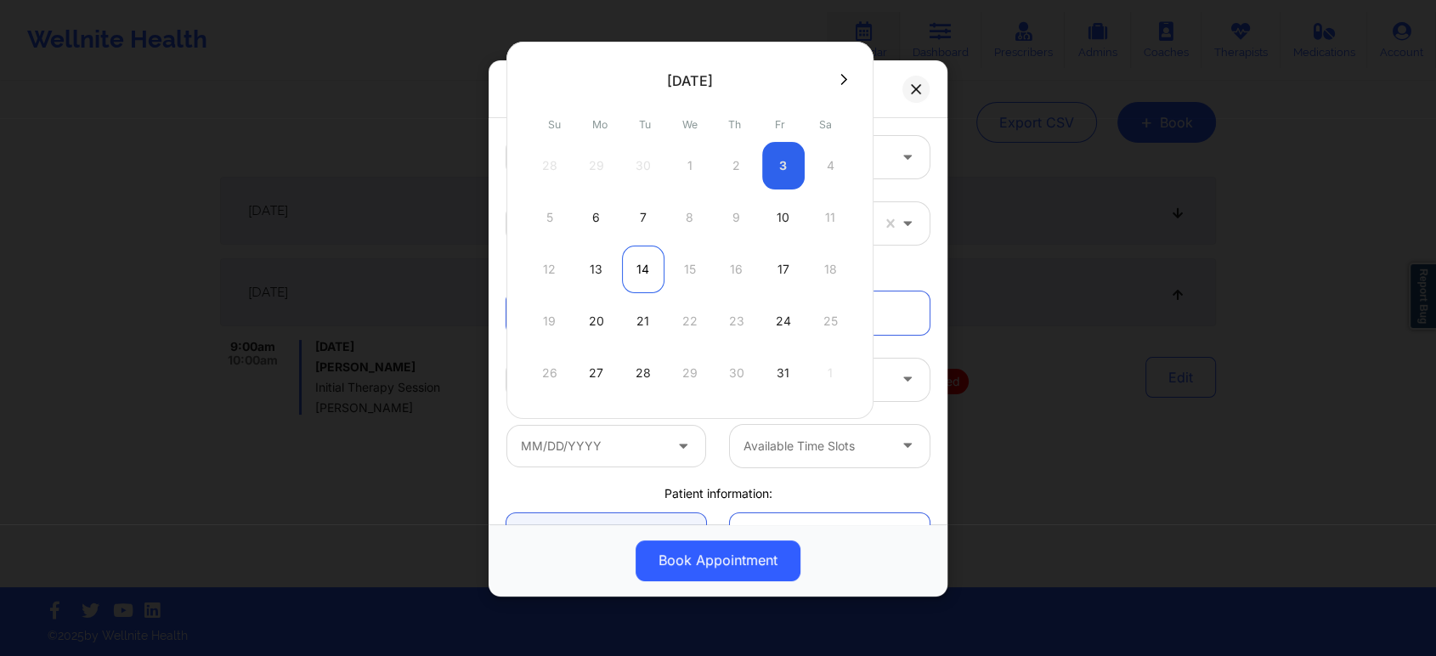
click at [639, 268] on div "14" at bounding box center [643, 270] width 42 height 48
type input "10/14/2025"
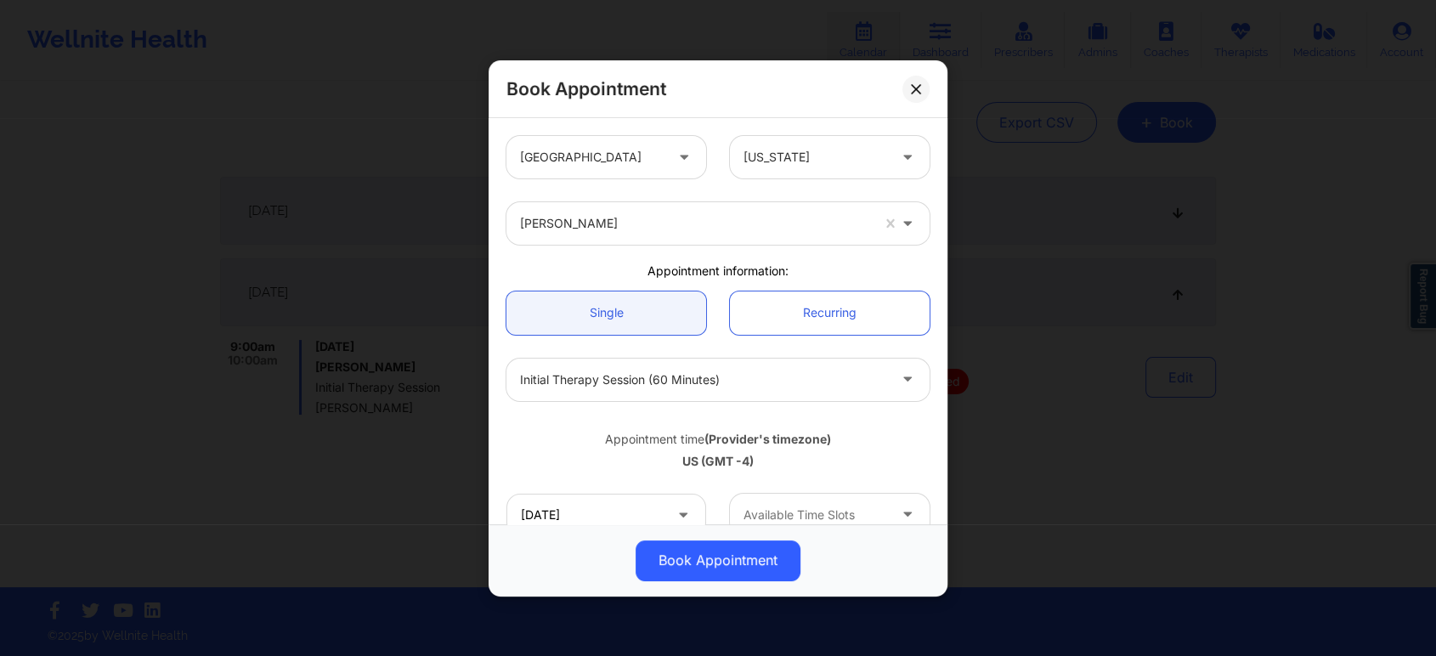
scroll to position [94, 0]
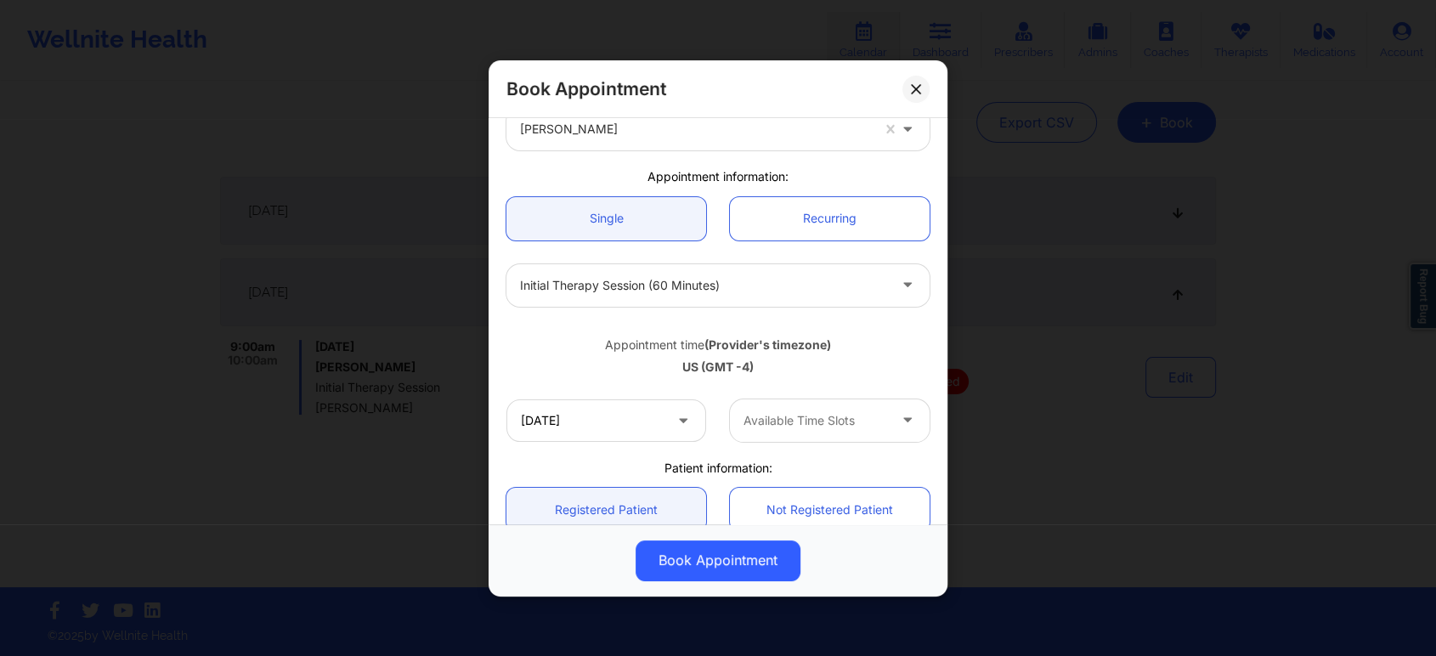
click at [890, 424] on div at bounding box center [909, 420] width 41 height 42
click at [801, 530] on div "9:00 PM" at bounding box center [823, 527] width 195 height 31
click at [899, 423] on icon at bounding box center [907, 417] width 17 height 14
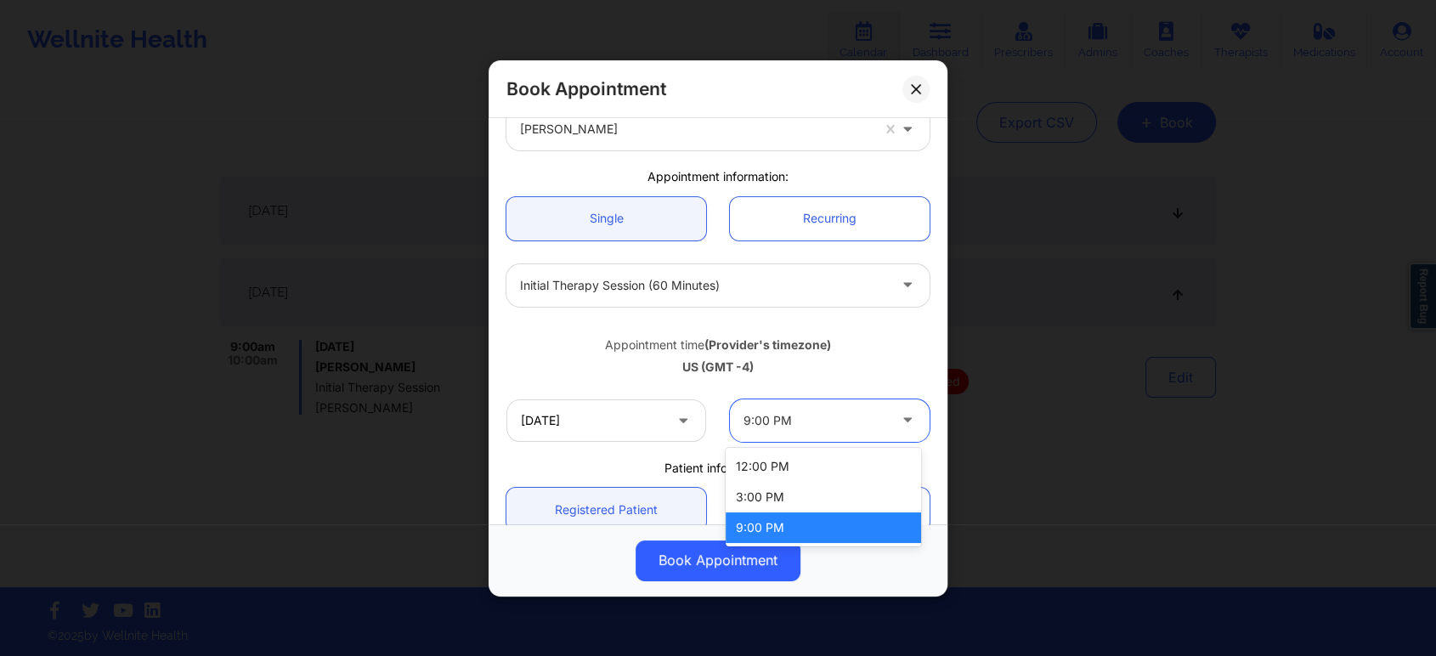
click at [908, 349] on div "Appointment time (Provider's timezone)" at bounding box center [717, 344] width 423 height 17
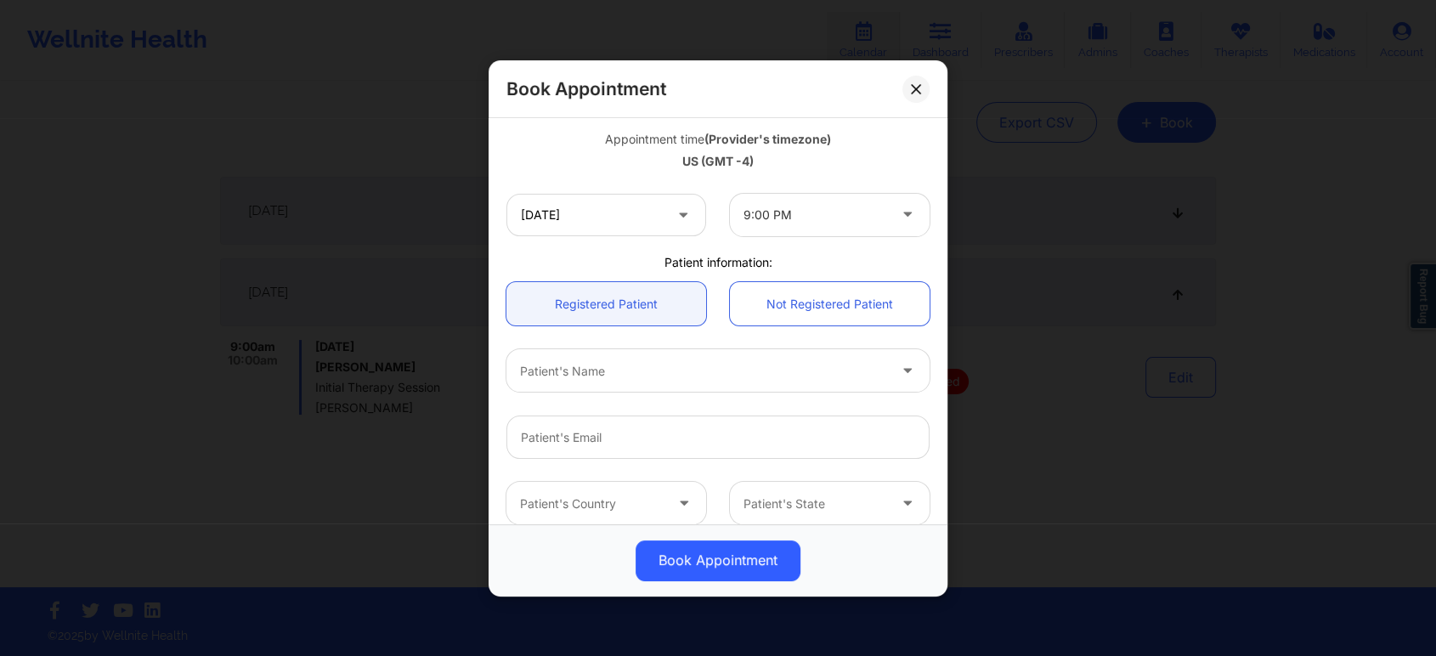
scroll to position [472, 0]
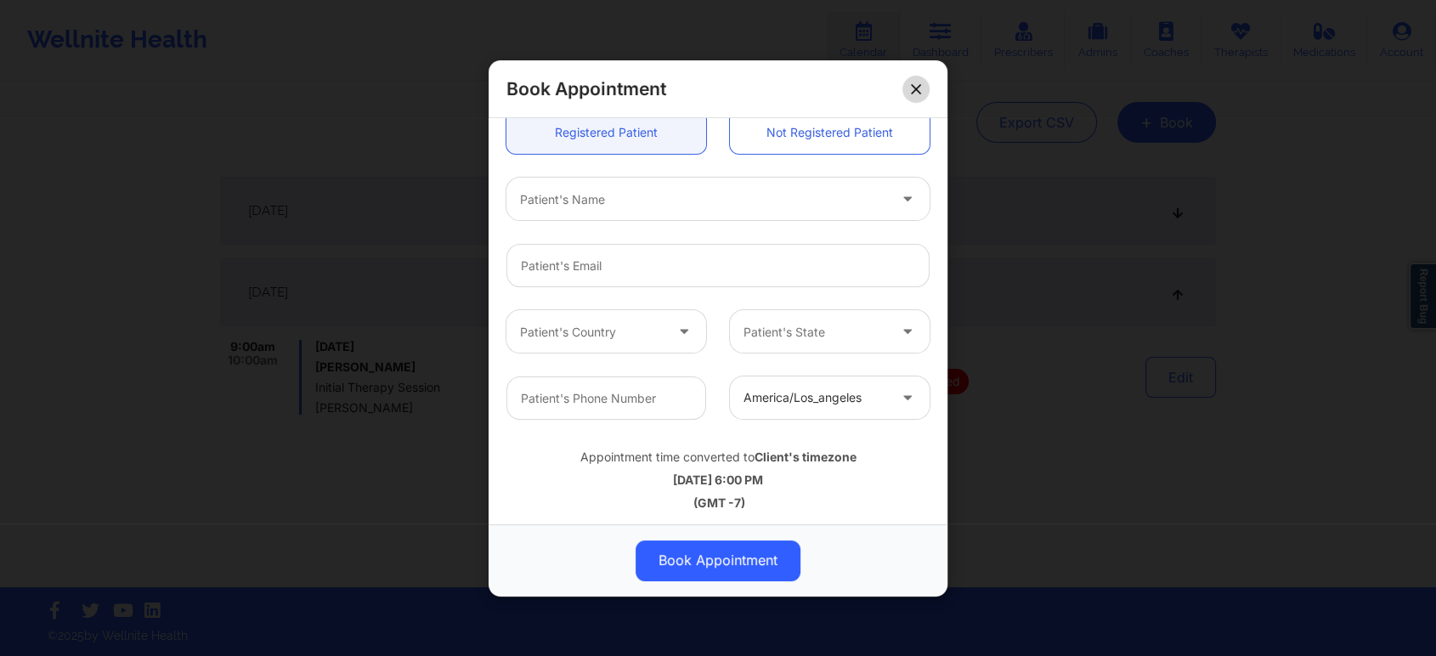
click at [921, 93] on button at bounding box center [915, 88] width 27 height 27
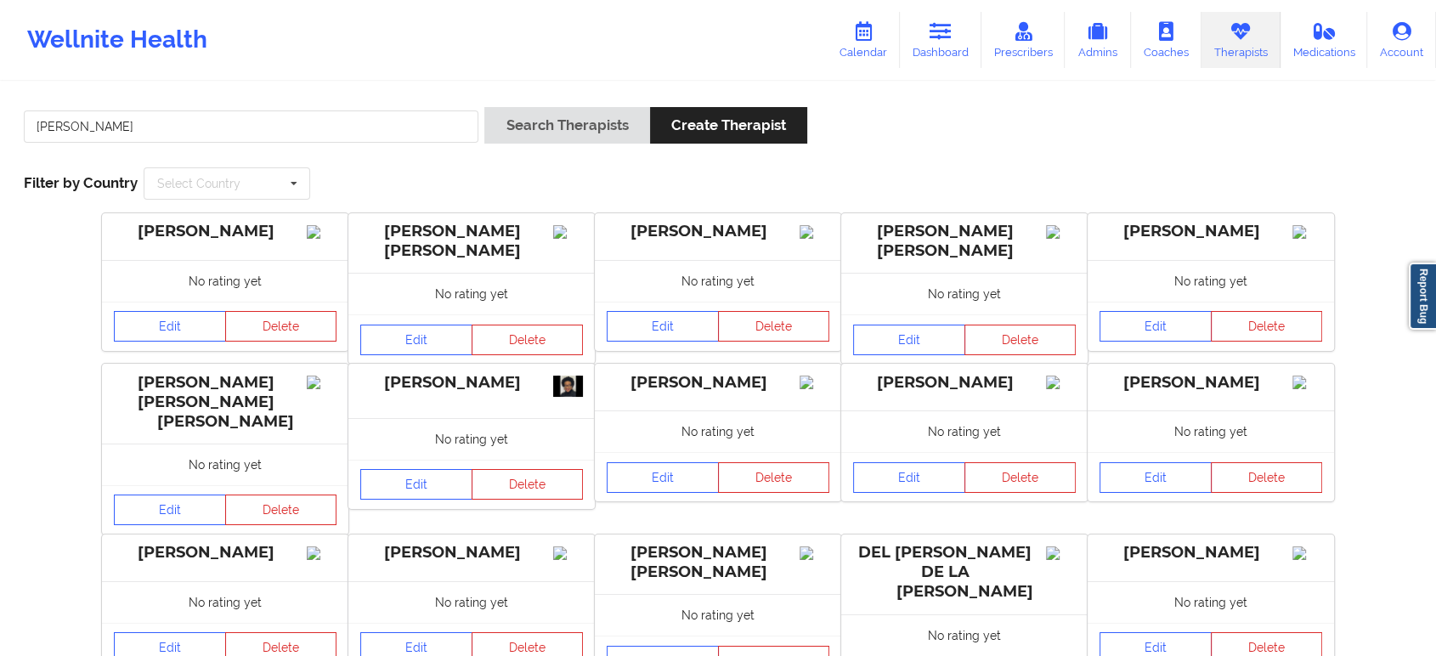
type input "[PERSON_NAME]"
click at [515, 121] on button "Search Therapists" at bounding box center [566, 125] width 165 height 37
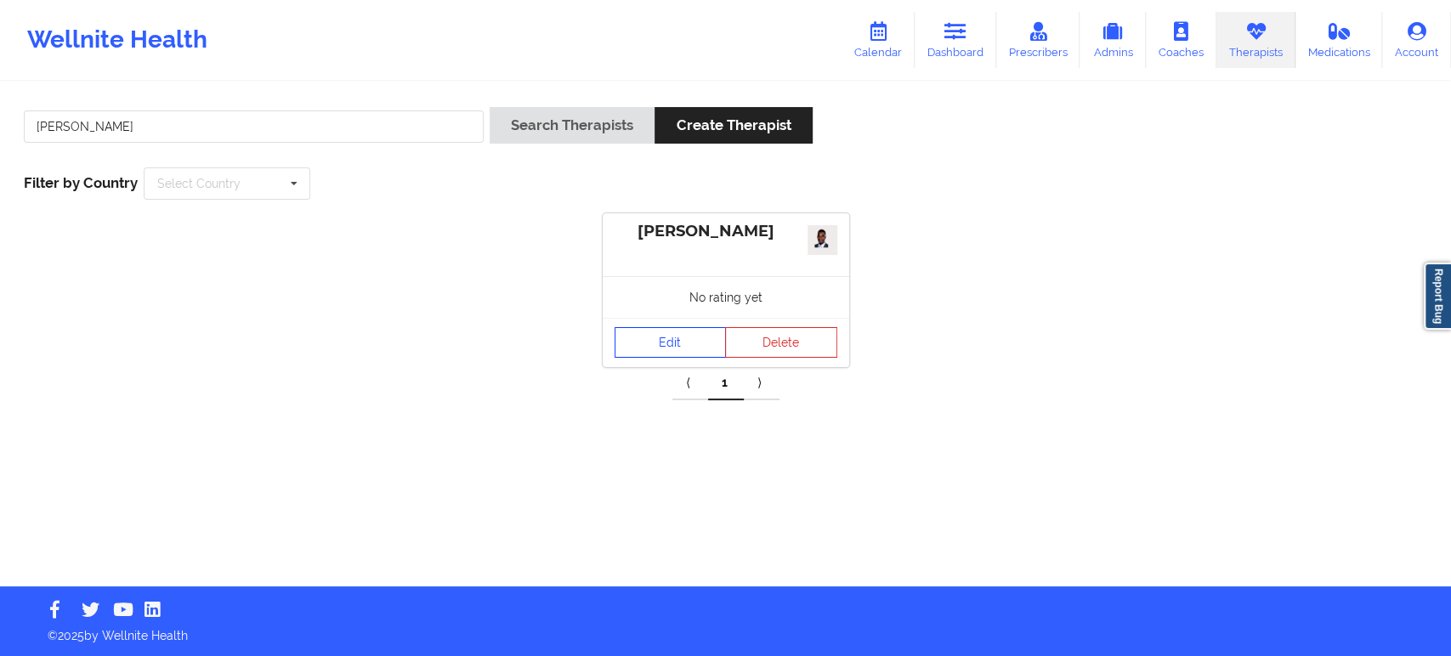
click at [680, 338] on link "Edit" at bounding box center [670, 342] width 112 height 31
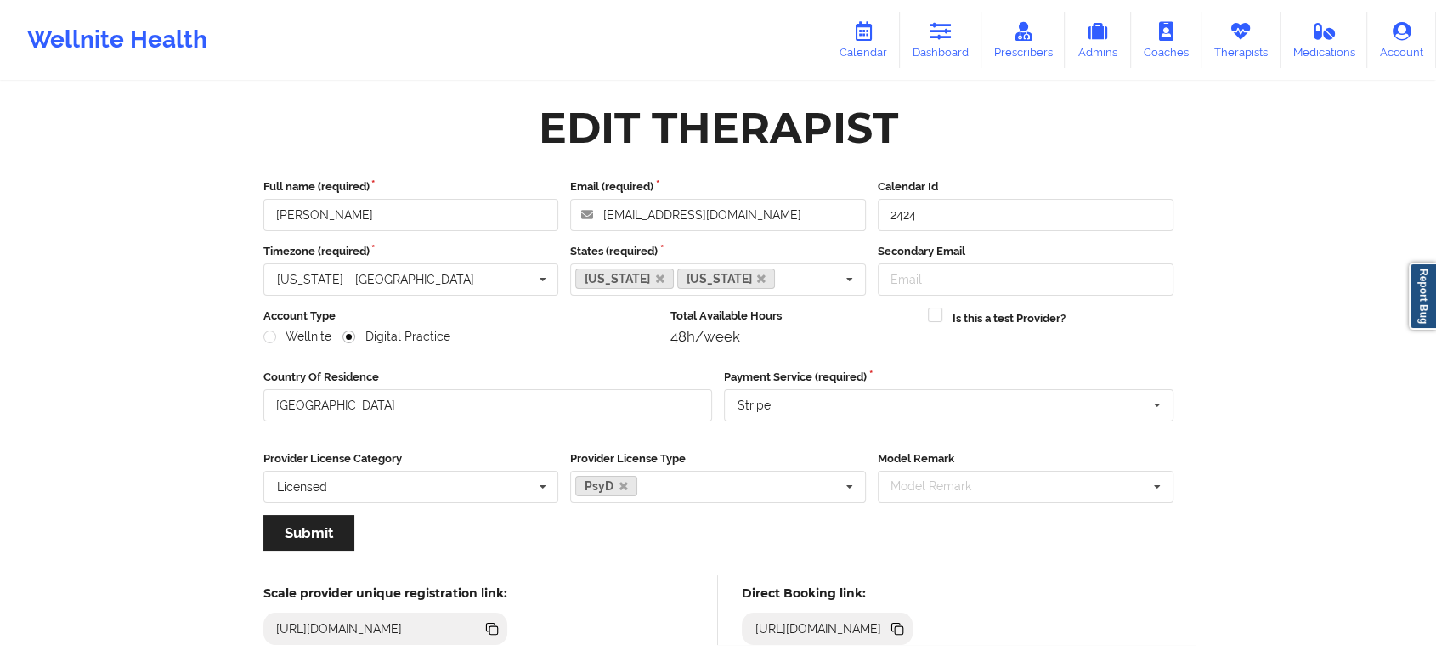
click at [903, 628] on icon at bounding box center [899, 630] width 8 height 8
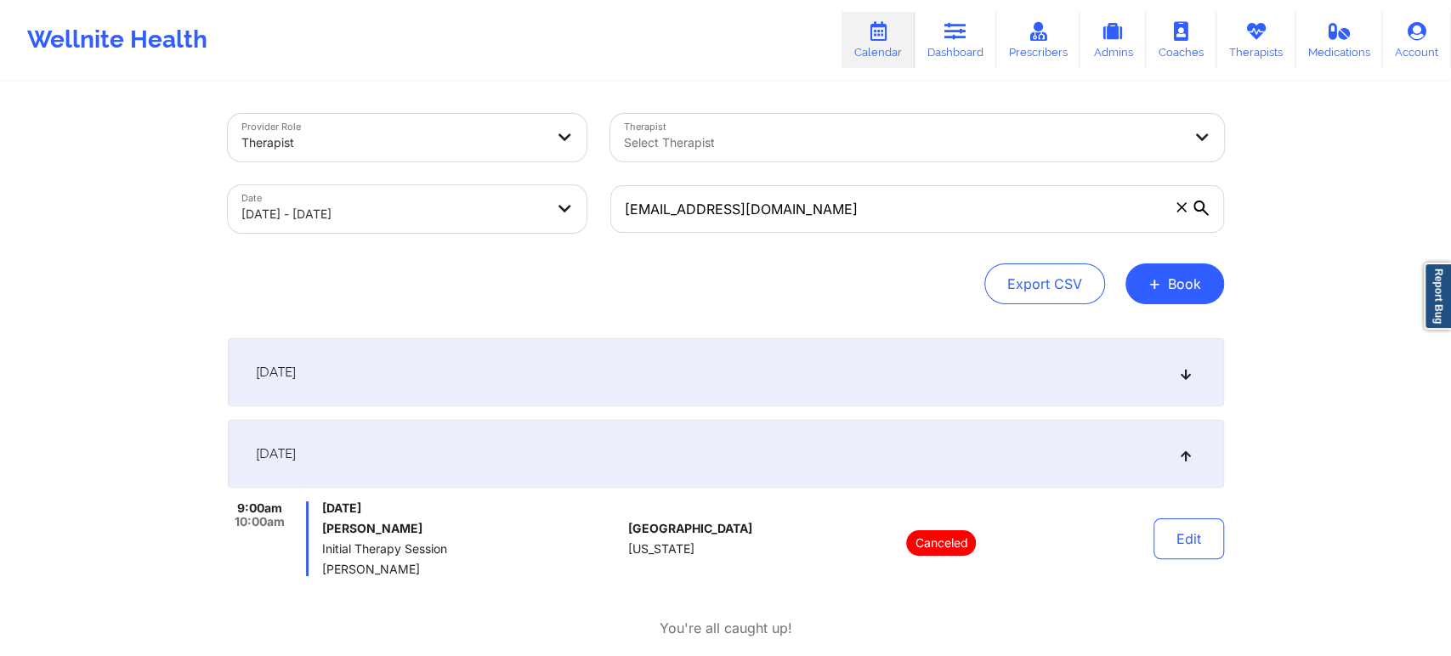
select select "2025-9"
select select "2025-10"
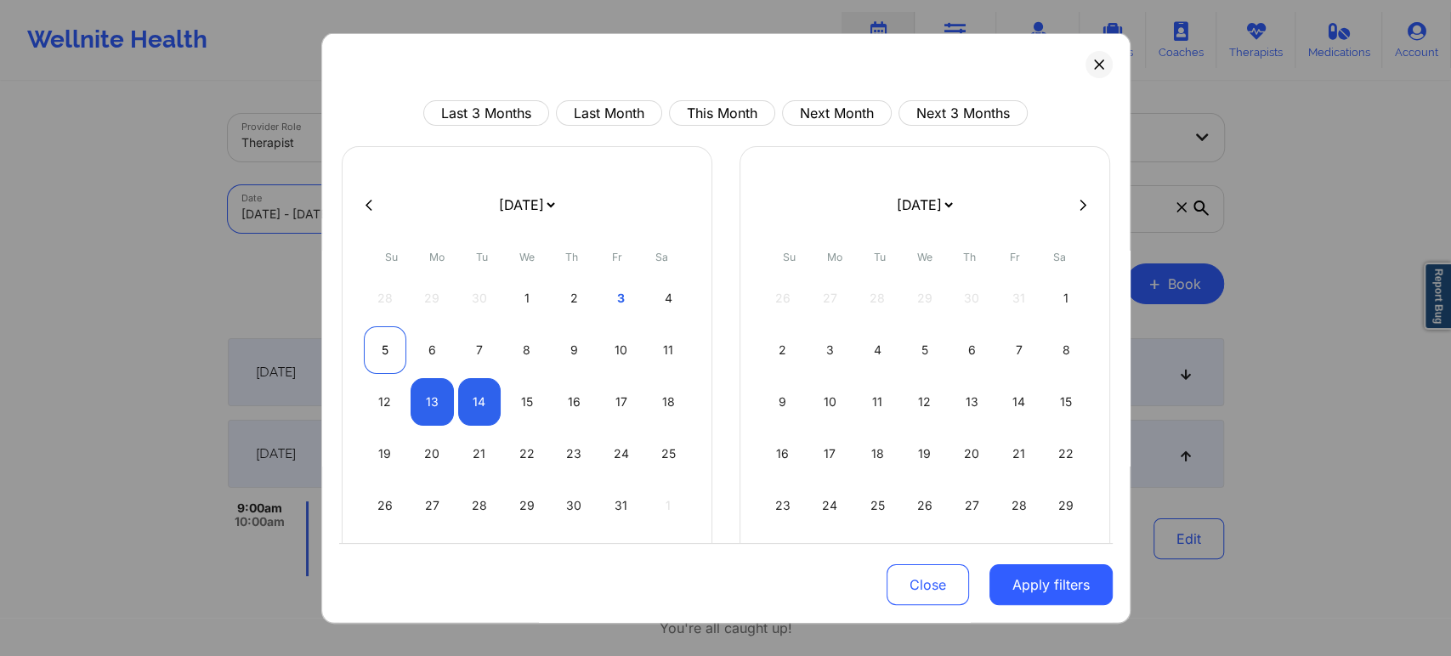
click at [381, 345] on div "5" at bounding box center [385, 350] width 43 height 48
select select "2025-9"
select select "2025-10"
select select "2025-9"
select select "2025-10"
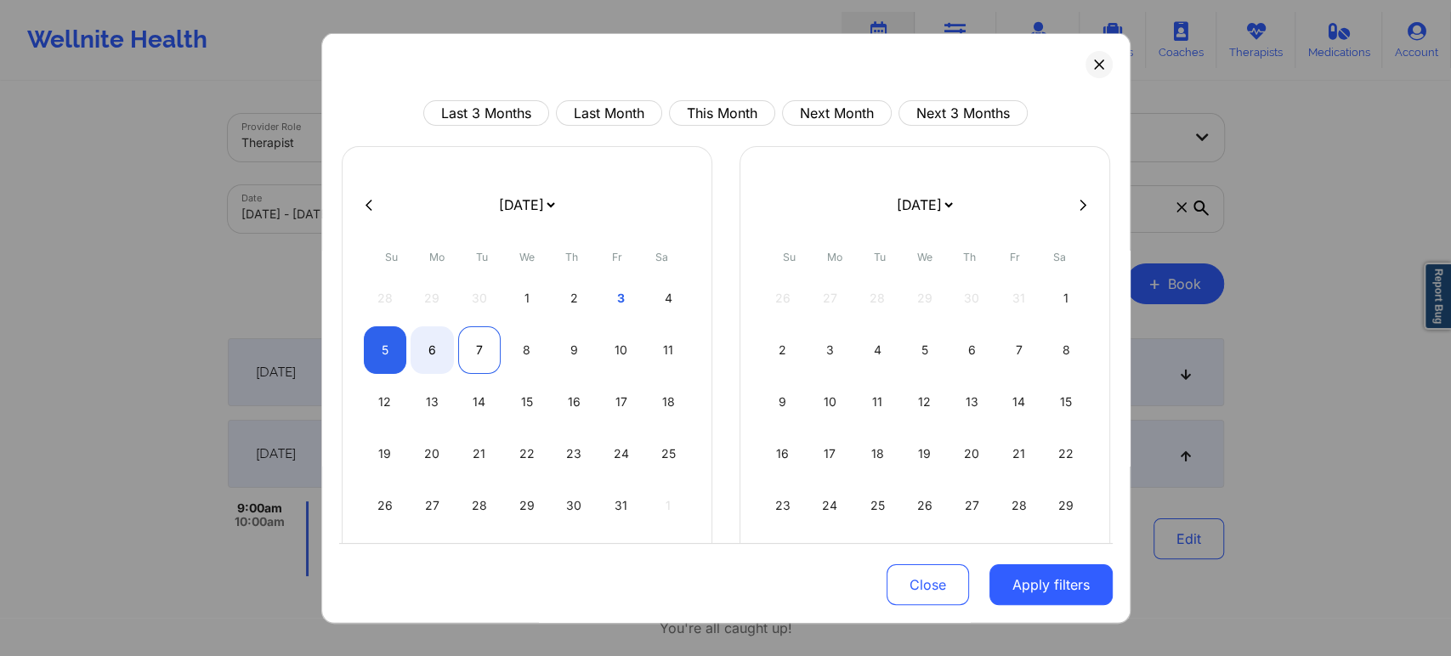
select select "2025-9"
select select "2025-10"
select select "2025-9"
select select "2025-10"
select select "2025-9"
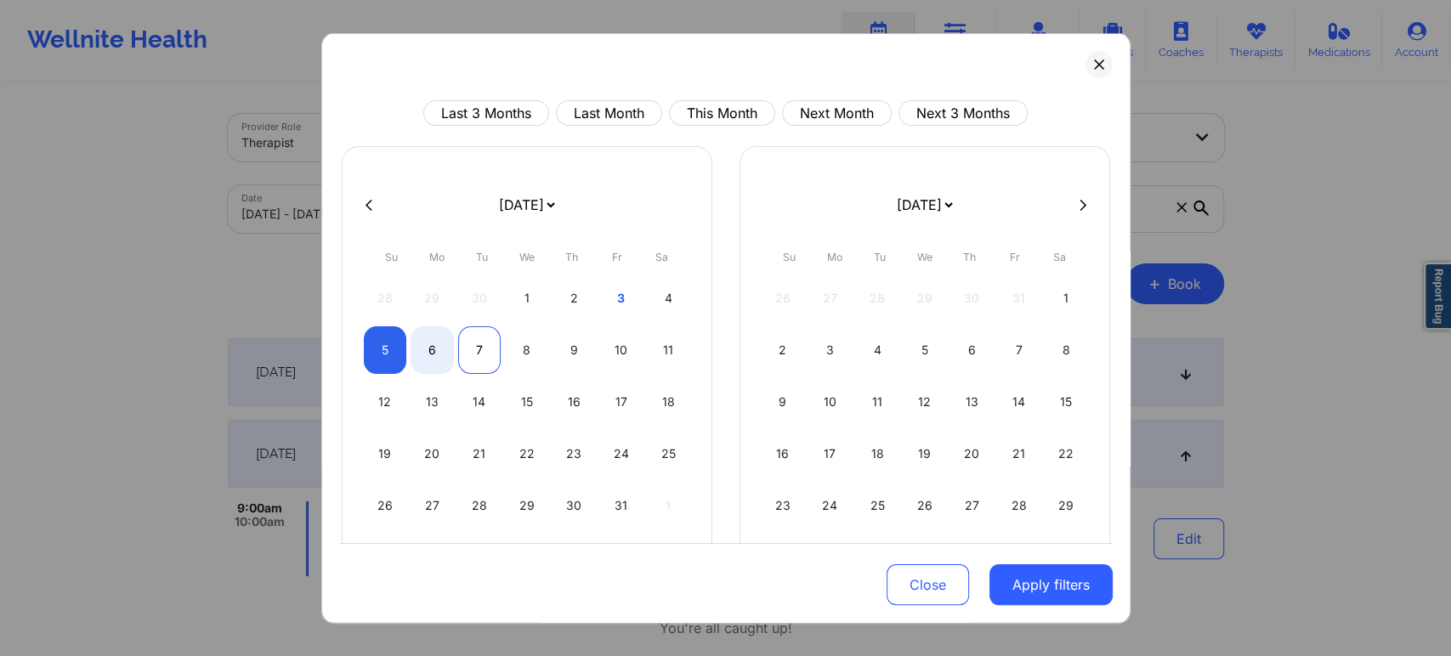
select select "2025-10"
click at [464, 348] on div "7" at bounding box center [479, 350] width 43 height 48
select select "2025-9"
select select "2025-10"
click at [1046, 585] on button "Apply filters" at bounding box center [1050, 584] width 123 height 41
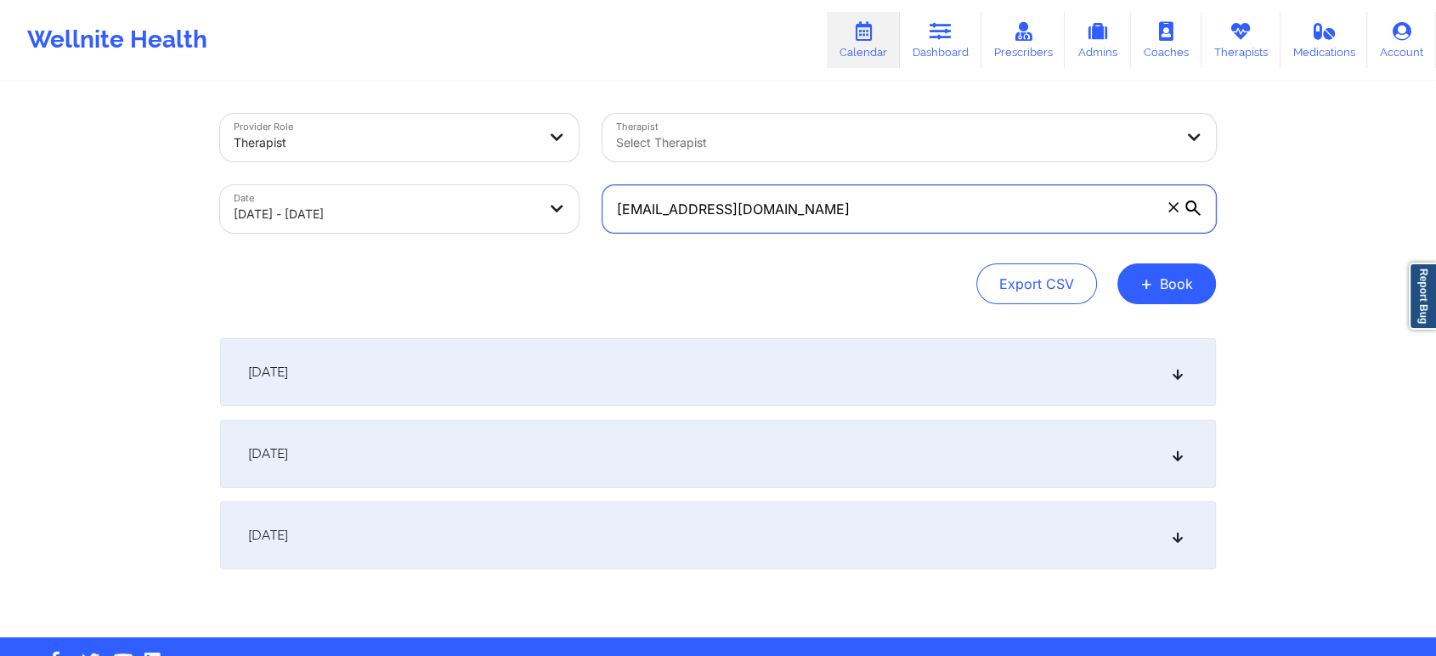
click at [985, 223] on input "[EMAIL_ADDRESS][DOMAIN_NAME]" at bounding box center [910, 209] width 614 height 48
paste input "[EMAIL_ADDRESS][DOMAIN_NAME]"
type input "[EMAIL_ADDRESS][DOMAIN_NAME]"
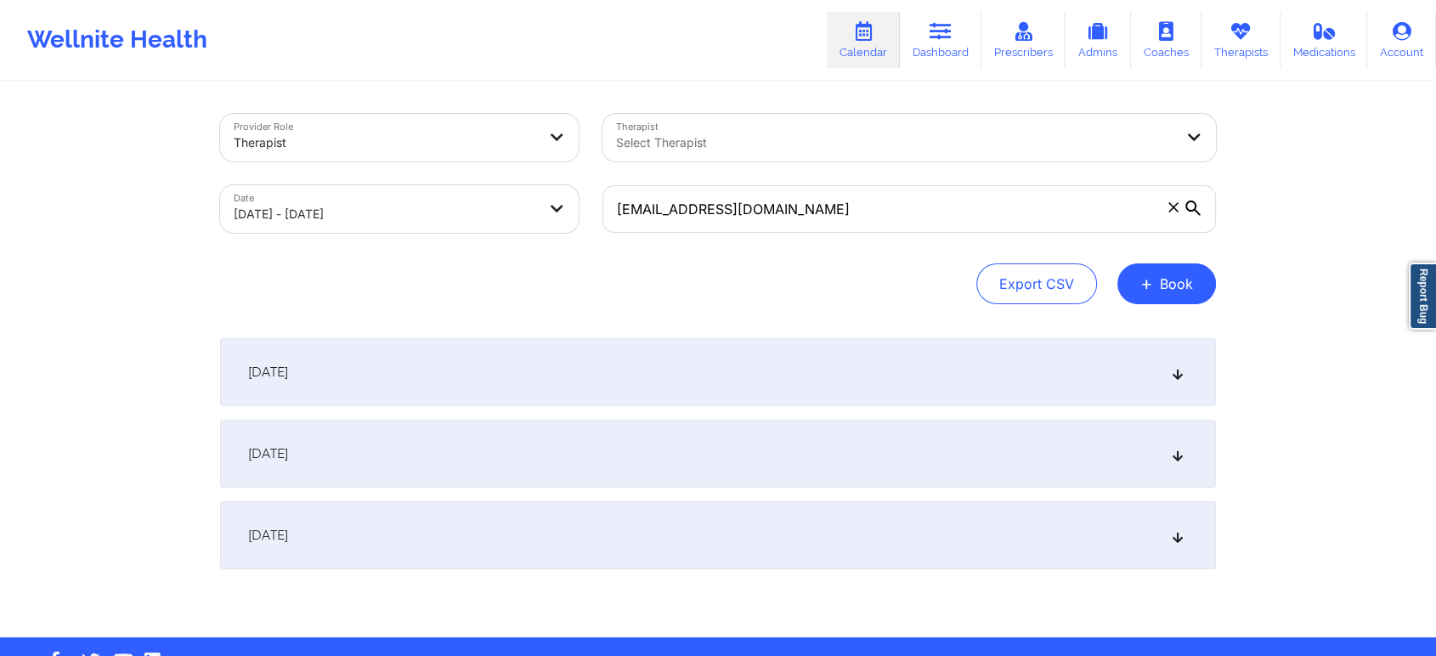
click at [777, 270] on div "Export CSV + Book" at bounding box center [718, 283] width 996 height 41
click at [885, 454] on div "October 6, 2025" at bounding box center [718, 454] width 996 height 68
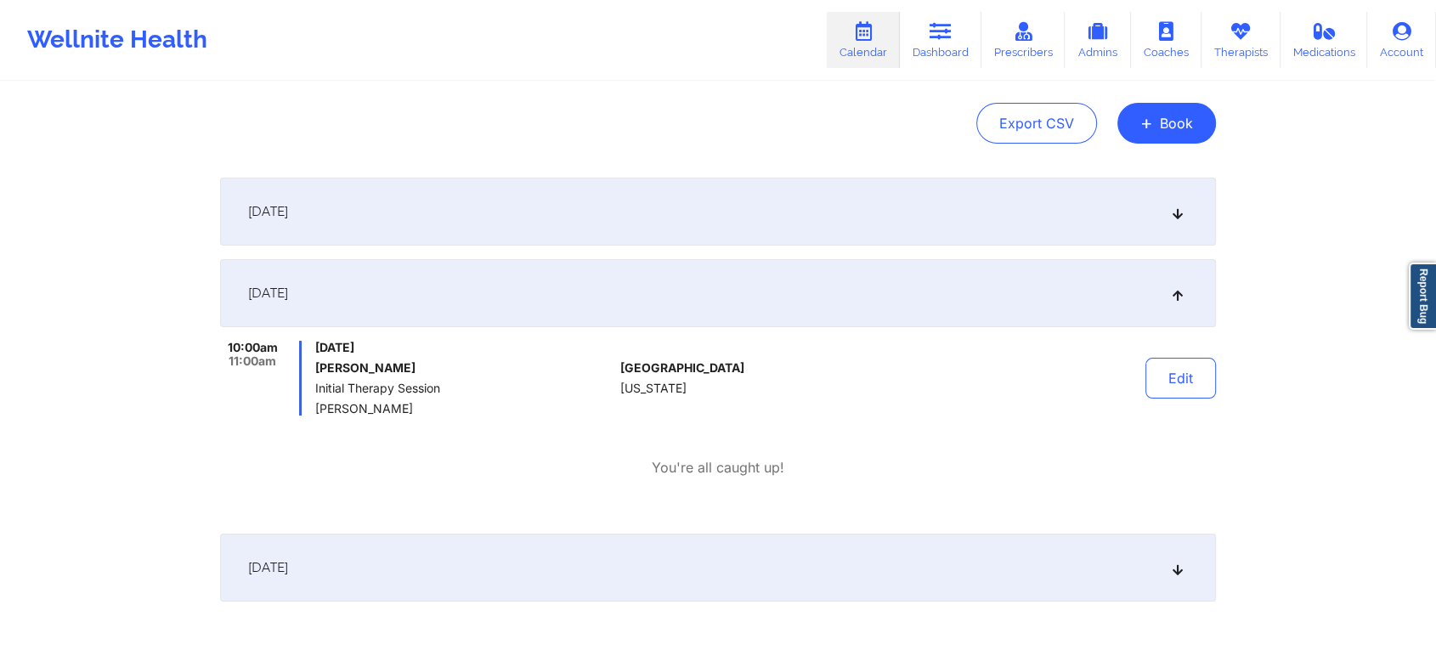
scroll to position [189, 0]
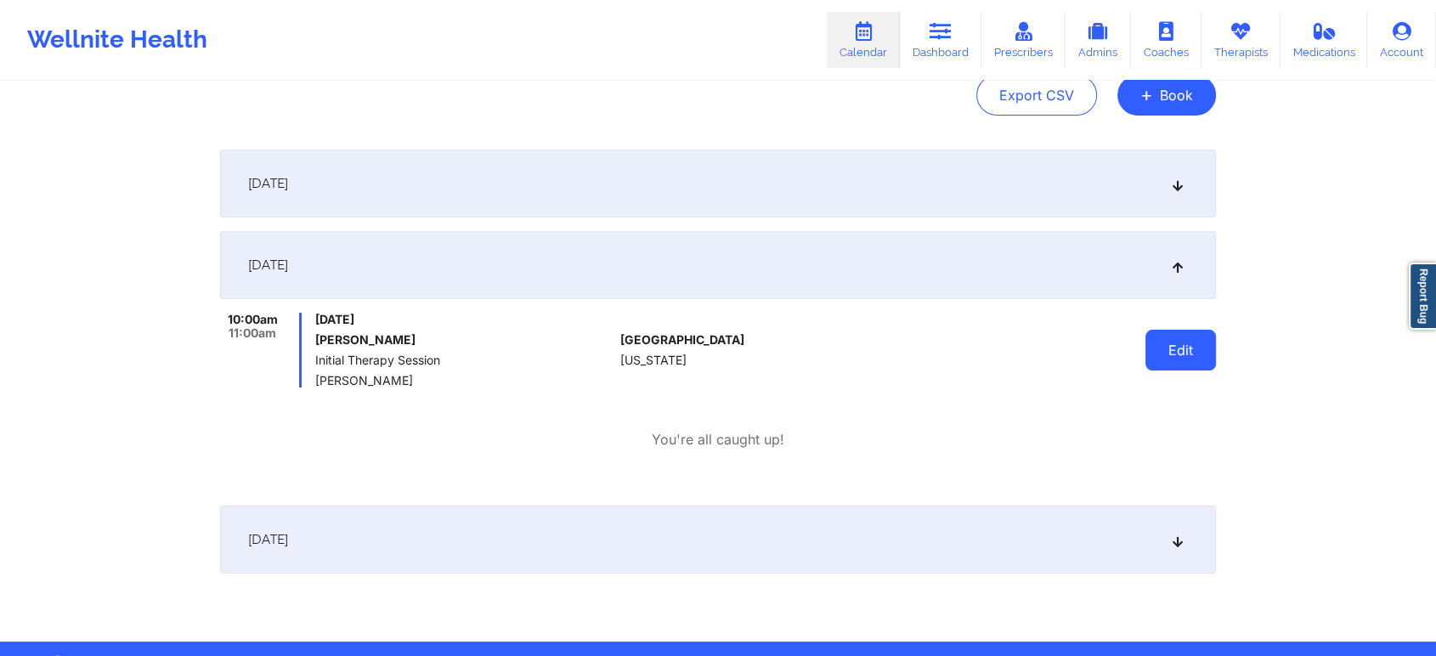
click at [1190, 350] on button "Edit" at bounding box center [1181, 350] width 71 height 41
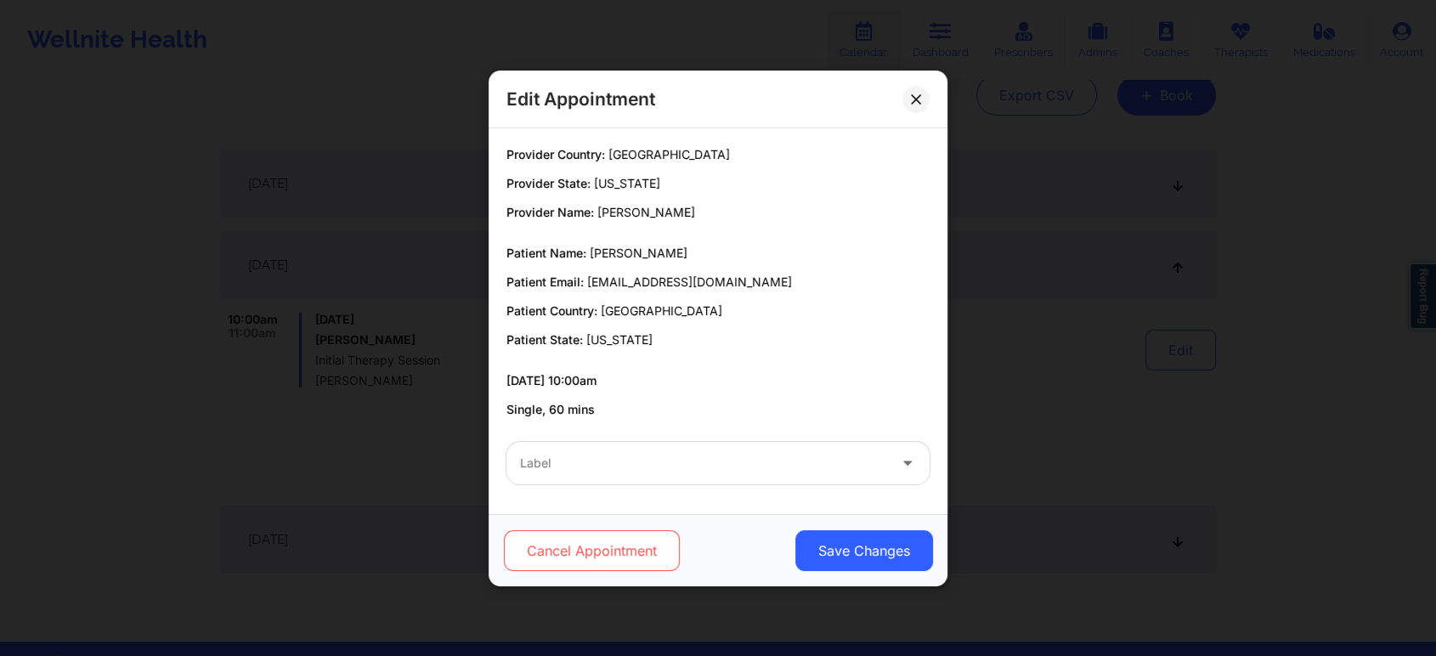
click at [593, 552] on button "Cancel Appointment" at bounding box center [592, 550] width 176 height 41
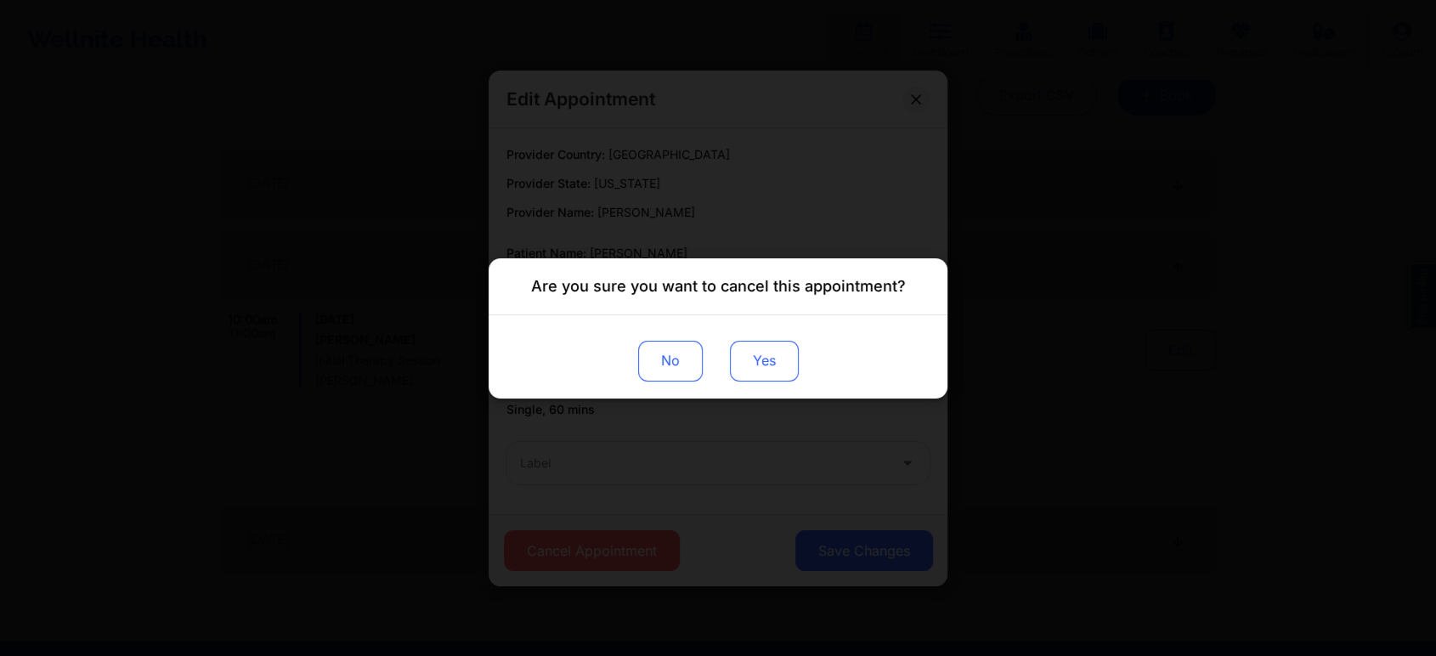
click at [754, 352] on button "Yes" at bounding box center [764, 360] width 69 height 41
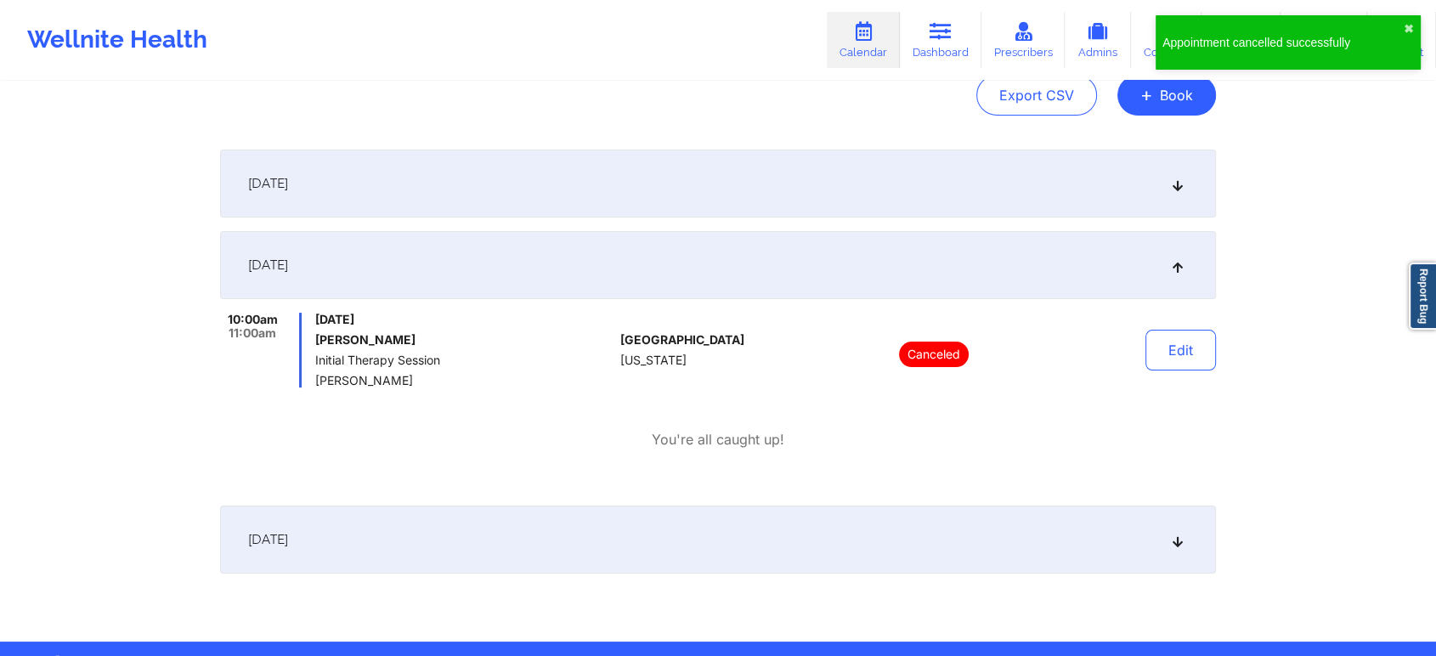
click at [754, 352] on div "United States Arizona" at bounding box center [714, 350] width 189 height 75
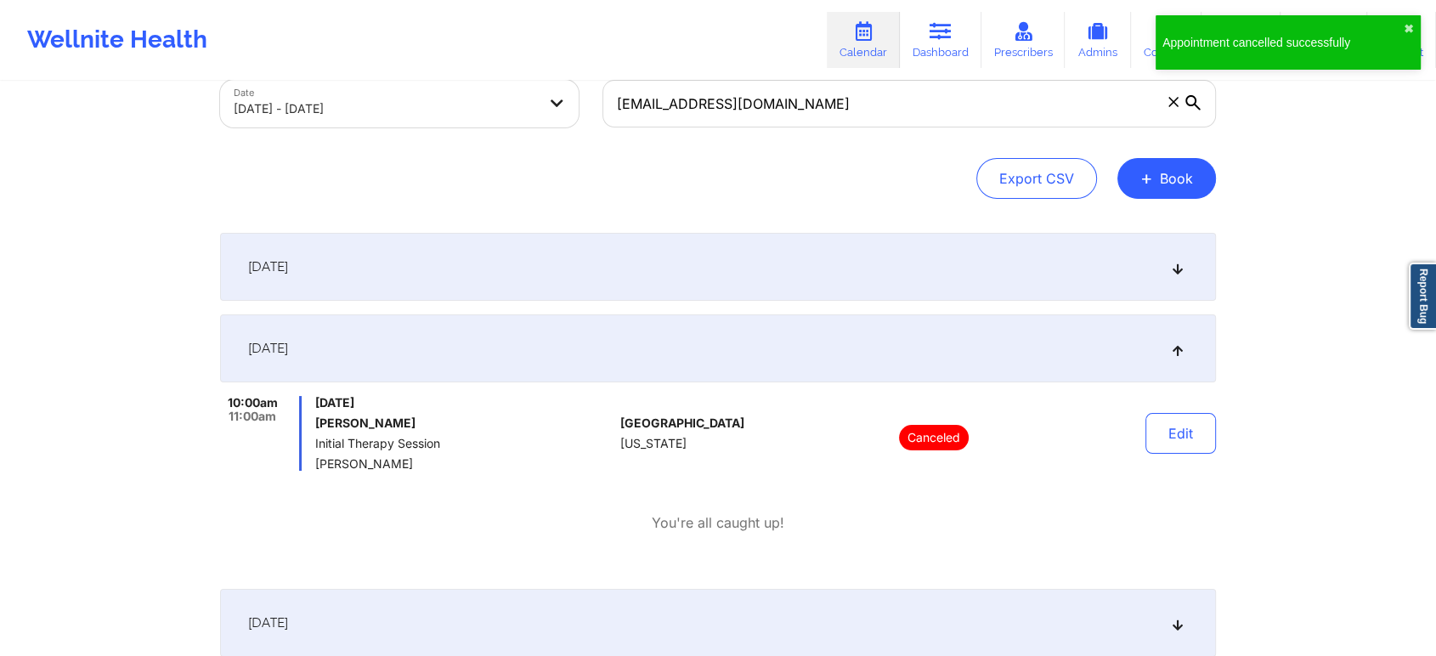
scroll to position [94, 0]
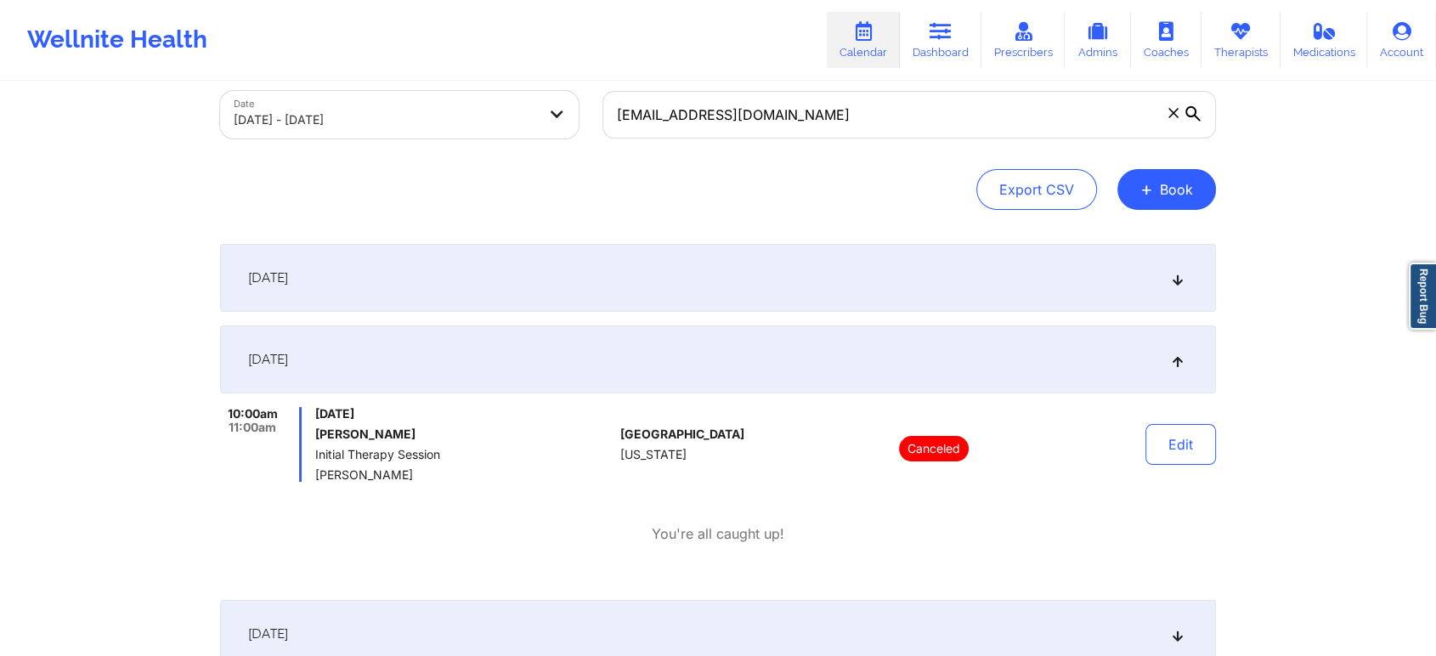
click at [652, 22] on div "Wellnite Health Calendar Dashboard Prescribers Admins Coaches Therapists Medica…" at bounding box center [718, 40] width 1436 height 68
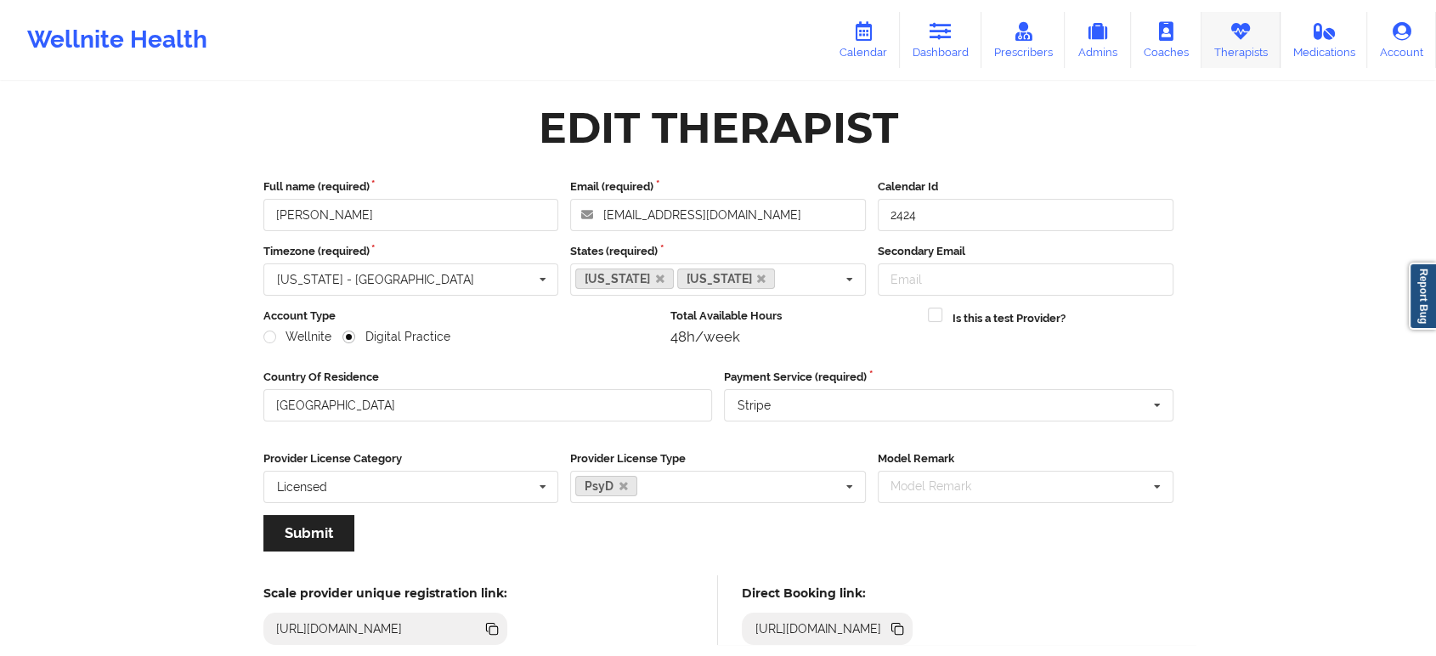
click at [1251, 27] on icon at bounding box center [1241, 31] width 22 height 19
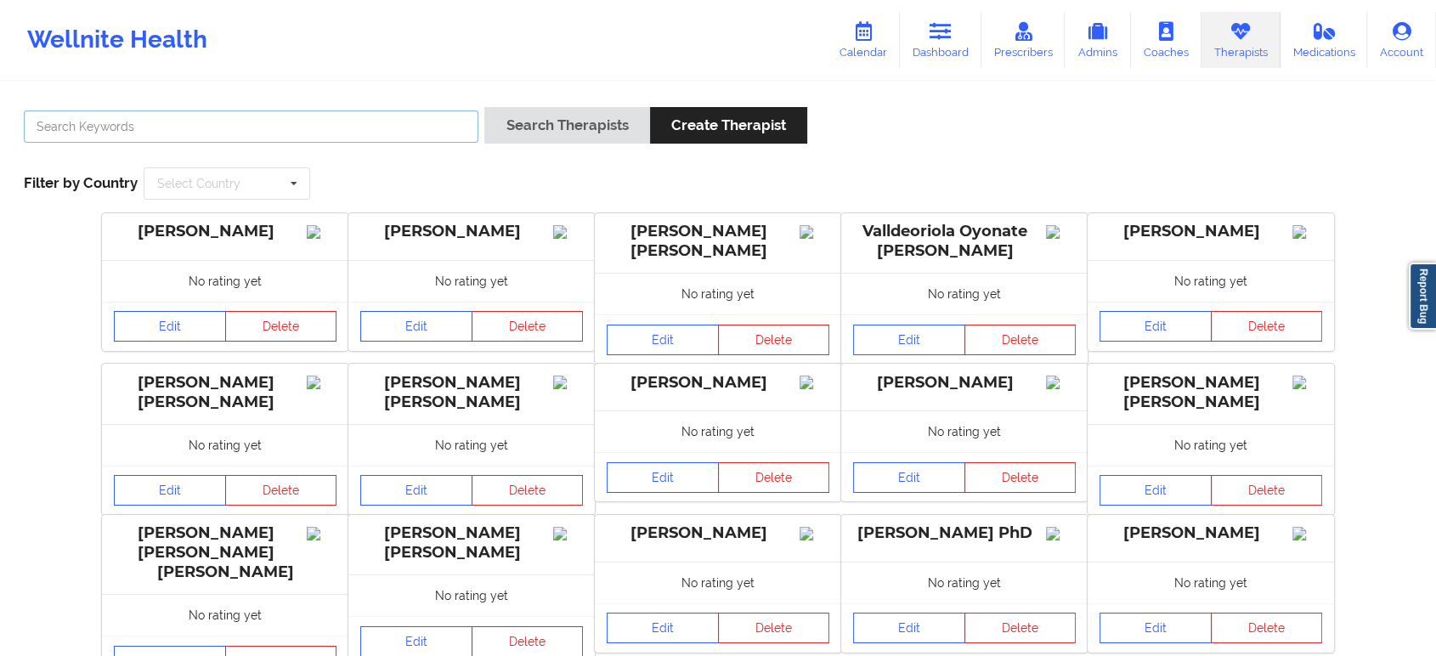
click at [424, 125] on input "text" at bounding box center [251, 126] width 455 height 32
paste input "Molly Parsons"
type input "Molly Parsons"
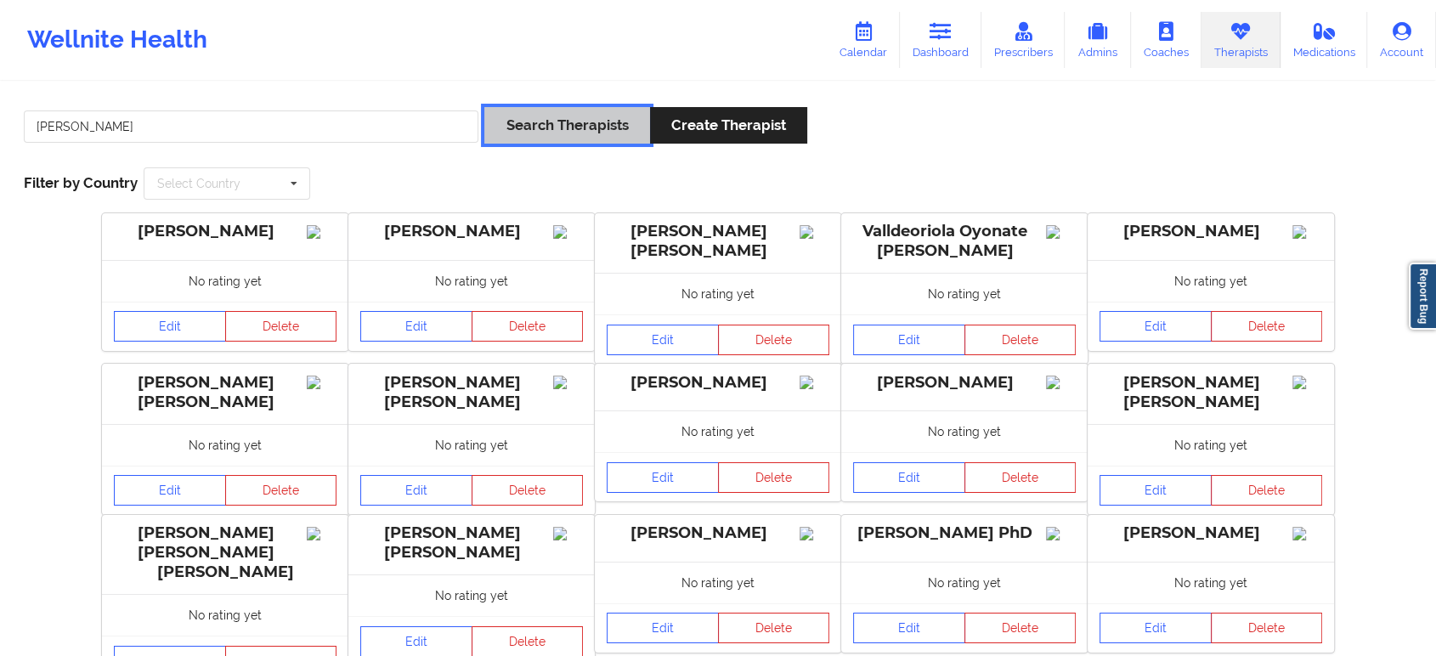
click at [530, 133] on button "Search Therapists" at bounding box center [566, 125] width 165 height 37
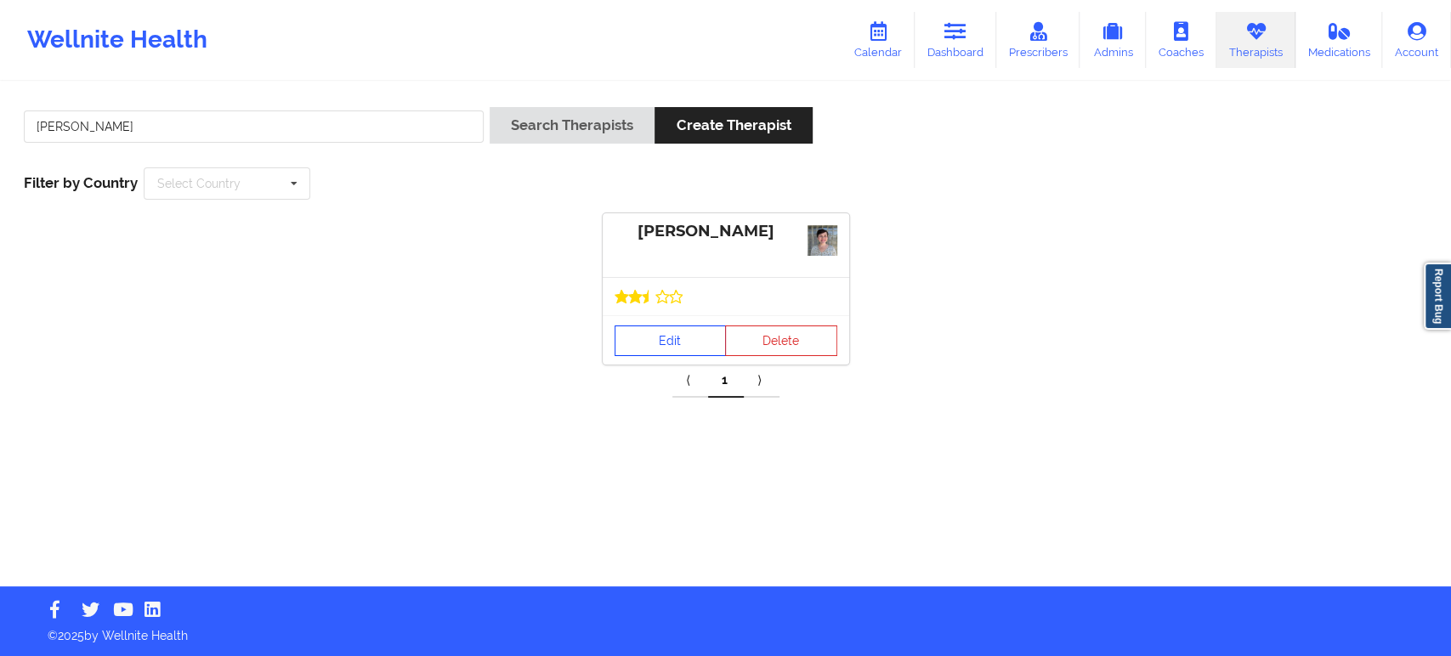
click at [680, 332] on link "Edit" at bounding box center [670, 340] width 112 height 31
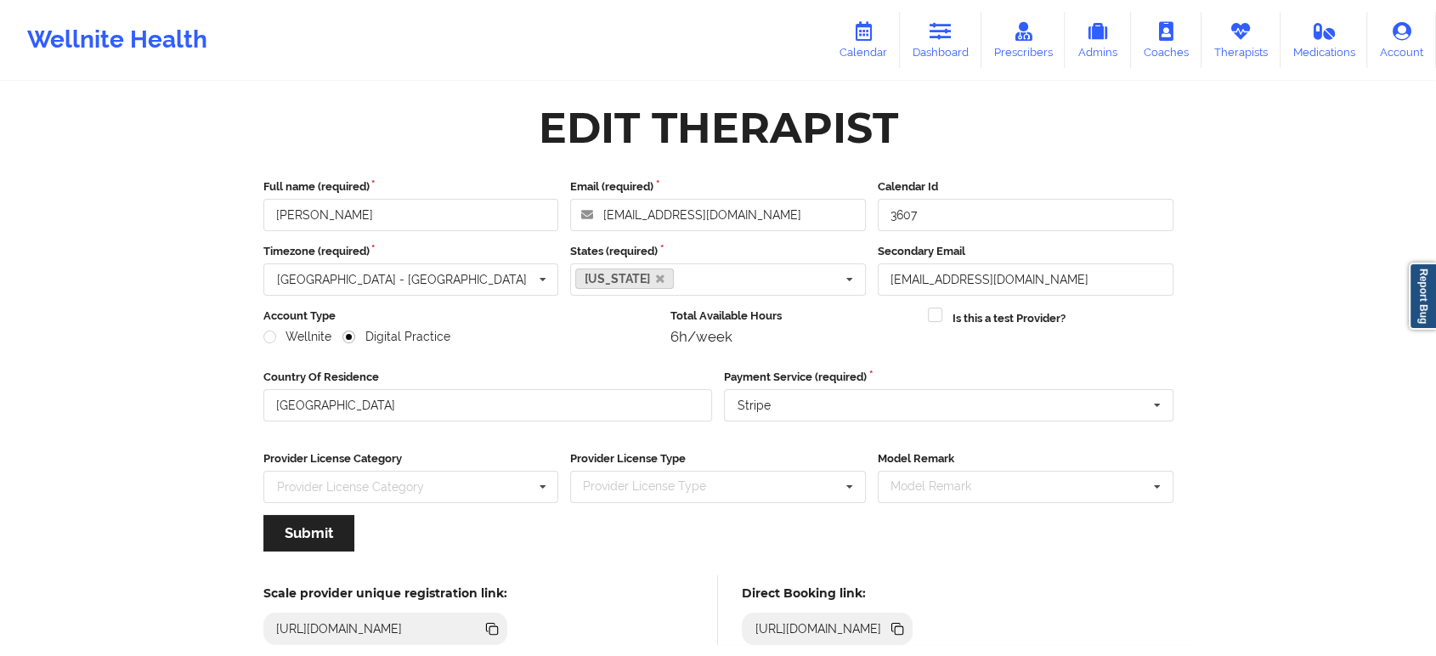
click at [903, 629] on icon at bounding box center [899, 630] width 8 height 8
click at [447, 207] on input "Molly Parsons" at bounding box center [411, 215] width 296 height 32
click at [903, 631] on icon at bounding box center [899, 630] width 8 height 8
click at [1243, 33] on icon at bounding box center [1241, 31] width 22 height 19
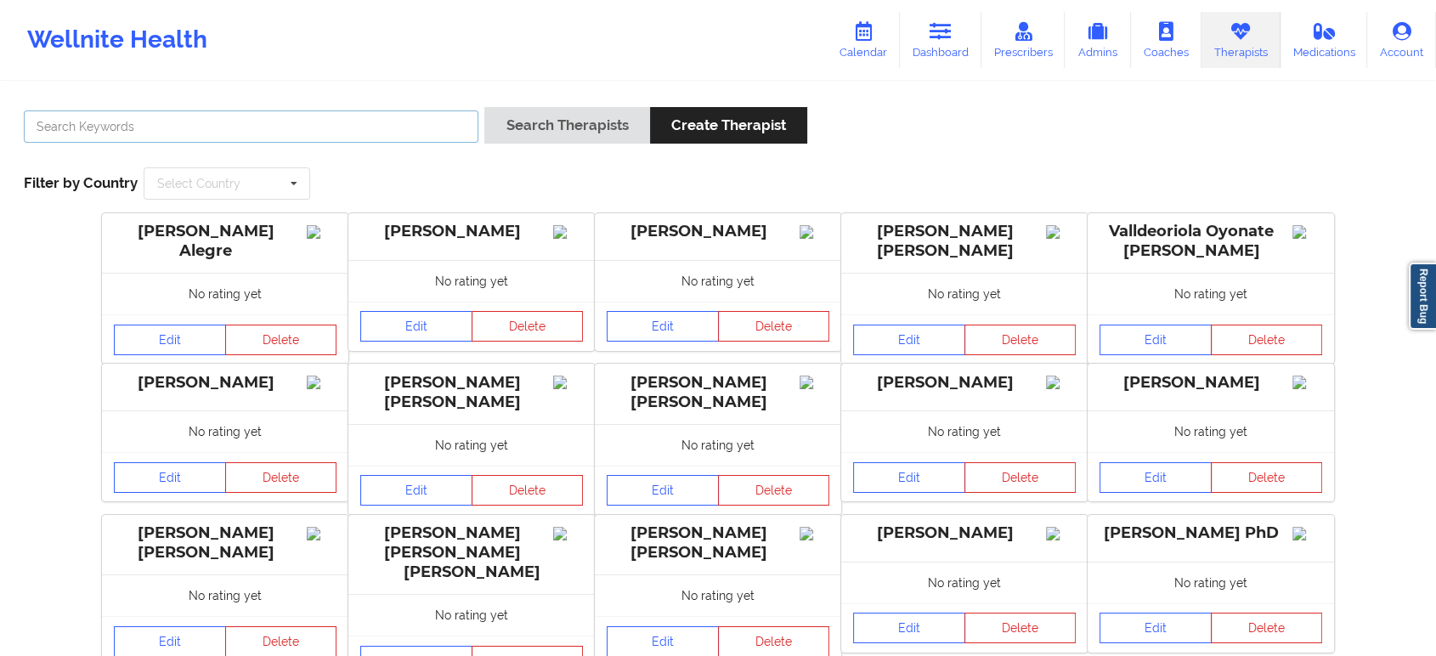
click at [428, 124] on input "text" at bounding box center [251, 126] width 455 height 32
paste input "[PERSON_NAME]"
type input "[PERSON_NAME]"
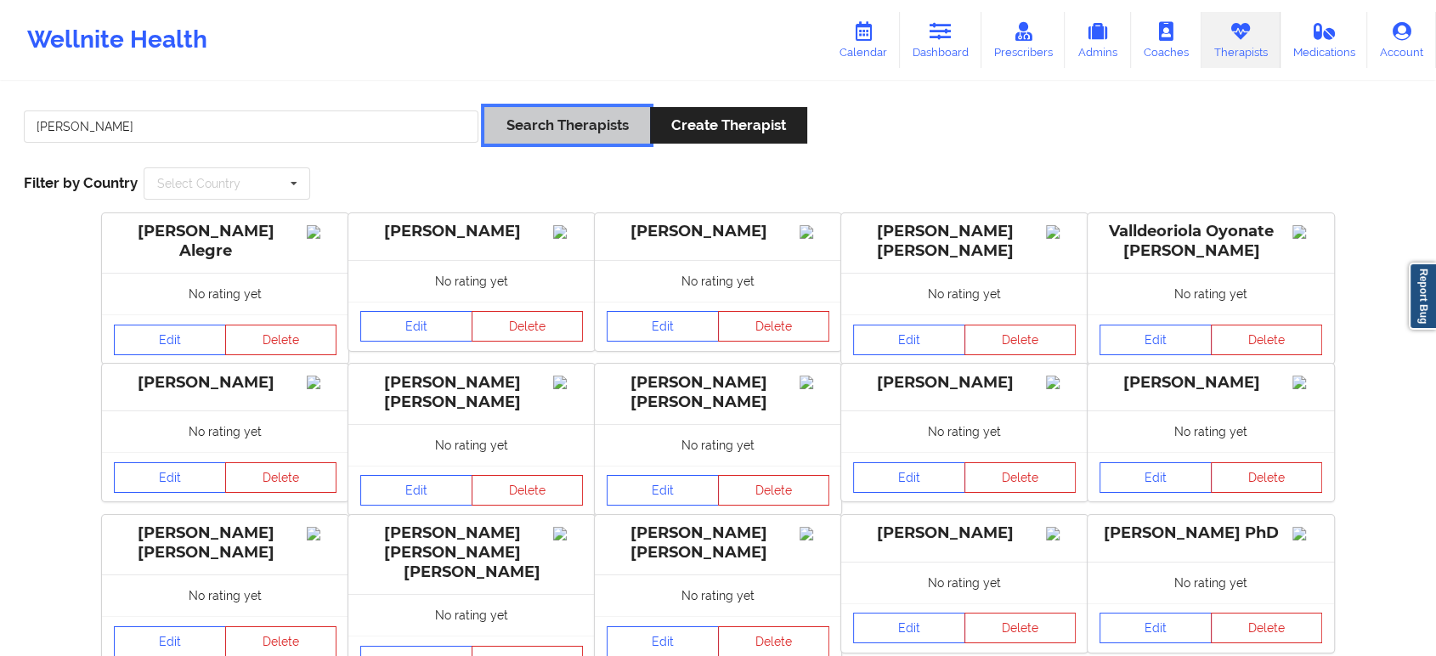
click at [544, 124] on button "Search Therapists" at bounding box center [566, 125] width 165 height 37
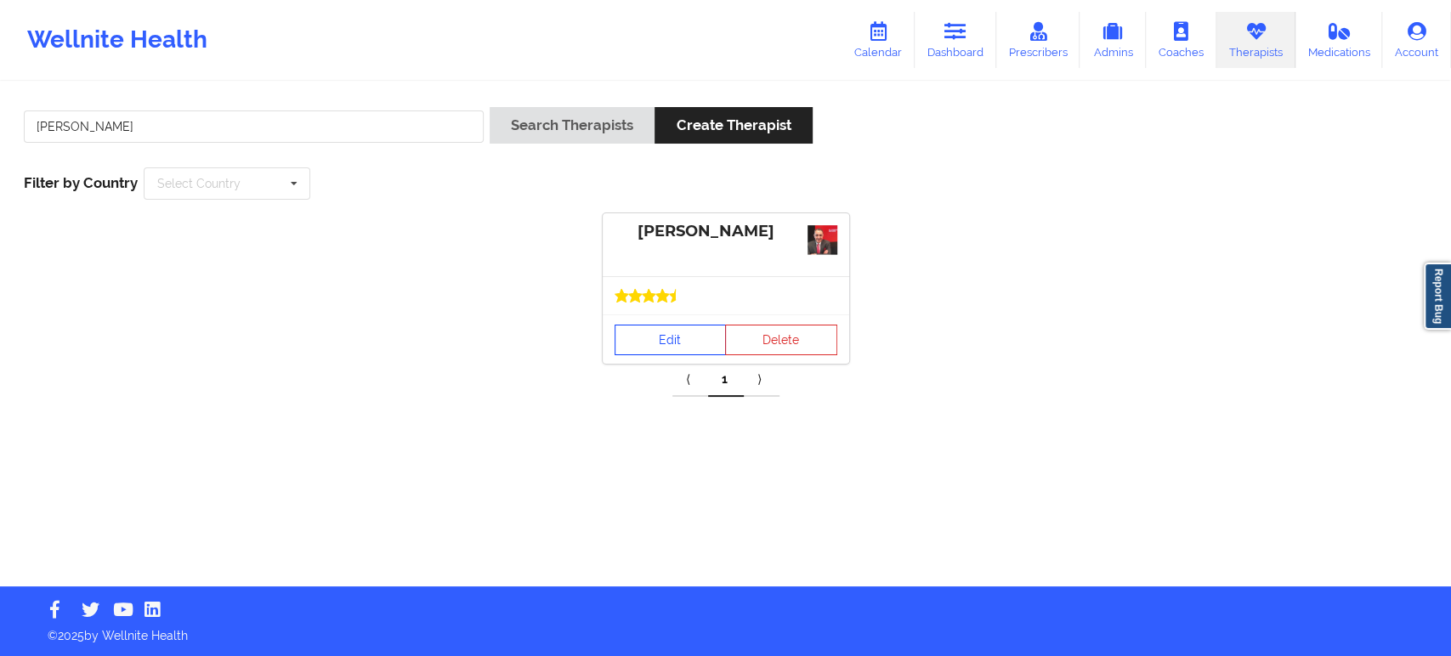
click at [674, 335] on link "Edit" at bounding box center [670, 340] width 112 height 31
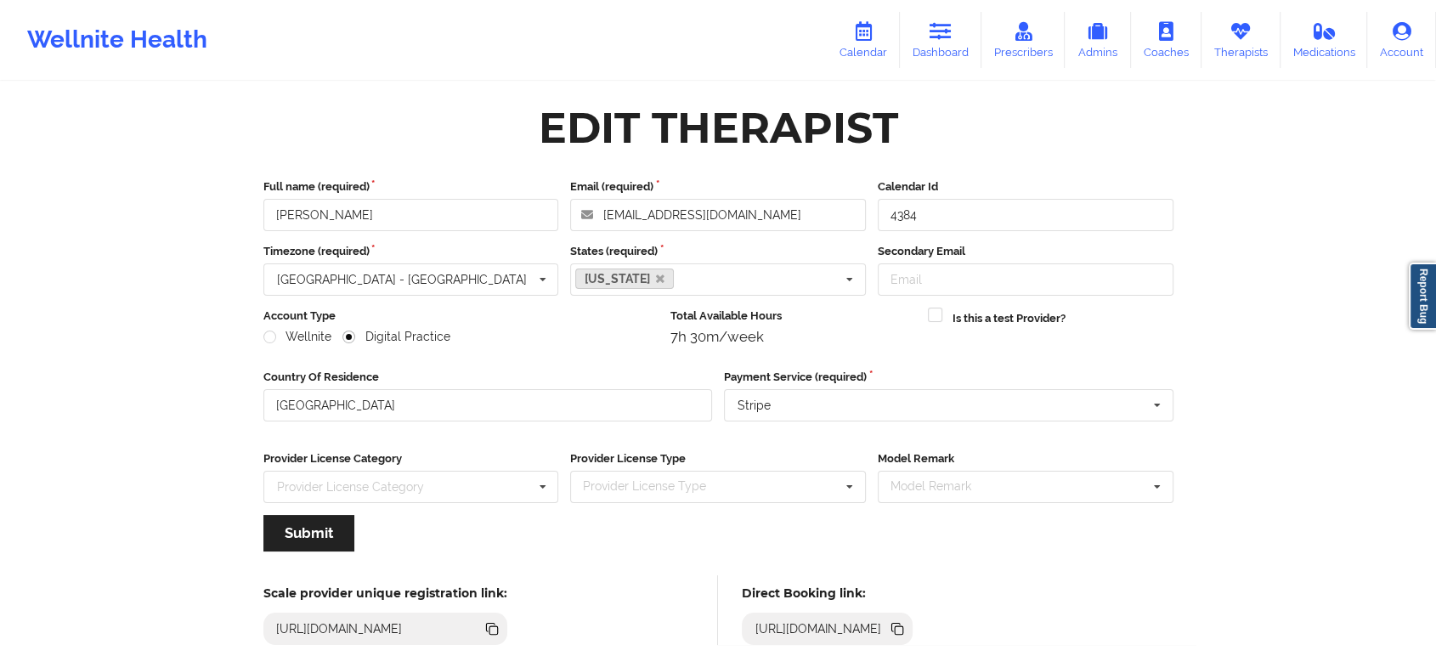
click at [903, 631] on icon at bounding box center [899, 630] width 8 height 8
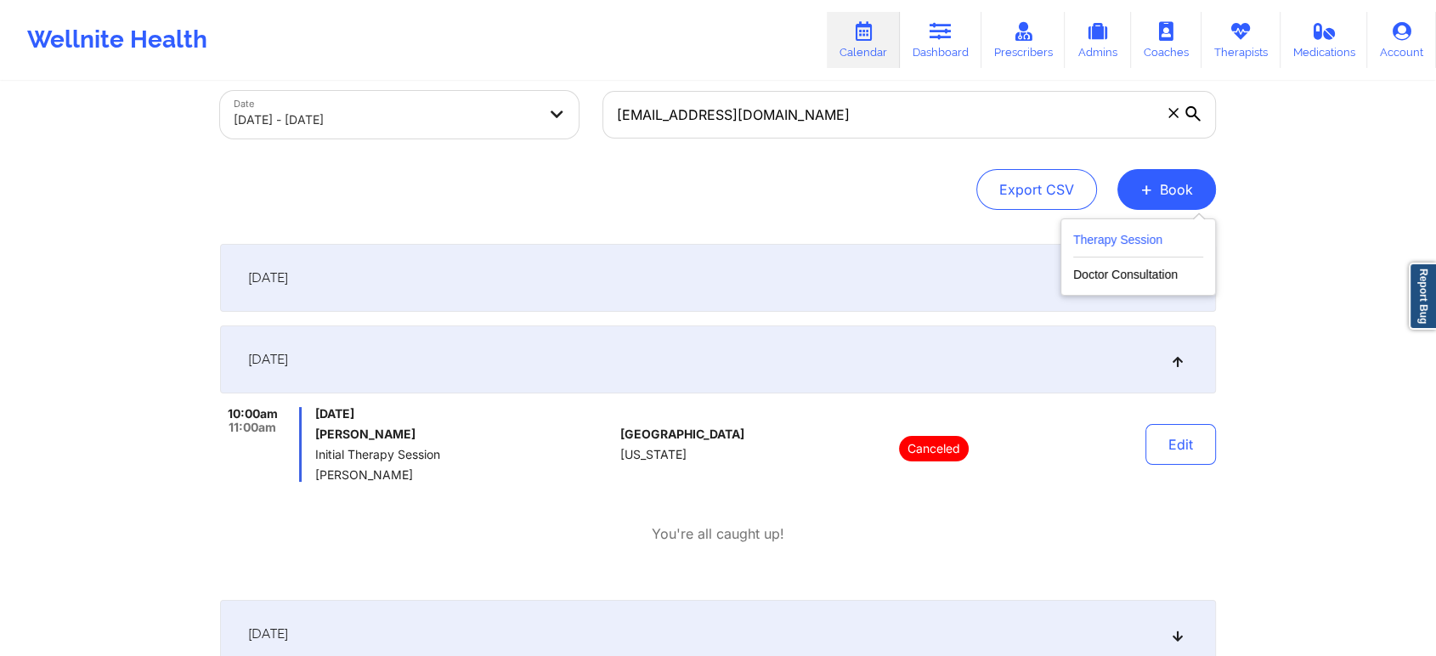
click at [1162, 245] on button "Therapy Session" at bounding box center [1138, 243] width 130 height 28
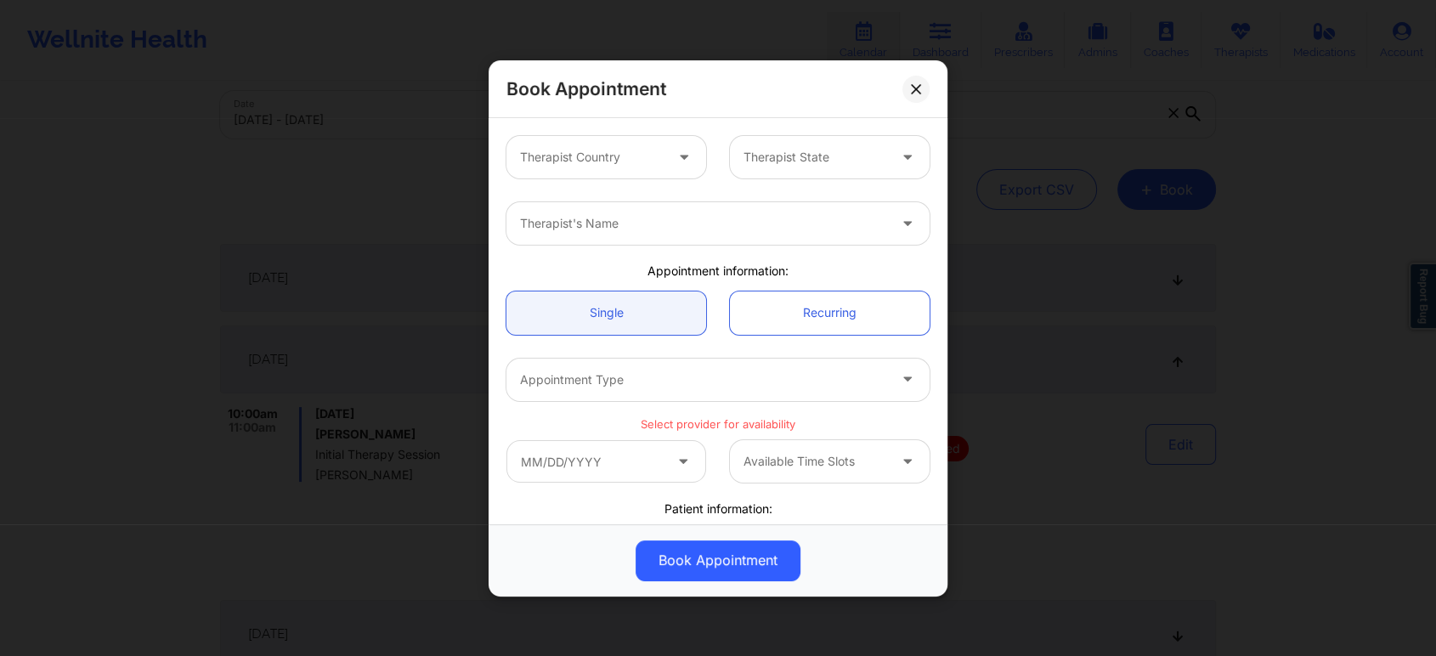
click at [657, 144] on div "Therapist Country" at bounding box center [585, 157] width 159 height 42
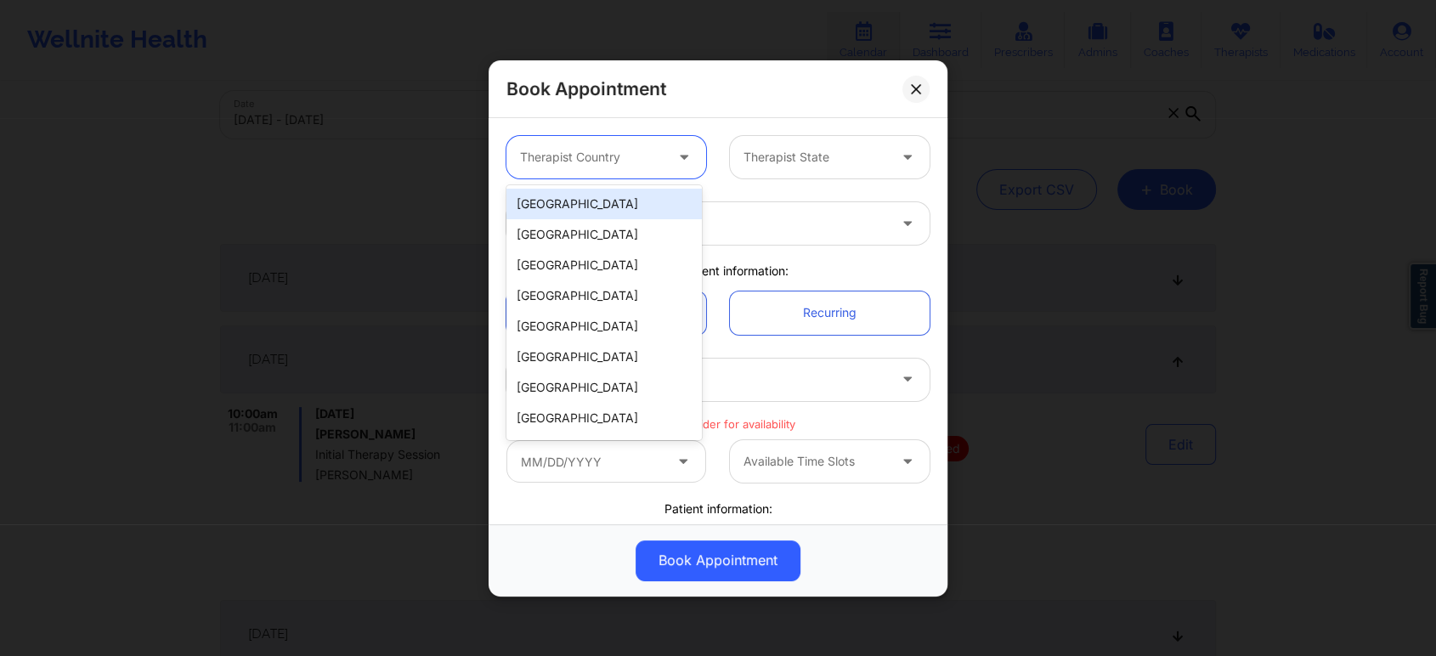
click at [621, 206] on div "[GEOGRAPHIC_DATA]" at bounding box center [603, 204] width 195 height 31
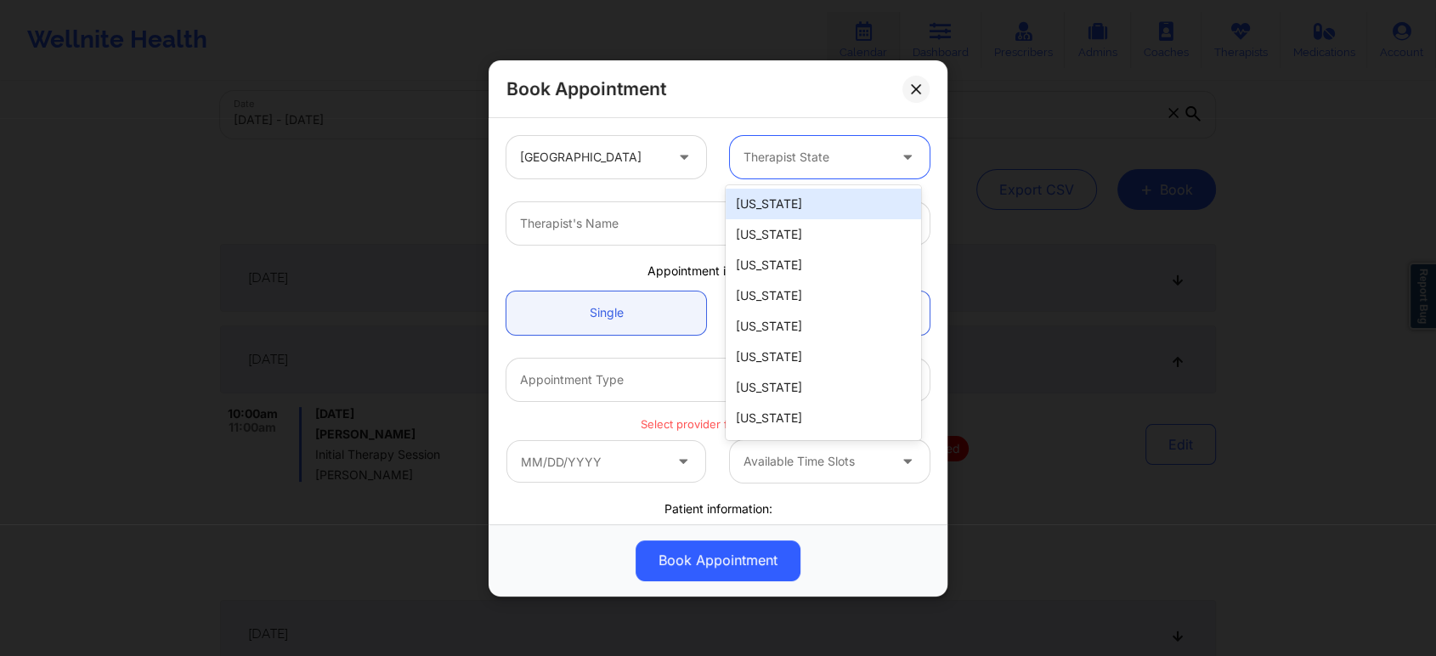
click at [854, 161] on div at bounding box center [816, 157] width 144 height 20
click at [856, 161] on div at bounding box center [816, 157] width 144 height 20
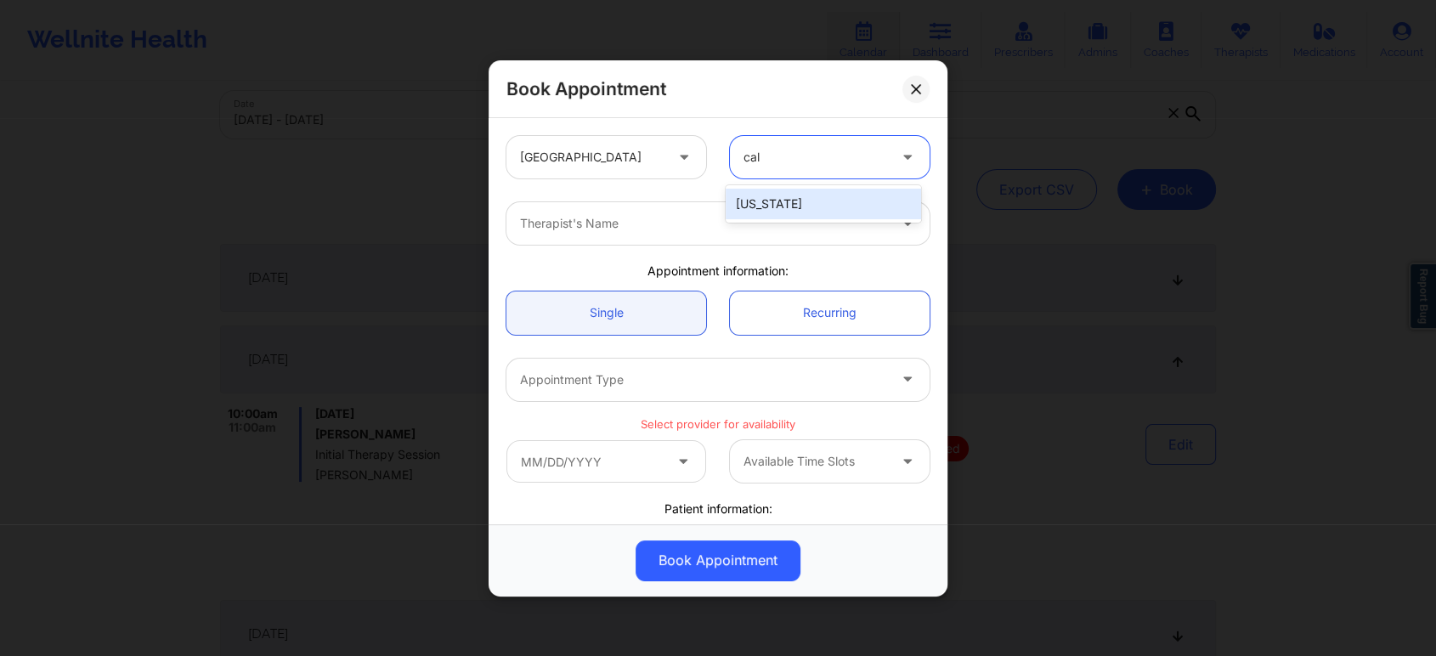
type input "cali"
click at [802, 209] on div "[US_STATE]" at bounding box center [823, 204] width 195 height 31
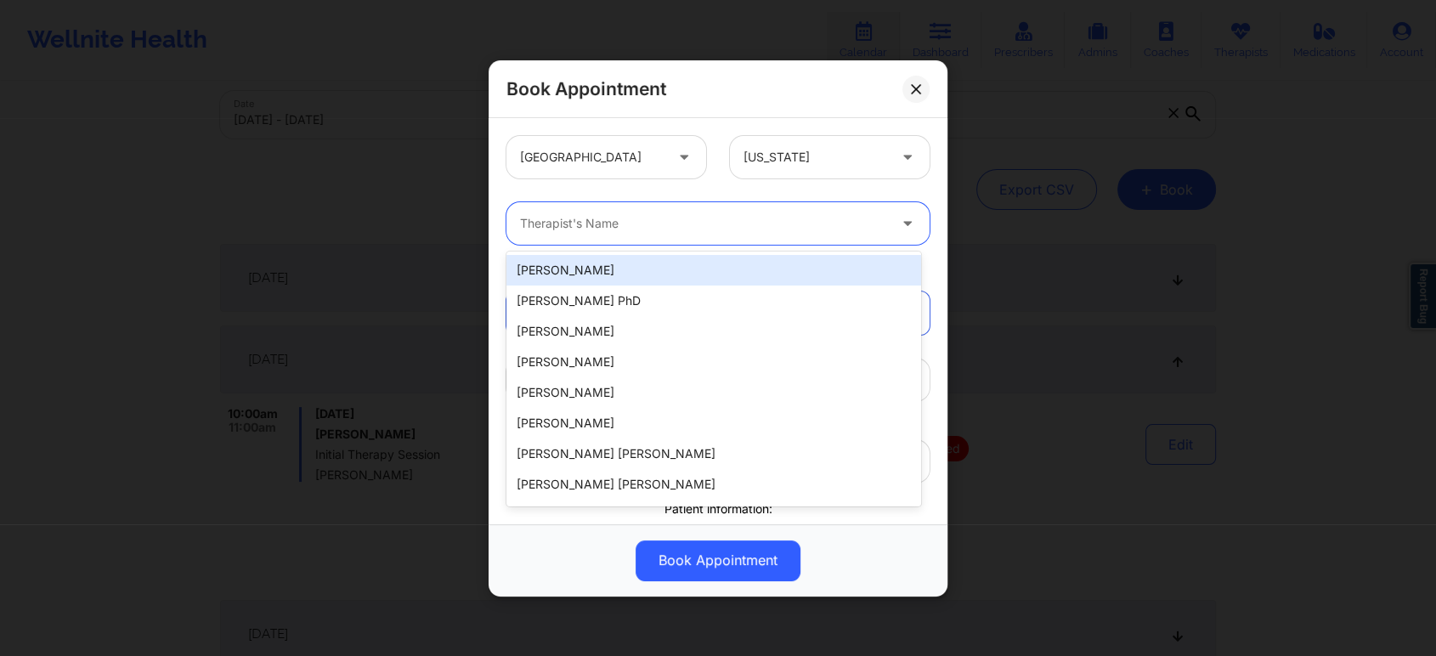
click at [695, 219] on div at bounding box center [703, 223] width 367 height 20
paste input "[PERSON_NAME]"
type input "[PERSON_NAME]"
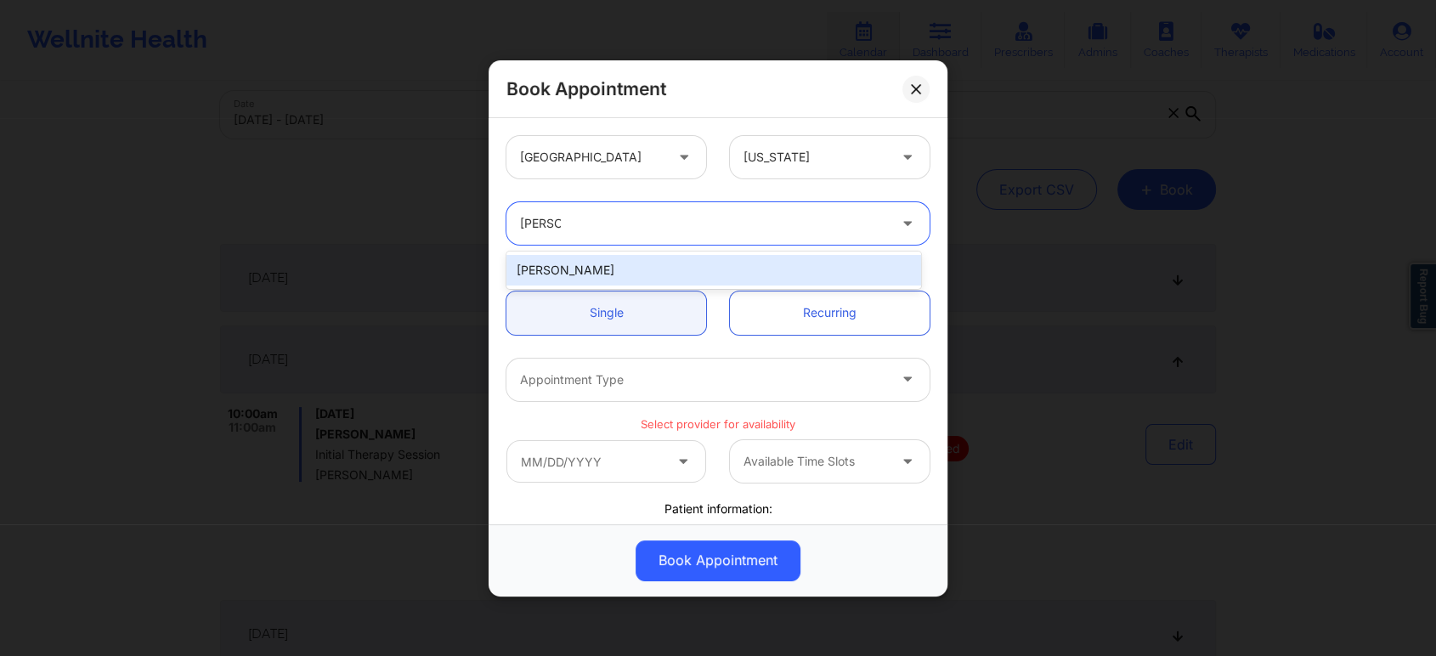
click at [676, 269] on div "[PERSON_NAME]" at bounding box center [713, 270] width 415 height 31
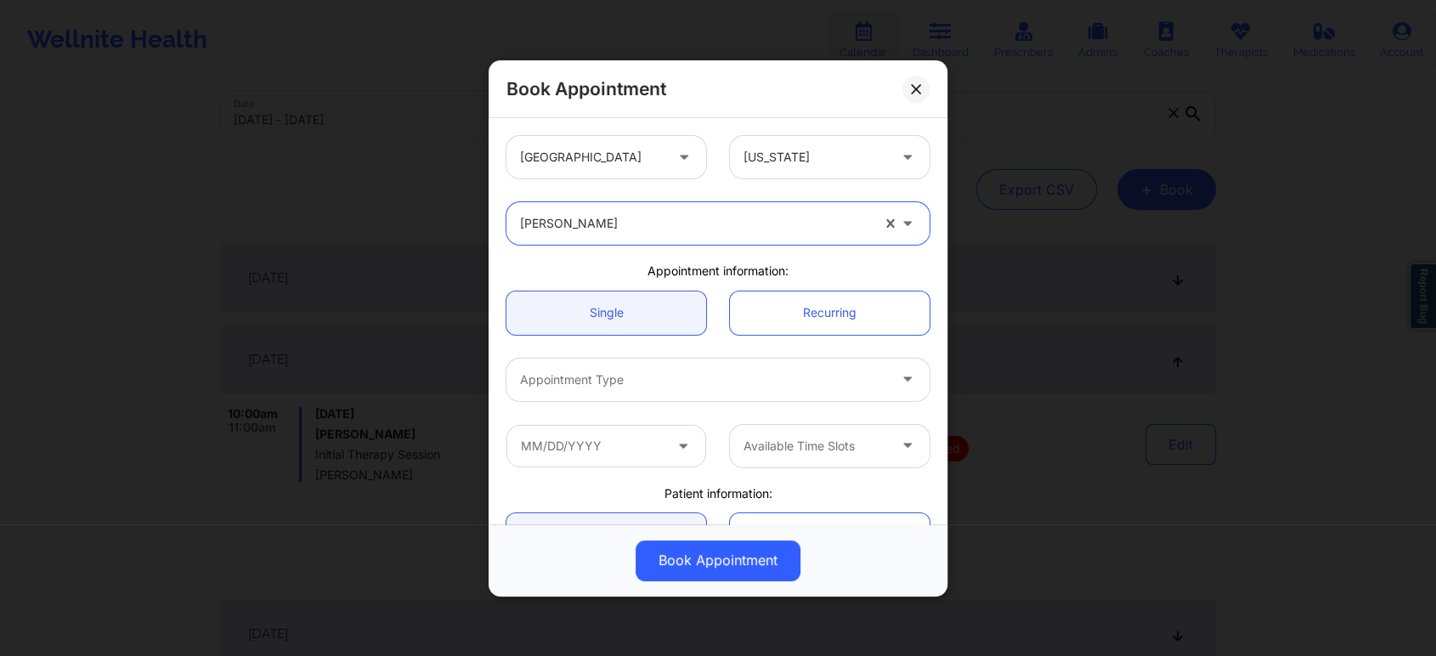
click at [744, 382] on div at bounding box center [703, 380] width 367 height 20
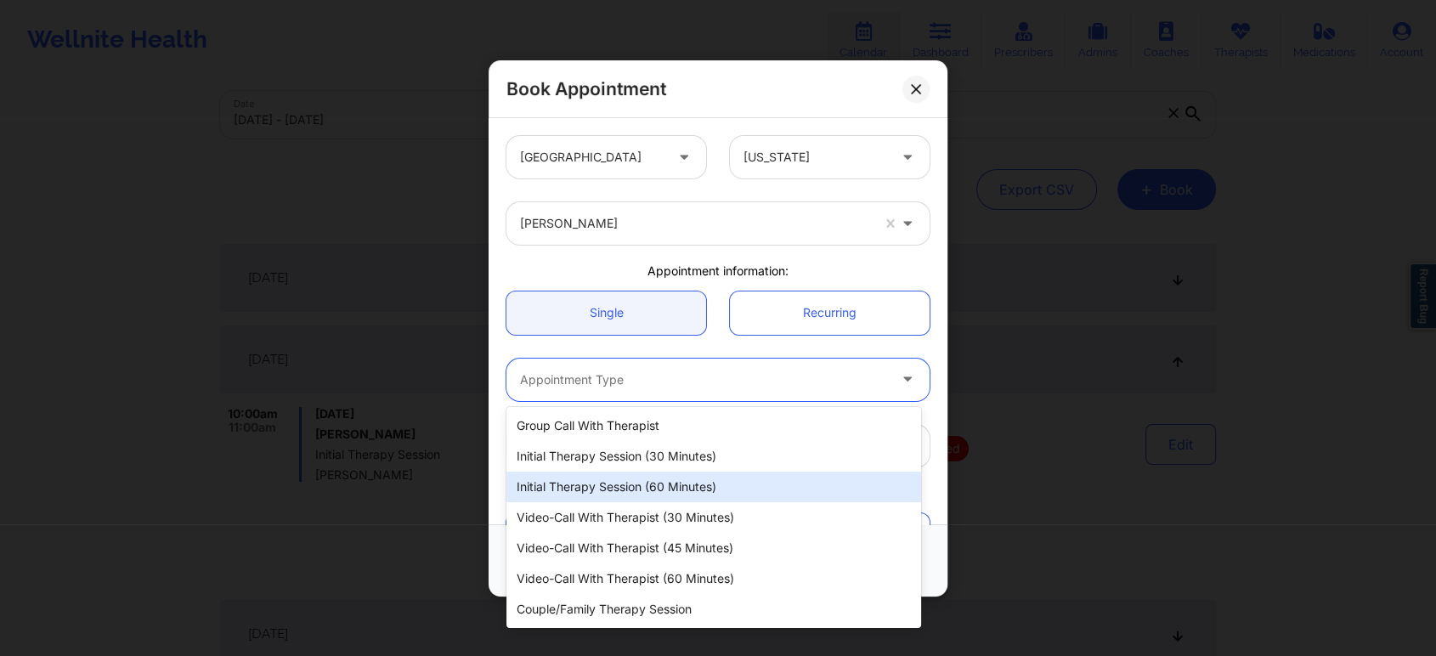
click at [707, 488] on div "Initial Therapy Session (60 minutes)" at bounding box center [713, 487] width 415 height 31
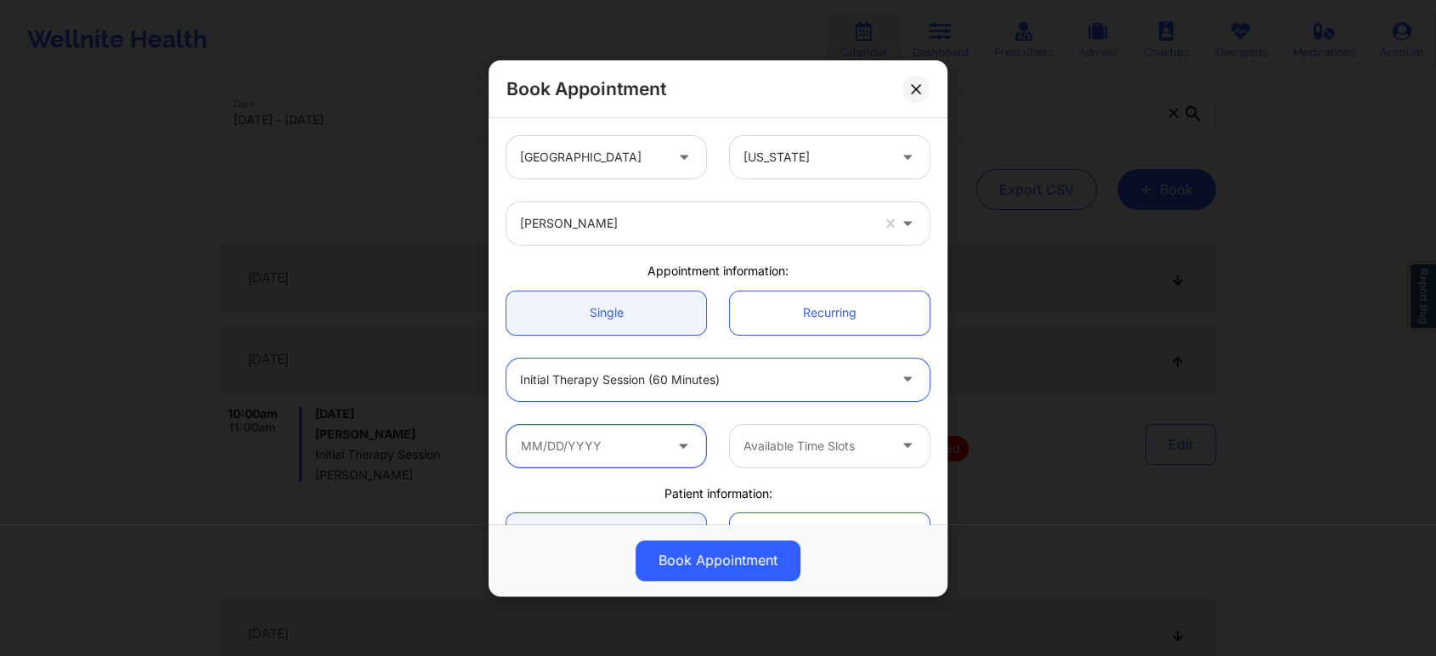
click at [640, 446] on input "text" at bounding box center [606, 445] width 200 height 42
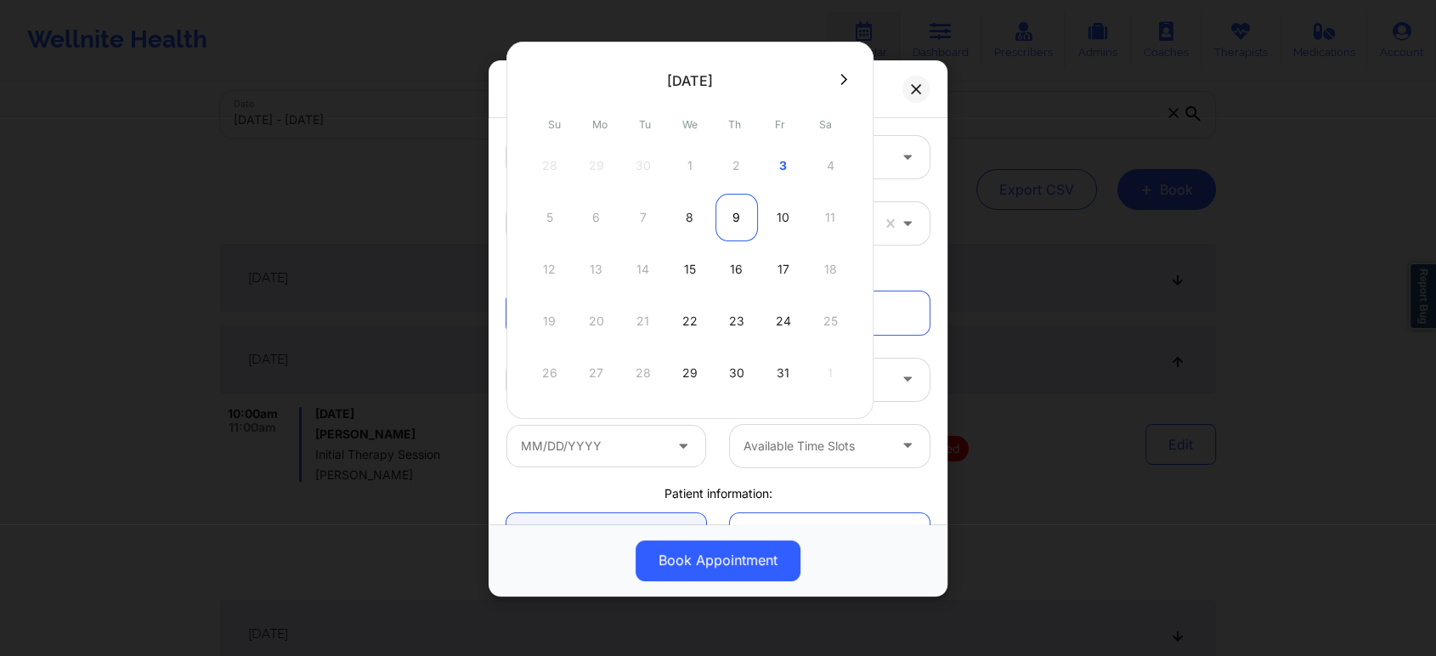
click at [727, 216] on div "9" at bounding box center [737, 218] width 42 height 48
type input "[DATE]"
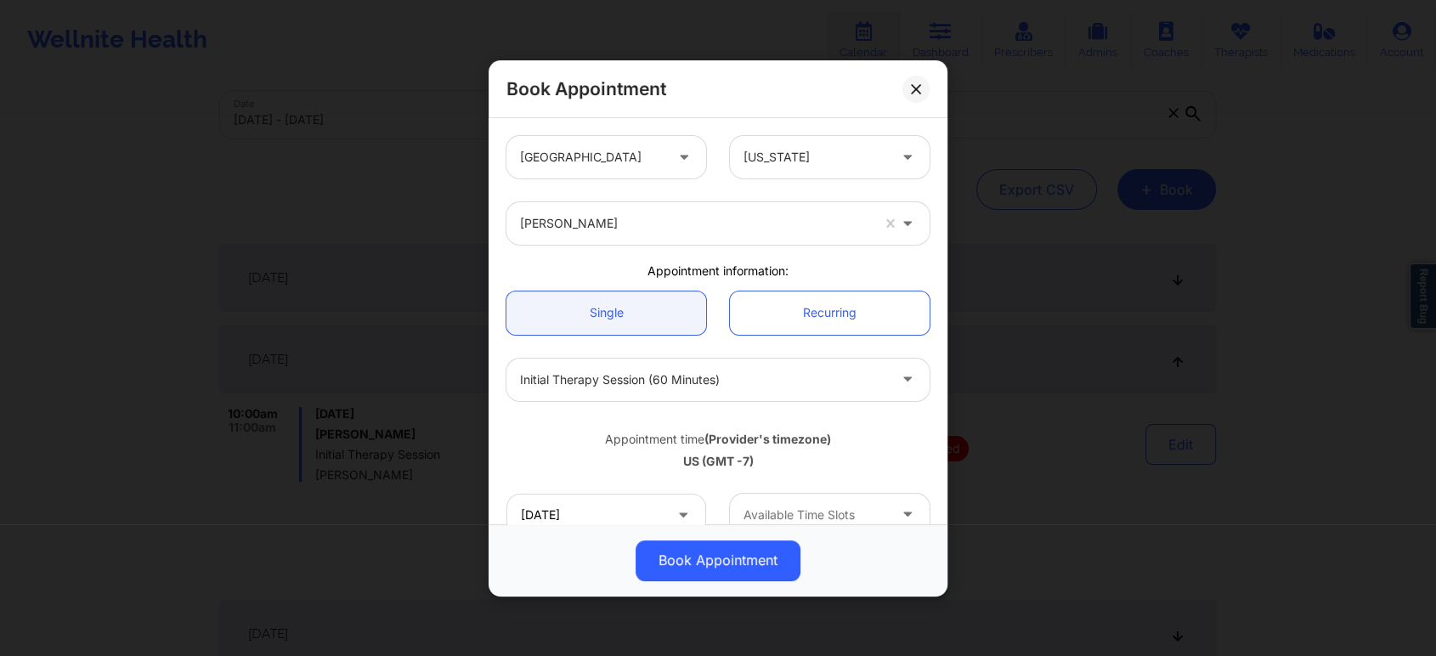
scroll to position [94, 0]
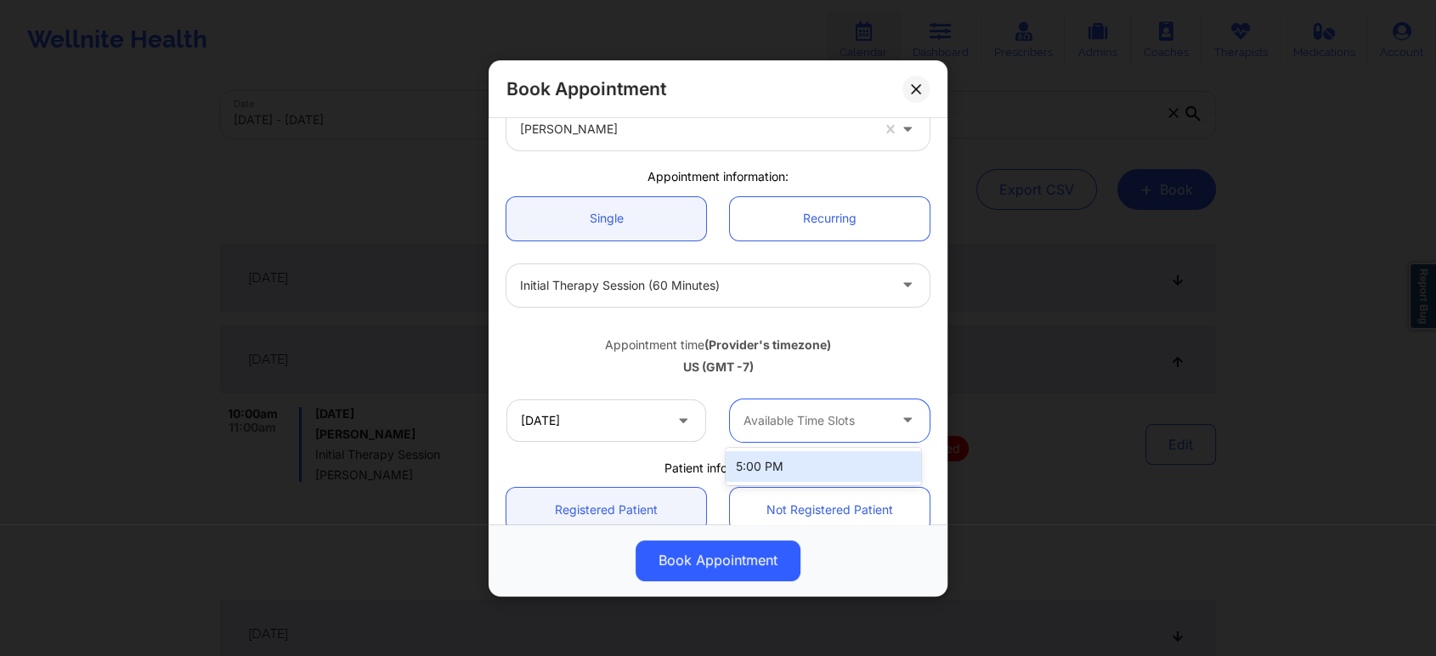
click at [870, 422] on div at bounding box center [816, 420] width 144 height 20
click at [871, 420] on div at bounding box center [816, 420] width 144 height 20
click at [911, 87] on icon at bounding box center [916, 88] width 10 height 10
